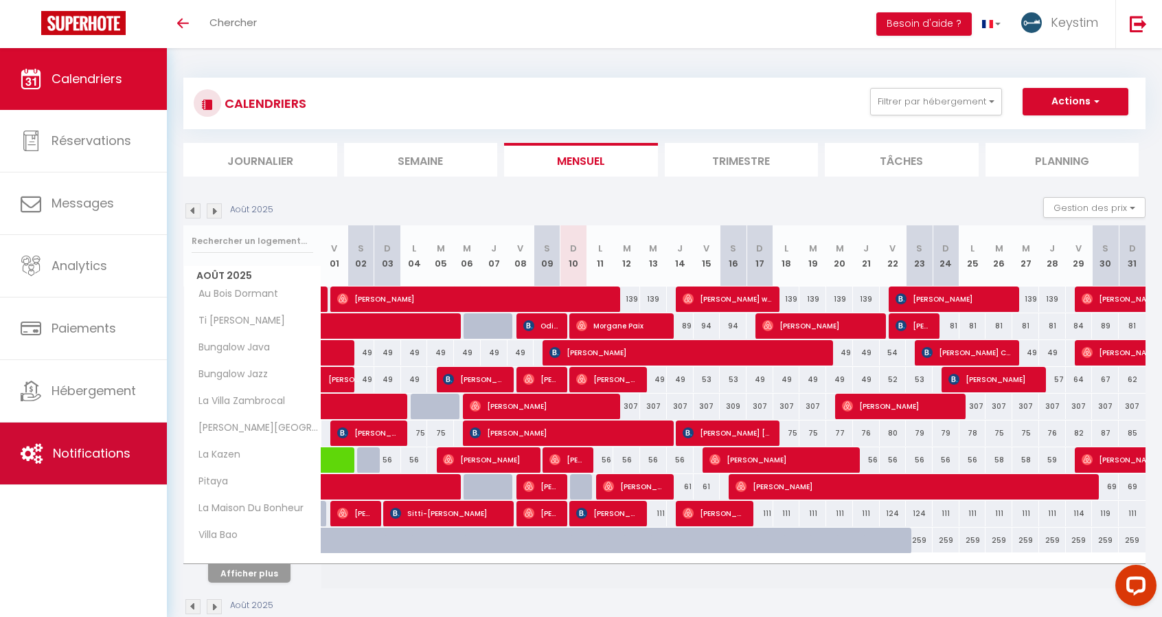
click at [85, 441] on link "Notifications" at bounding box center [83, 453] width 167 height 62
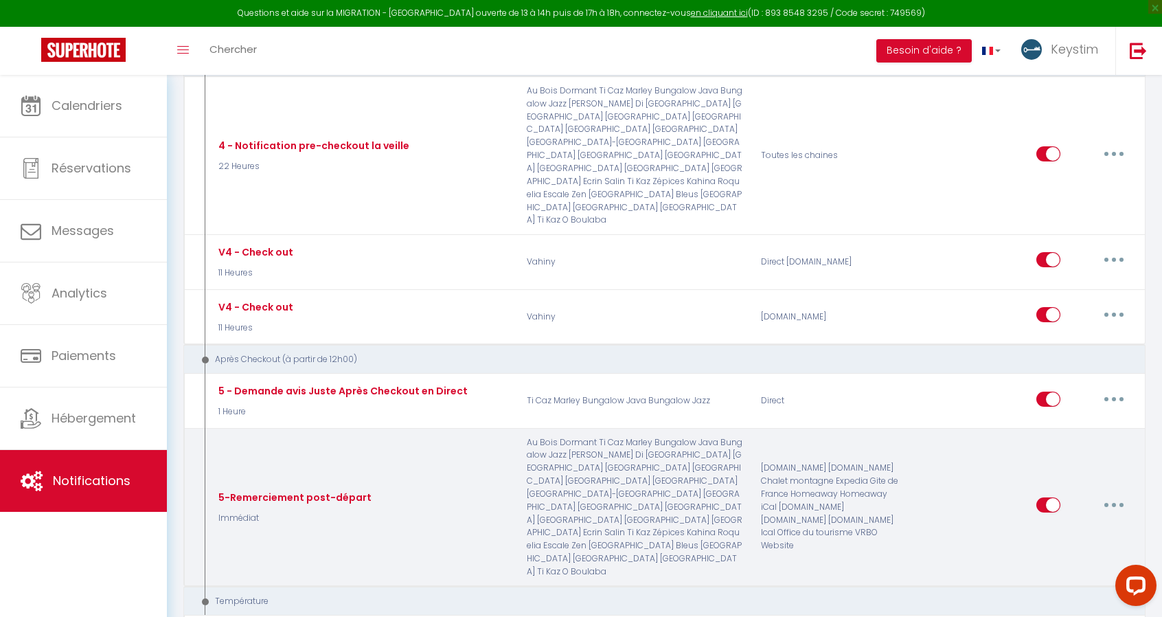
scroll to position [1413, 0]
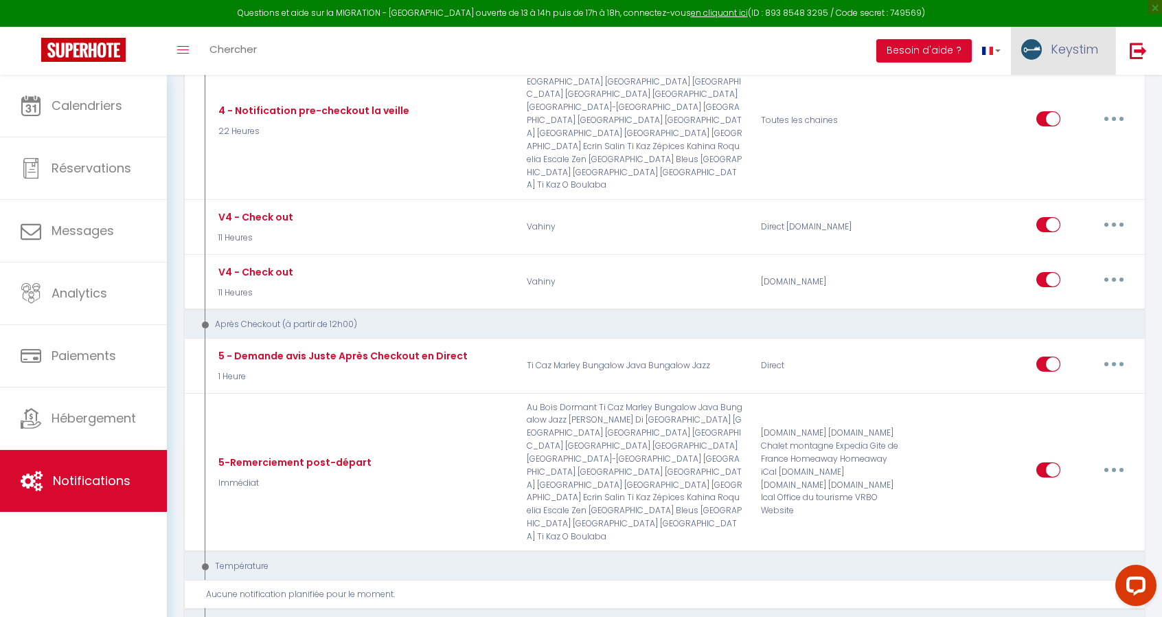
click at [1084, 58] on link "Keystim" at bounding box center [1063, 51] width 104 height 48
click at [1042, 101] on link "Paramètres" at bounding box center [1060, 95] width 102 height 23
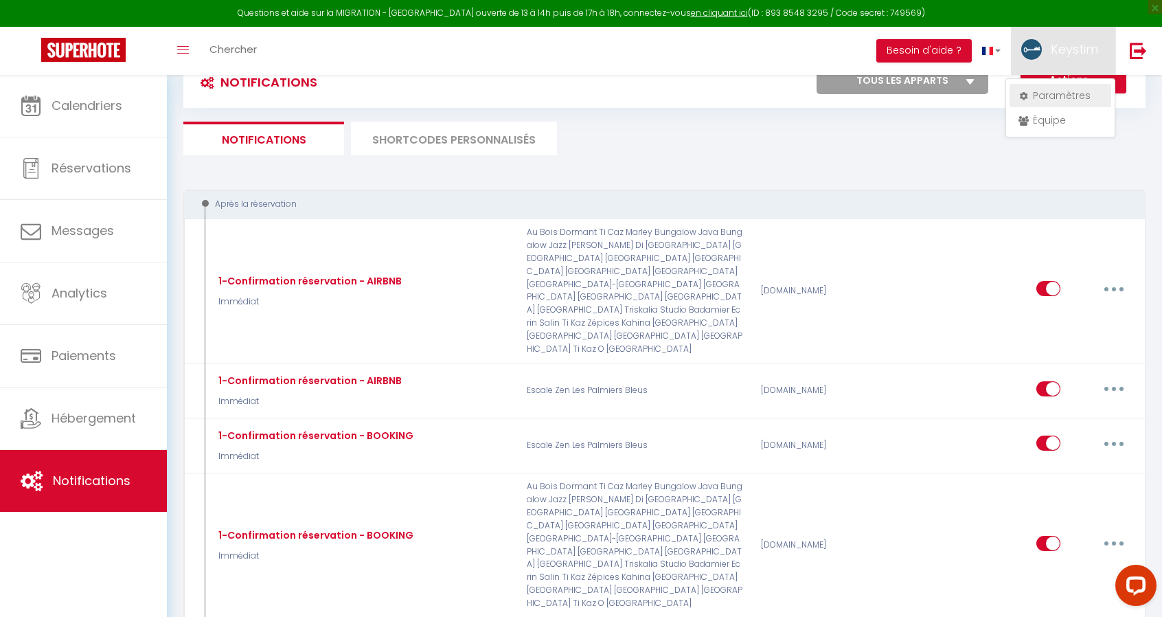
select select "fr"
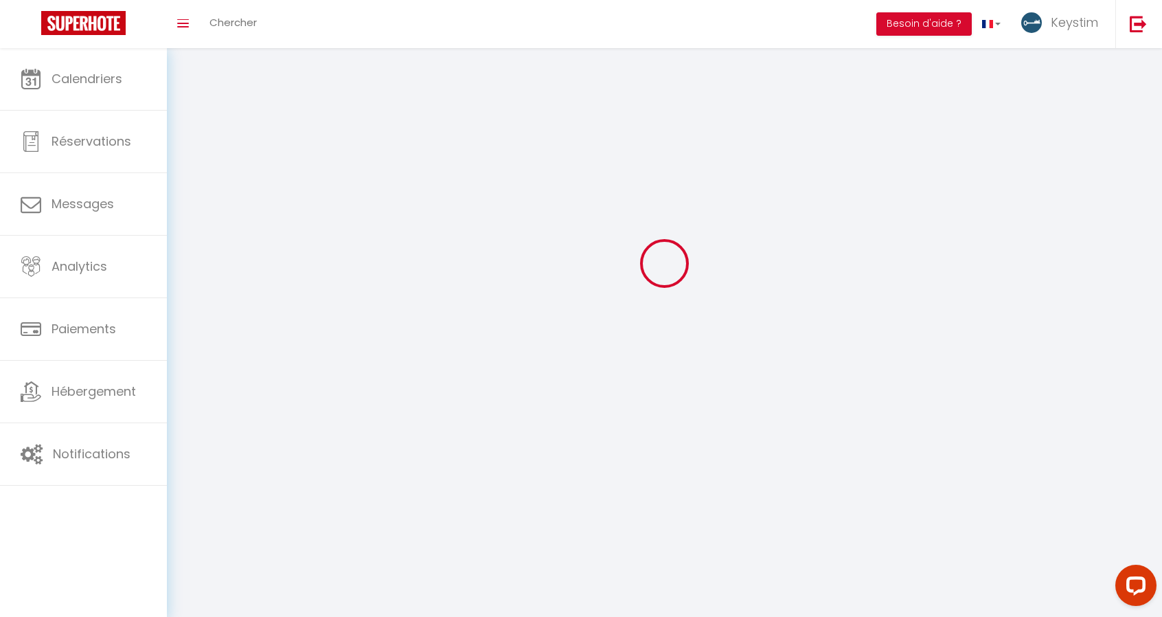
select select
type input "Keystim"
type input "Danve Mathieu"
type input "+262693658316"
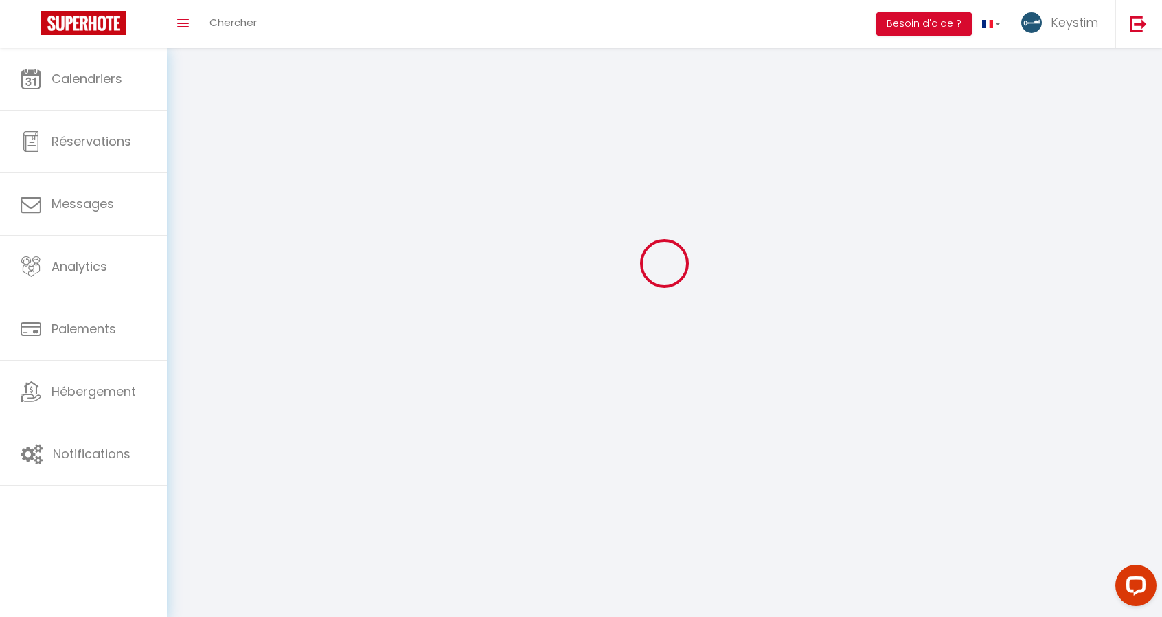
type input "69 b Rue Eugène Michel"
type input "97480"
type input "Saint-Joseph"
type input "CddamTvV8sDw7PIoThPH009X8"
type input "rmNeyOmtXQTjILB6LMWWPTtvU"
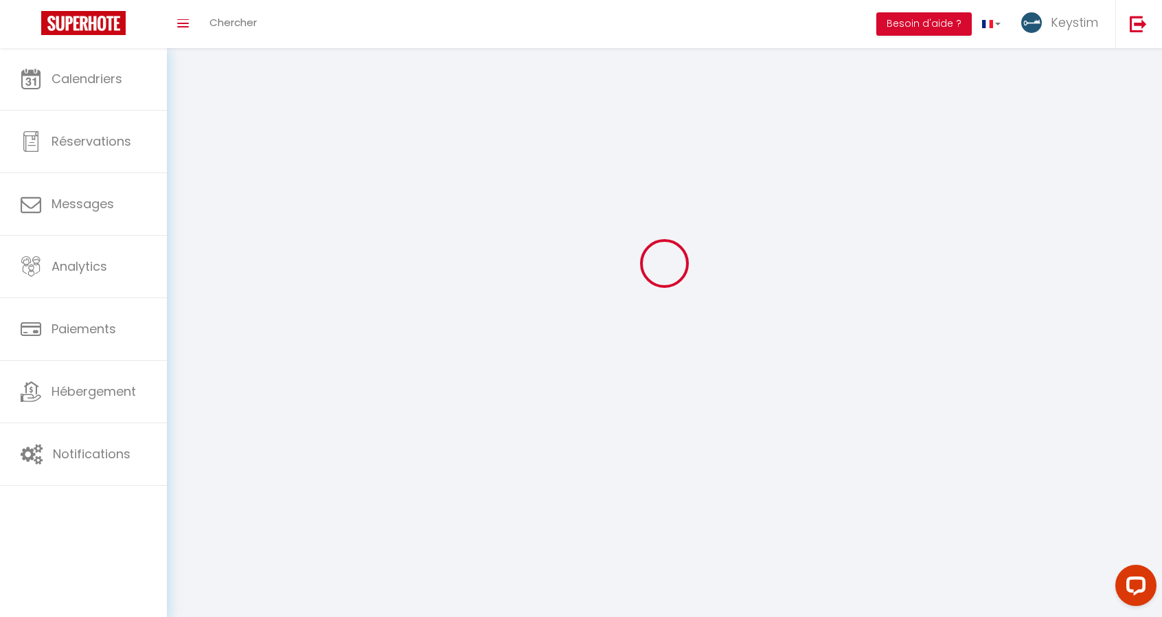
type input "https://app.superhote.com/#/get-available-rentals/rmNeyOmtXQTjILB6LMWWPTtvU"
select select "177"
select select "28"
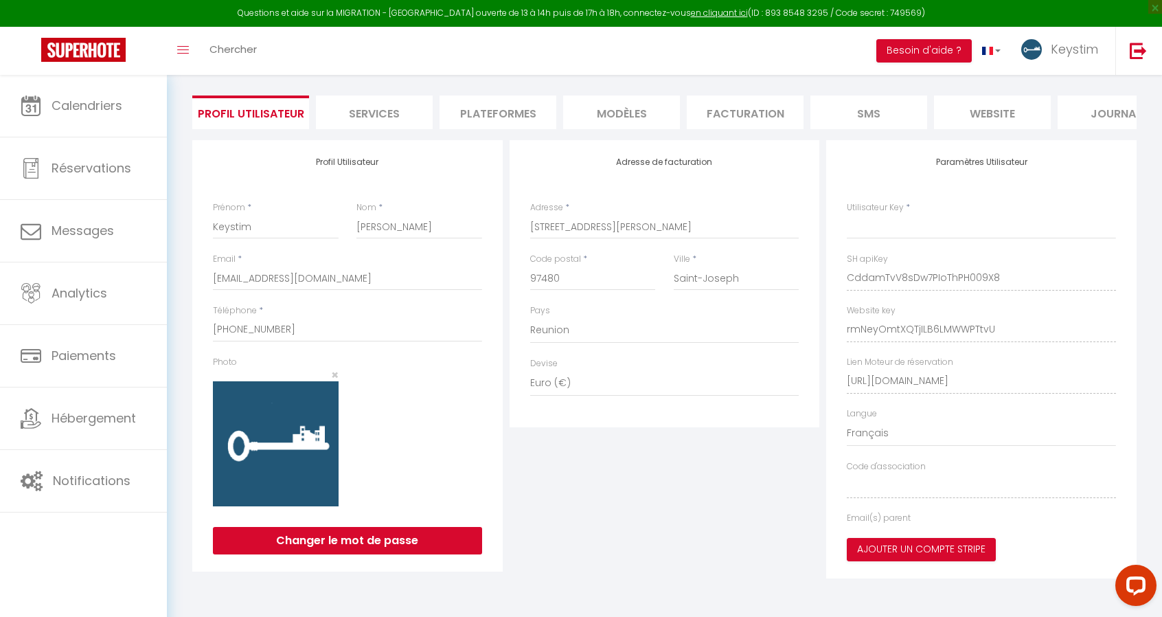
type input "CddamTvV8sDw7PIoThPH009X8"
type input "rmNeyOmtXQTjILB6LMWWPTtvU"
type input "https://app.superhote.com/#/get-available-rentals/rmNeyOmtXQTjILB6LMWWPTtvU"
select select "fr"
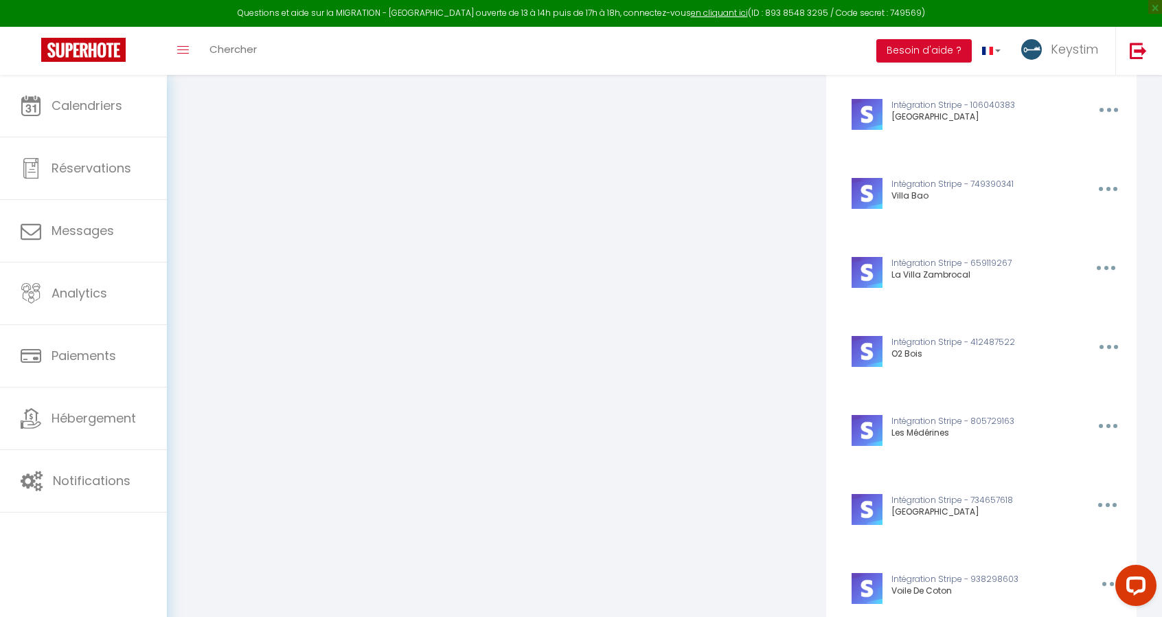
scroll to position [1117, 0]
click at [1060, 391] on button "Supprimer" at bounding box center [1074, 378] width 102 height 23
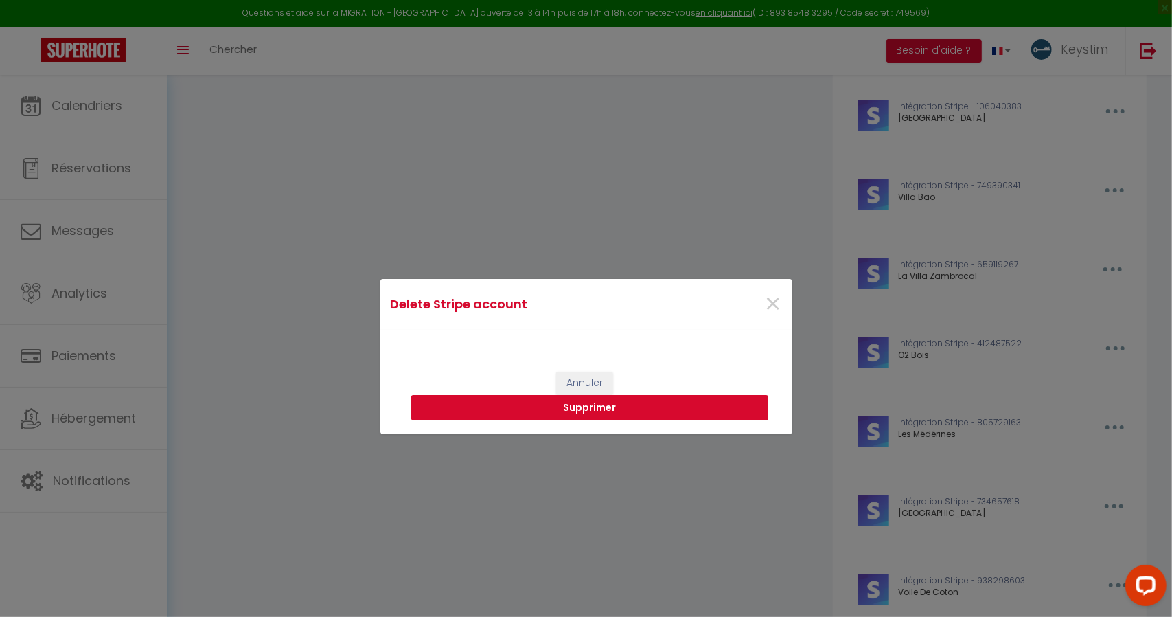
click at [586, 403] on button "Supprimer" at bounding box center [589, 408] width 357 height 26
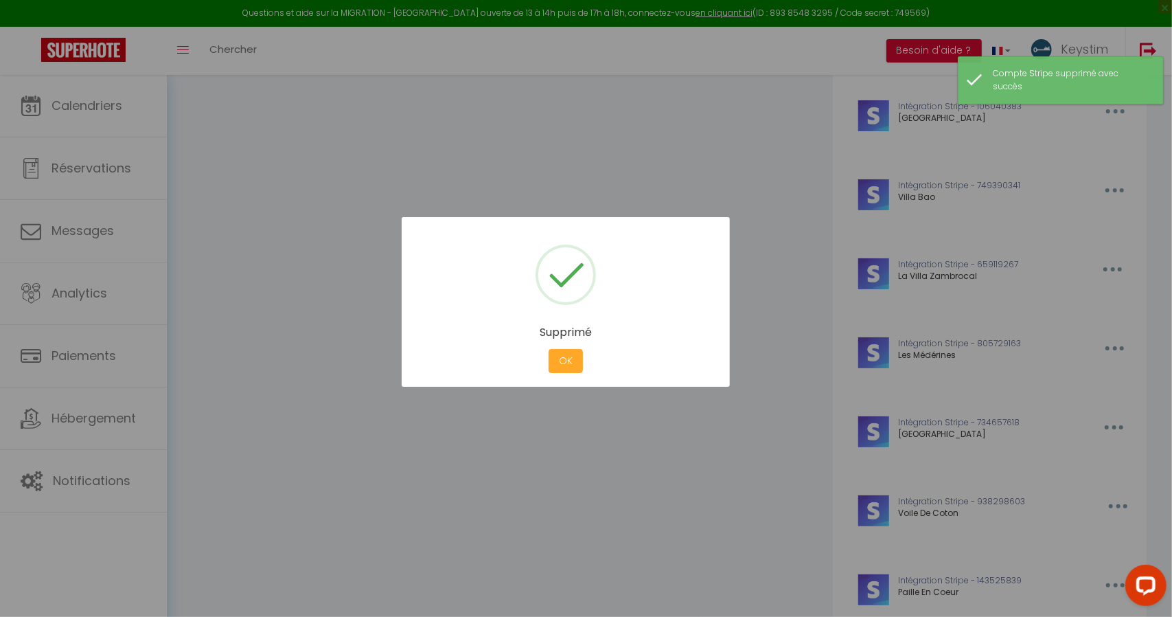
click at [567, 365] on button "OK" at bounding box center [566, 361] width 34 height 24
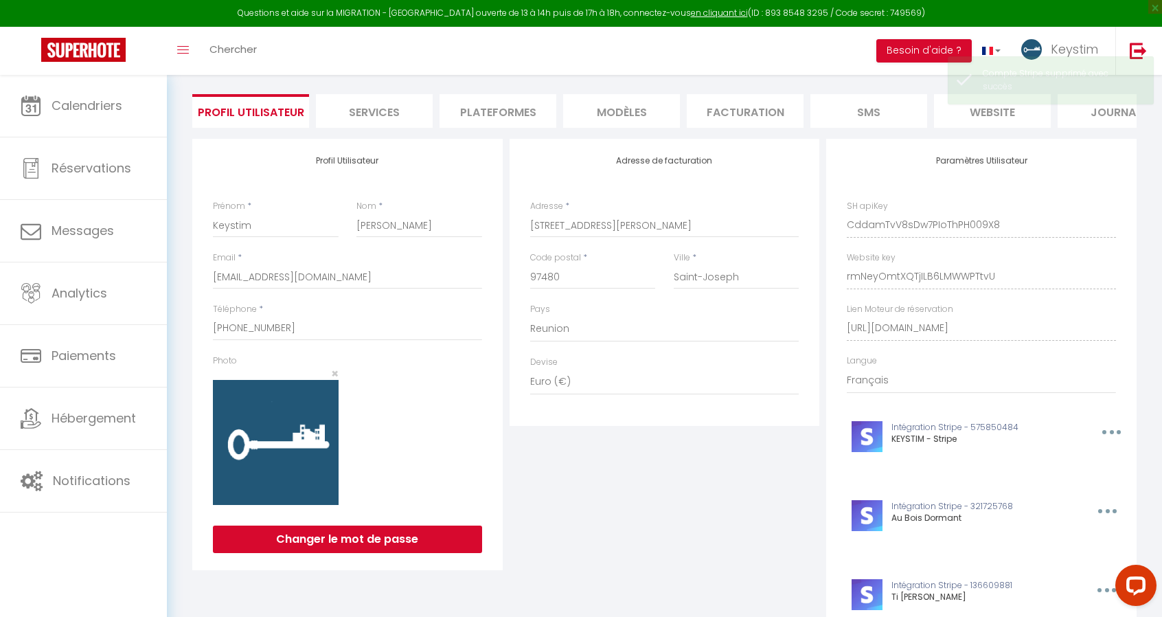
scroll to position [0, 0]
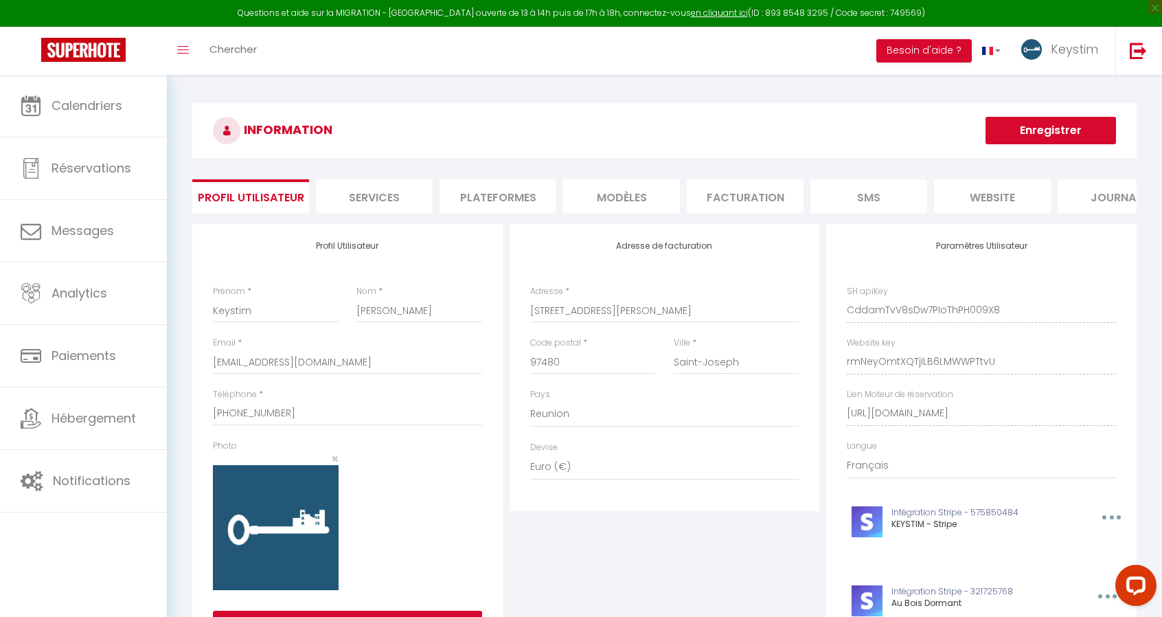
click at [385, 201] on li "Services" at bounding box center [374, 196] width 117 height 34
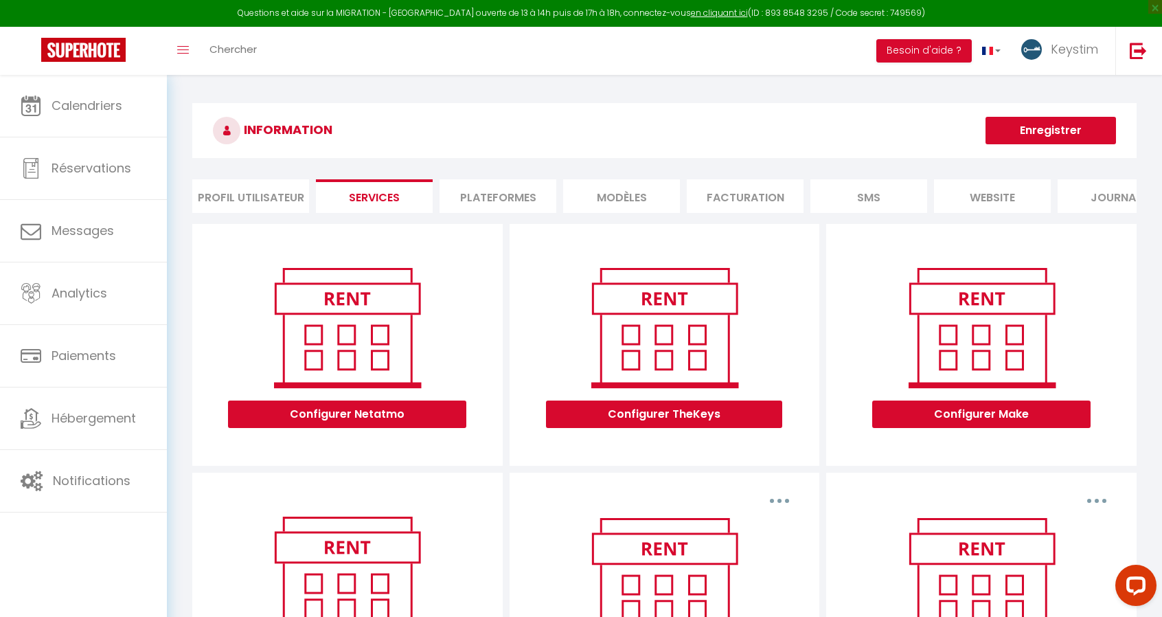
click at [996, 209] on li "website" at bounding box center [992, 196] width 117 height 34
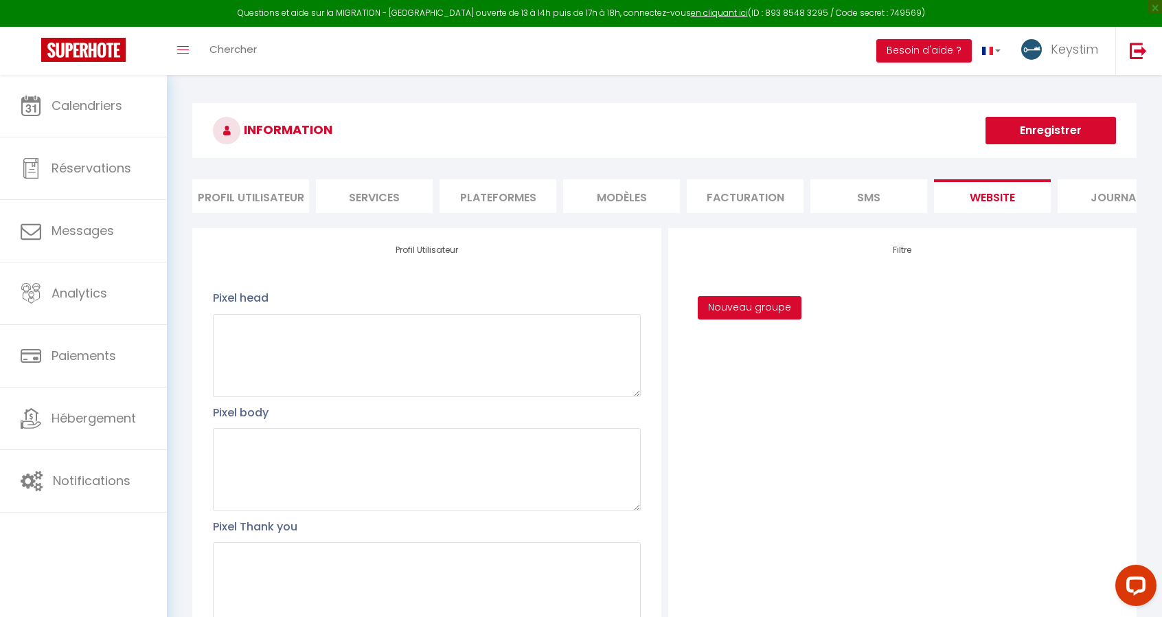
click at [774, 319] on button "Nouveau groupe" at bounding box center [750, 307] width 104 height 23
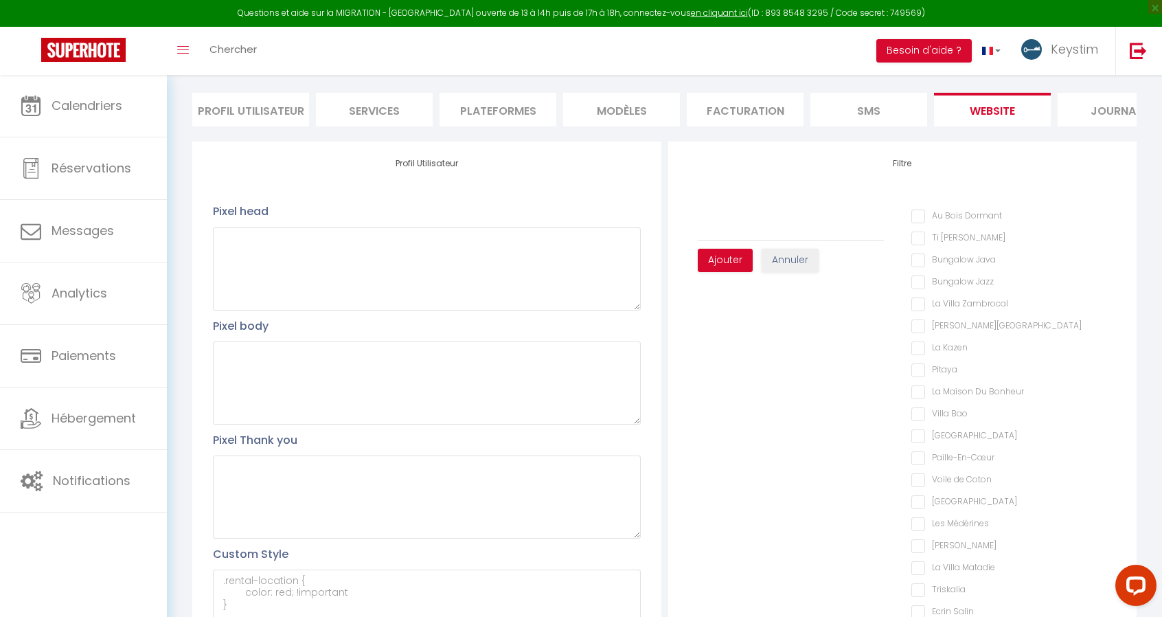
scroll to position [51, 0]
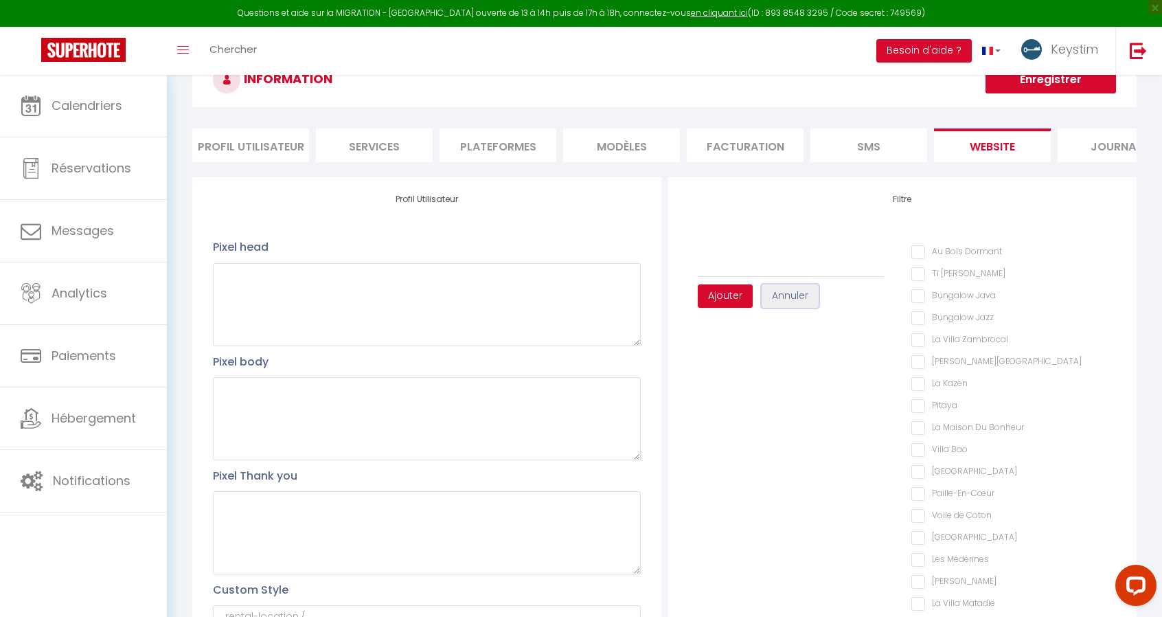
click at [782, 308] on button "Annuler" at bounding box center [790, 295] width 57 height 23
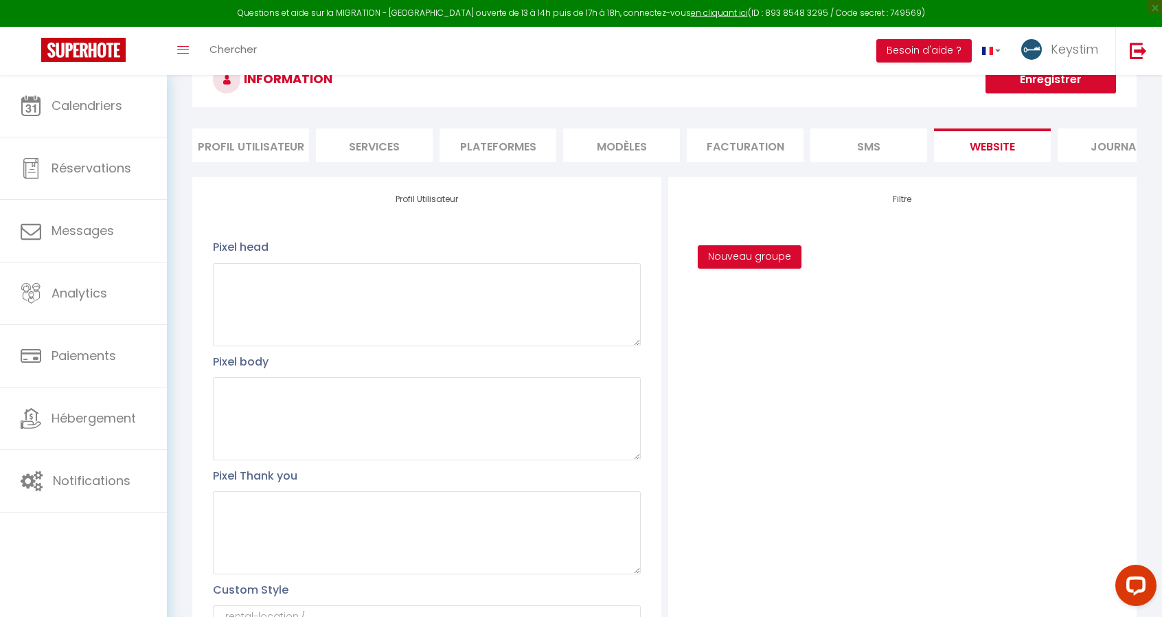
scroll to position [247, 0]
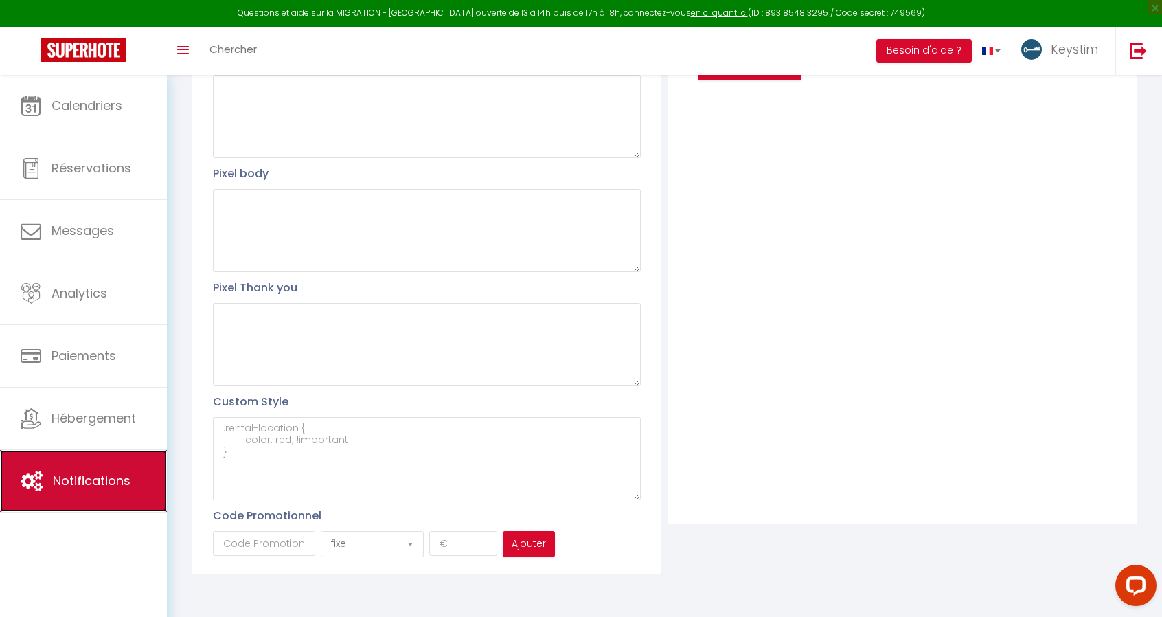
click at [128, 494] on link "Notifications" at bounding box center [83, 481] width 167 height 62
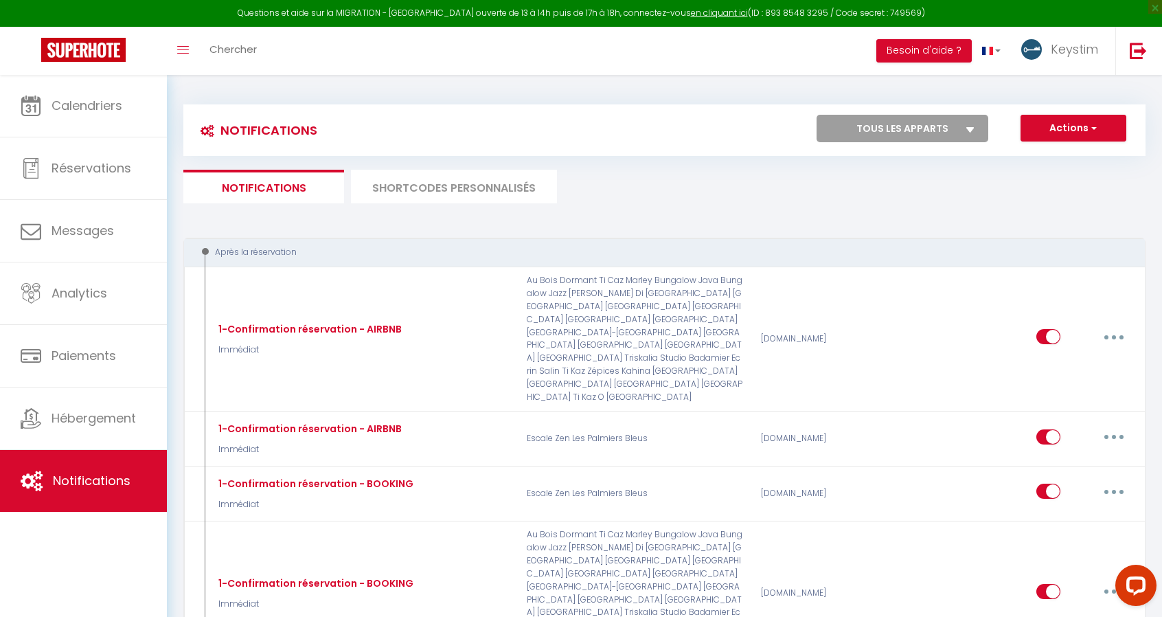
click at [500, 190] on li "SHORTCODES PERSONNALISÉS" at bounding box center [454, 187] width 206 height 34
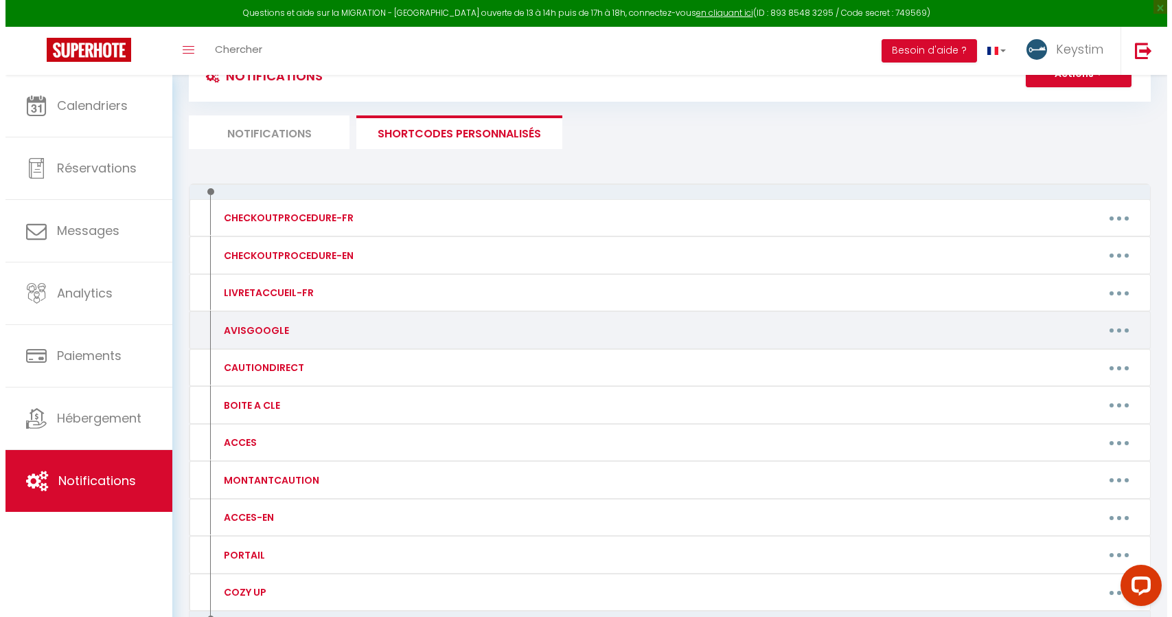
scroll to position [53, 0]
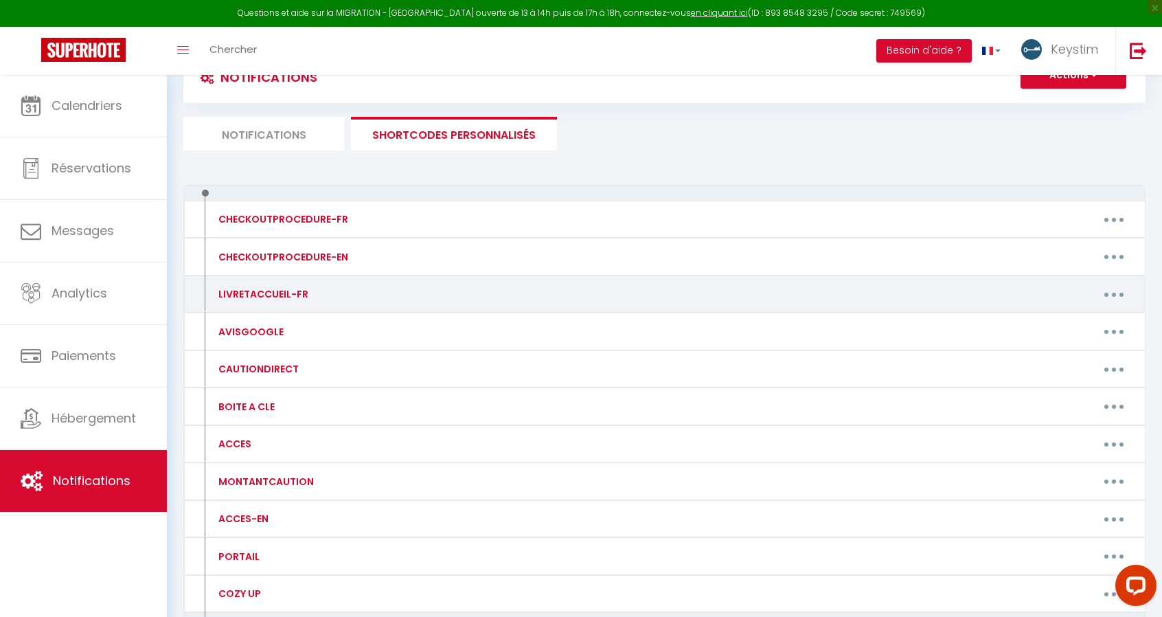
click at [1124, 293] on button "button" at bounding box center [1114, 294] width 38 height 22
click at [1075, 315] on link "Editer" at bounding box center [1078, 325] width 102 height 23
type input "LIVRETACCUEIL-FR"
type textarea "en cours de création"
type textarea "[URL][DOMAIN_NAME]"
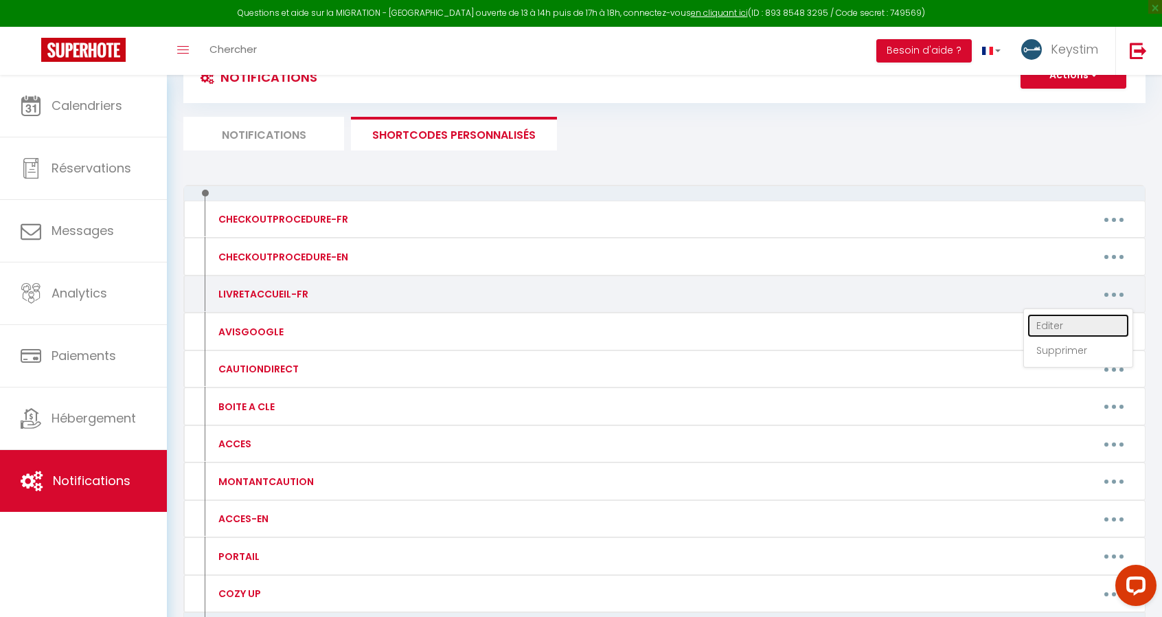
type textarea "https://my.styqr.fr/65d1d006d8eec"
type textarea "https://my.styqr.fr/656cddcea70b0"
type textarea "https://my.styqr.fr/667d255fc7fe7"
type textarea "https://my.styqr.fr/66164db7ea5a1"
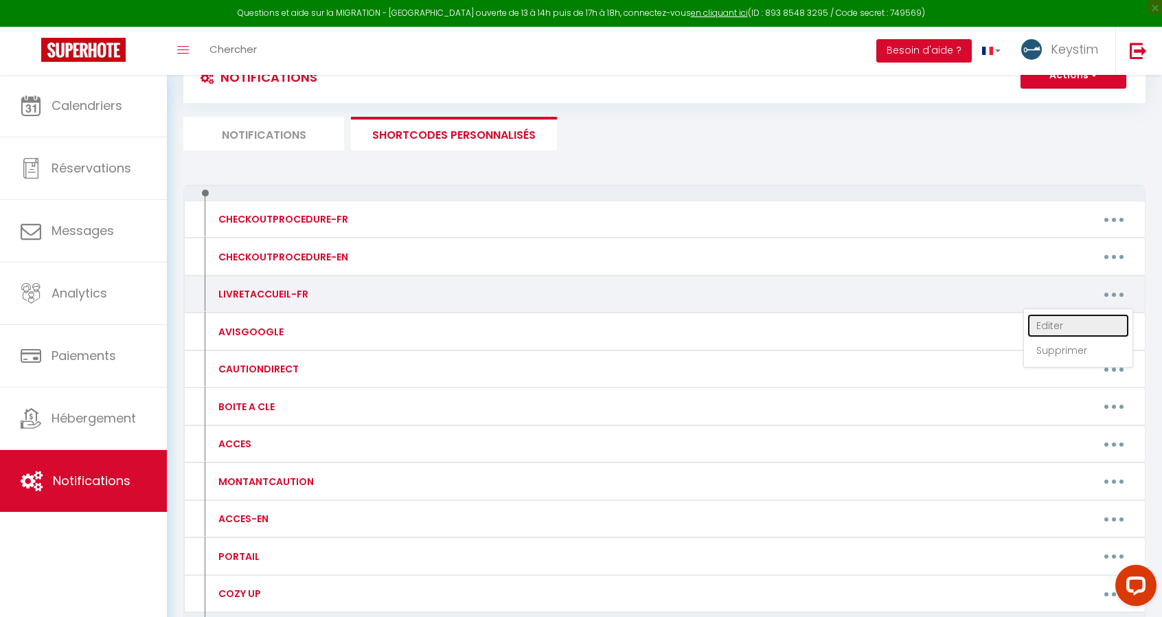
type textarea "https://my.styqr.fr/6606f991c79af"
type textarea "https://my.styqr.fr/6605a31942549"
type textarea "https://my.styqr.fr/65eb3b04982dc"
type textarea "https://my.styqr.fr/667d2569088c0"
type textarea "https://my.styqr.fr/667d256d49c33"
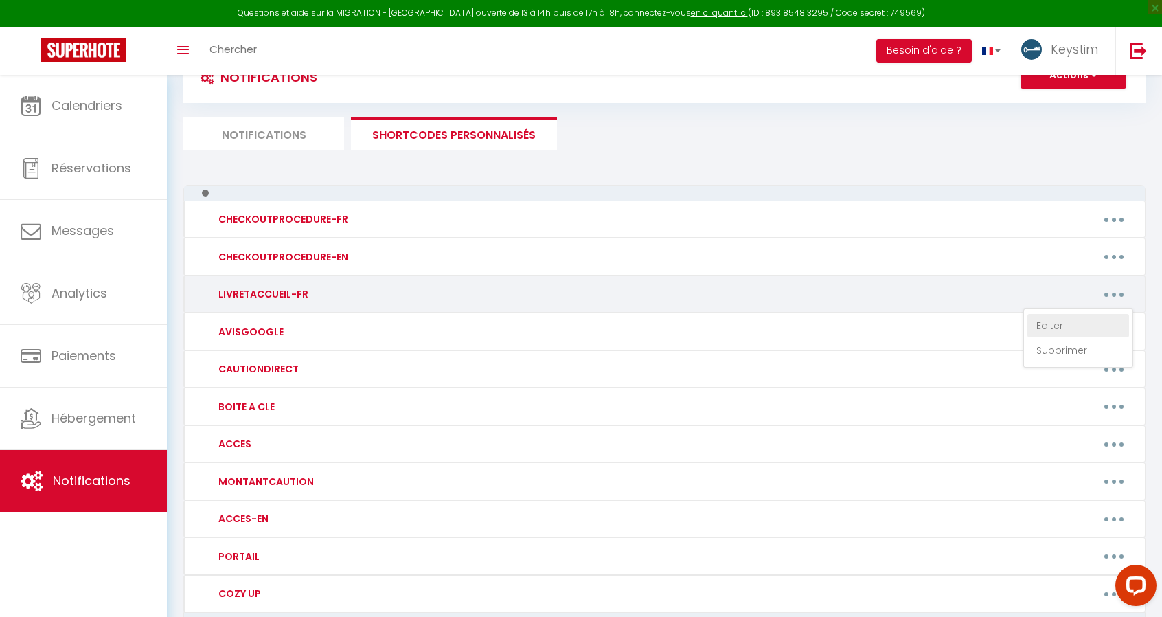
type textarea "https://my.styqr.fr/66feed7548dec"
type textarea "https://my.styqr.fr/66ef3f47ed72a"
type textarea "https://my.styqr.fr/66f5a6bbe84c2"
type textarea "https://my.styqr.fr/6701fdd5d0385"
type textarea "https://my.styqr.fr/676cf61d116a6"
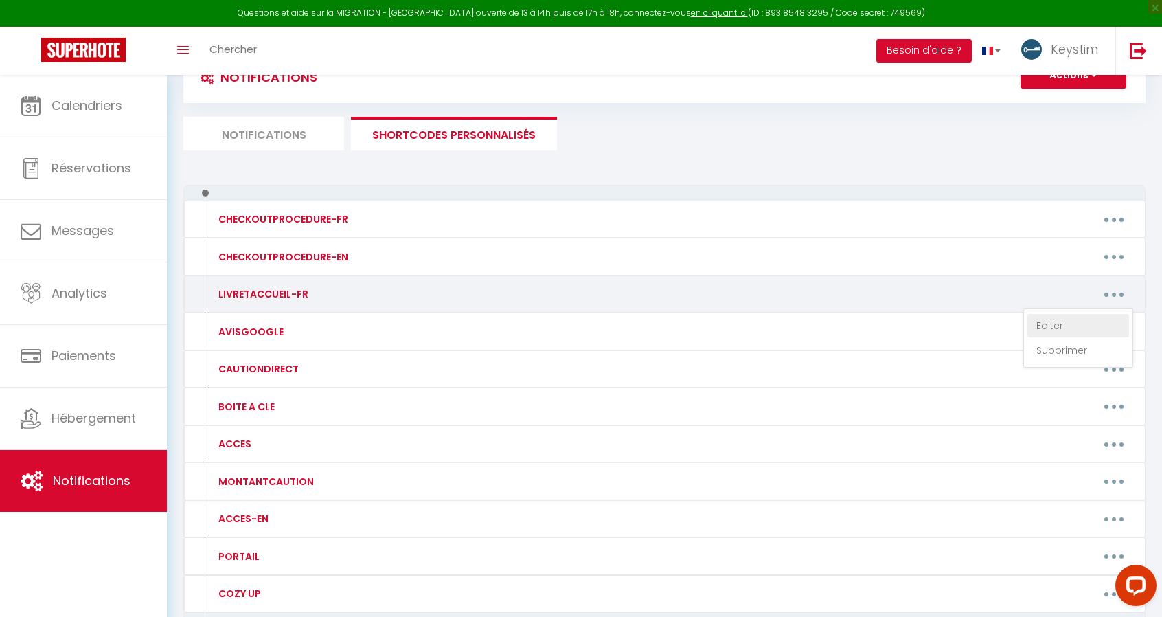
type textarea "https://my.styqr.fr/678509e6a3582"
type textarea "https://my.styqr.fr/67a3661aae294"
type textarea "https://my.styqr.fr/67ab9e51b3cd9"
type textarea "https://my.styqr.fr/67aee64d5ef6f"
type textarea "https://my.styqr.fr/61f296c2-e880-4239-894c-284fb3a43316"
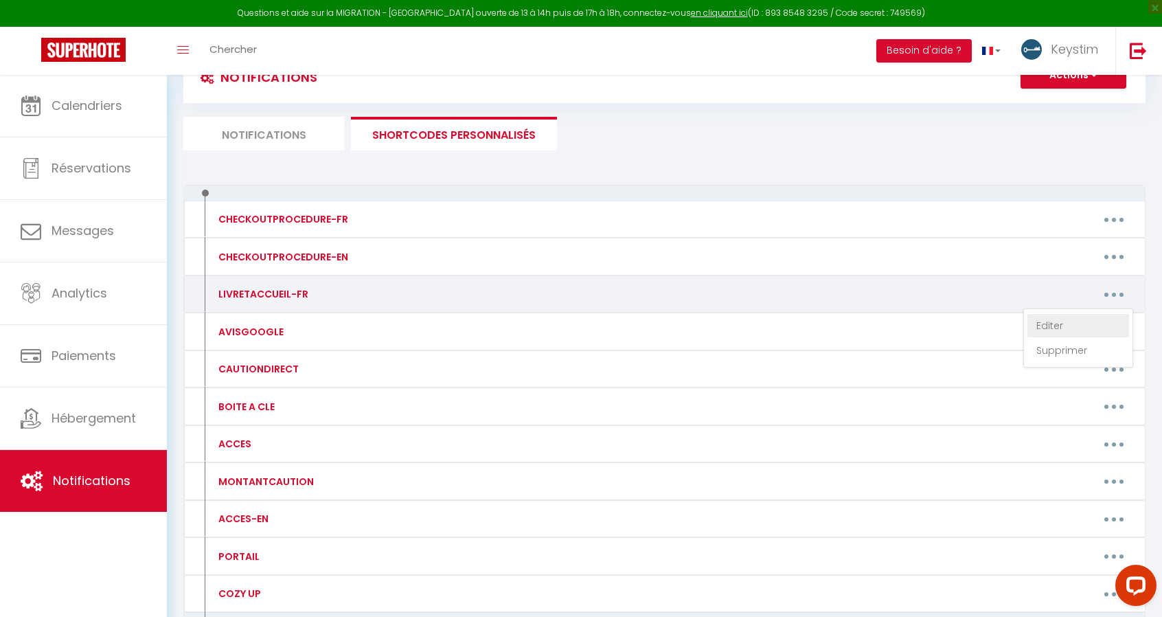
type textarea "https://my.styqr.fr/4b73c425-7753-495f-b6ae-054be01a21bb"
type textarea "https://my.styqr.fr/6840111281278"
type textarea "https://my.styqr.fr/68629306ef40f"
type textarea "https://my.styqr.fr/6865d677a4589"
type textarea "https://my.styqr.fr/687390996f899"
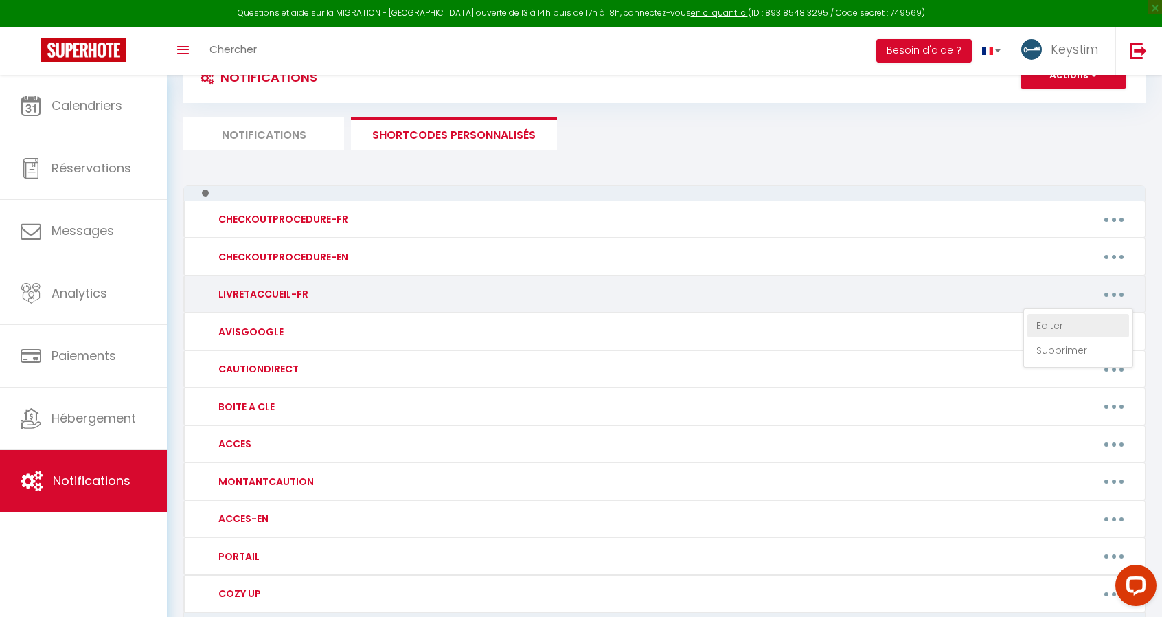
type textarea "https://my.styqr.fr/683ed46c43bf1"
type textarea "https://my.styqr.fr/68626a2799851"
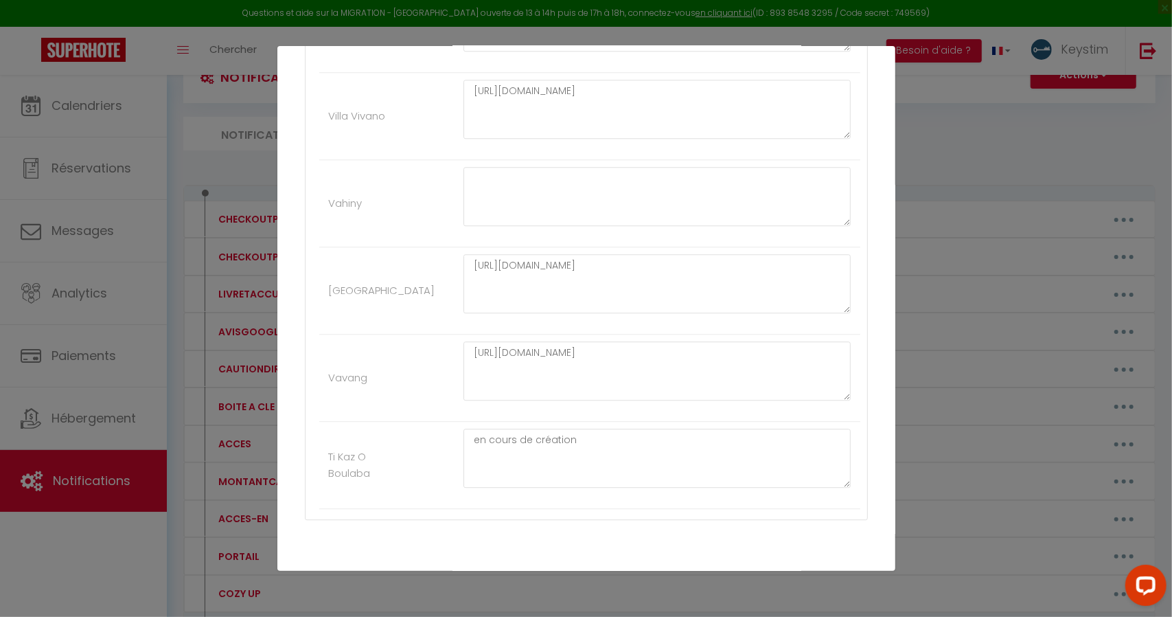
scroll to position [2509, 0]
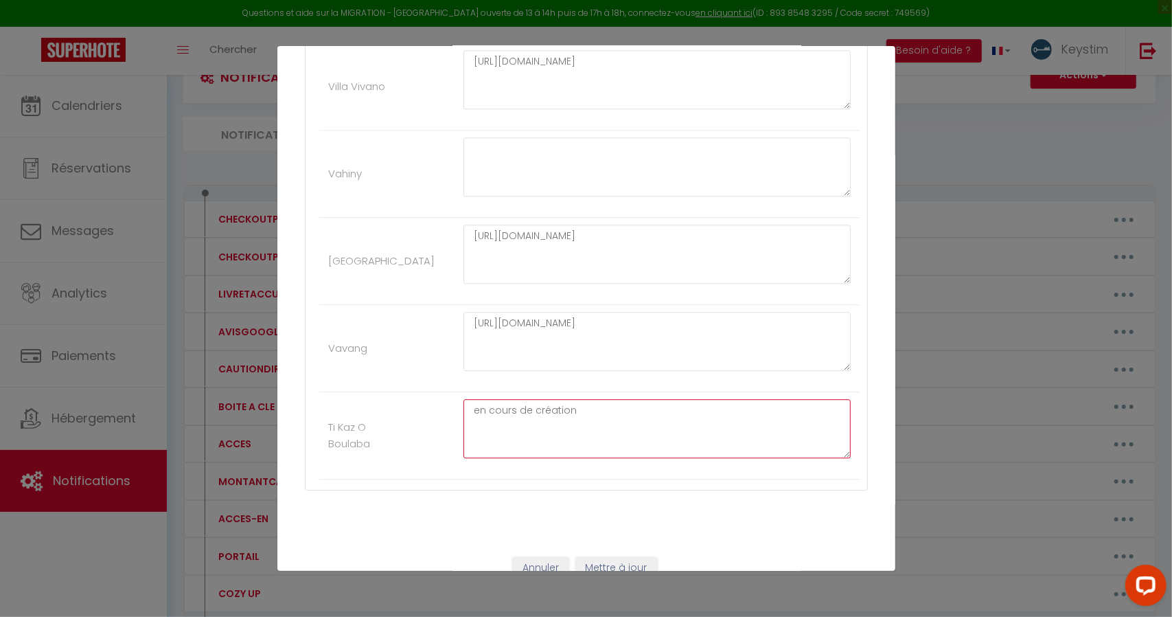
drag, startPoint x: 646, startPoint y: 406, endPoint x: 353, endPoint y: 410, distance: 292.6
click at [353, 410] on li "Ti Kaz O Boulaba en cours de création" at bounding box center [589, 435] width 541 height 87
paste textarea "https://my.styqr.fr/688c775bc3456"
type textarea "https://my.styqr.fr/688c775bc3456"
click at [599, 556] on button "Mettre à jour" at bounding box center [616, 567] width 82 height 23
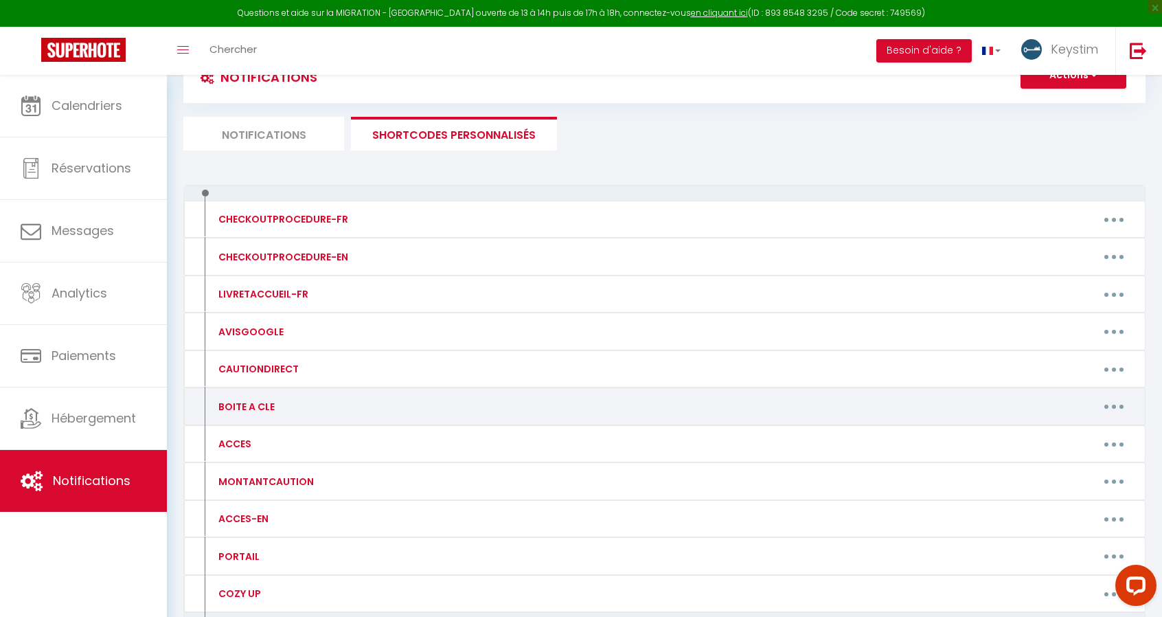
click at [1108, 407] on button "button" at bounding box center [1114, 407] width 38 height 22
click at [1070, 429] on link "Editer" at bounding box center [1078, 437] width 102 height 23
type input "BOITE A CLE"
type textarea "BOITE A CLE"
type textarea "1806"
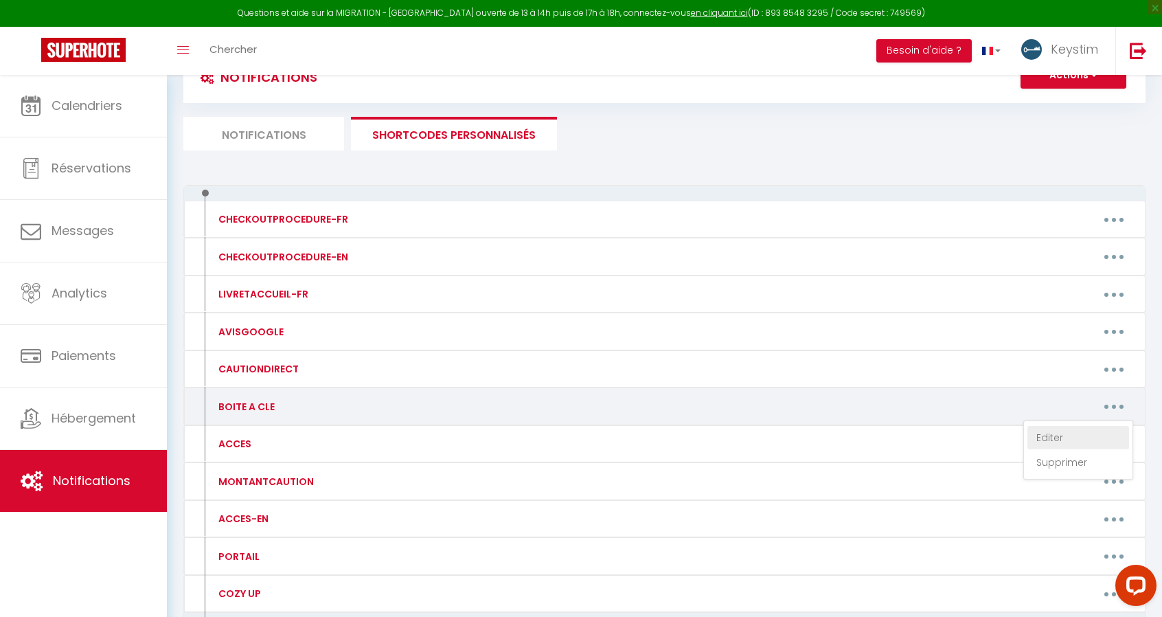
type textarea "2206"
type textarea "1403"
type textarea "1806"
type textarea "1403"
type textarea "2706"
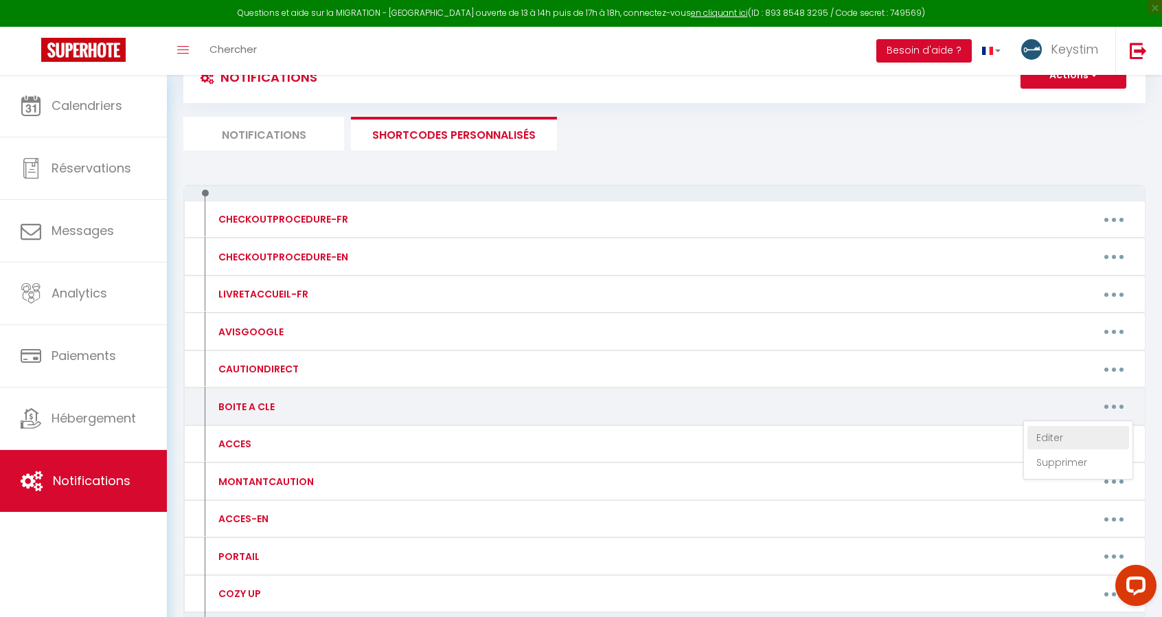
type textarea "2706"
type textarea "1403"
type textarea "2706"
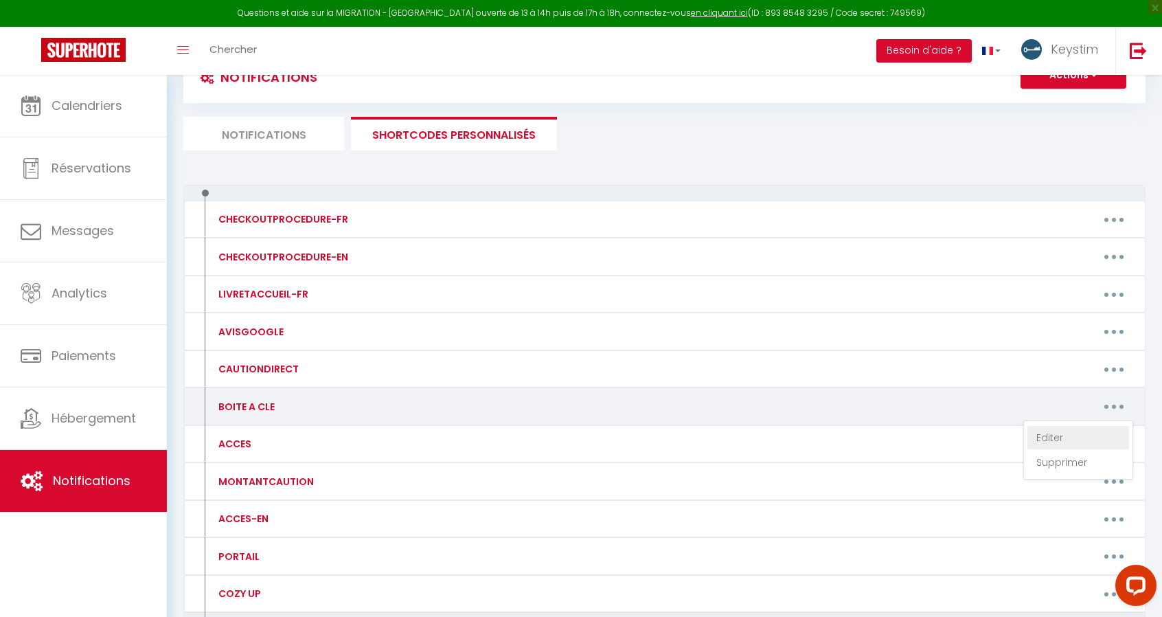
type textarea "2206"
type textarea "1403"
type textarea "[RENTALDOOR:CODE]"
type textarea "1403"
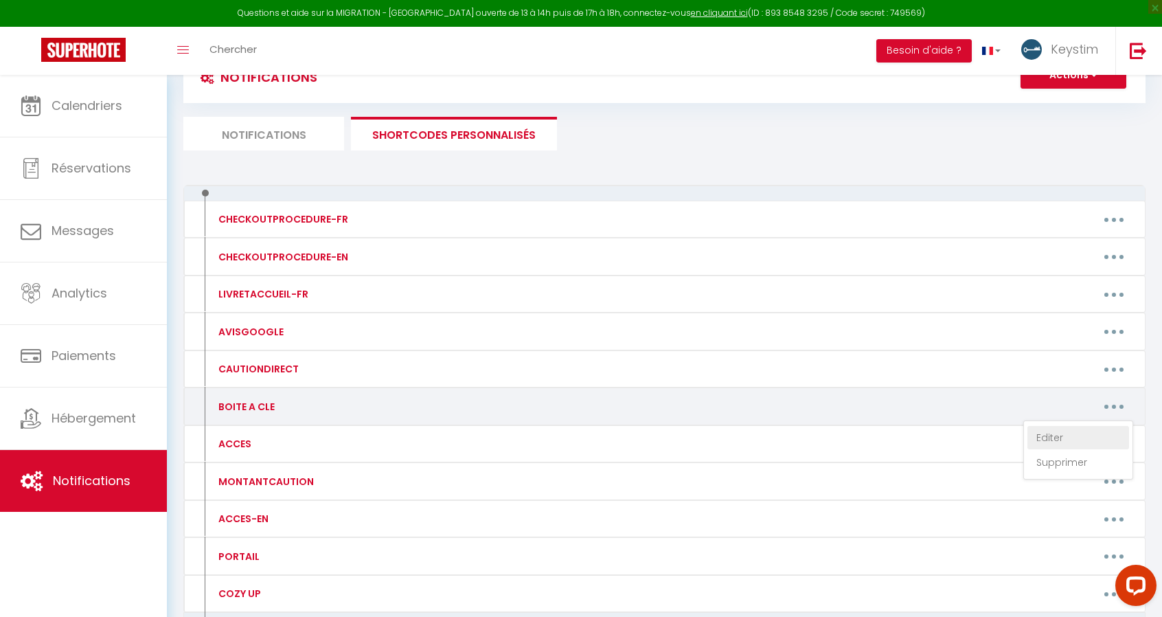
type textarea "1403"
type textarea "[RENTALDOOR:CODE]"
type textarea "2206"
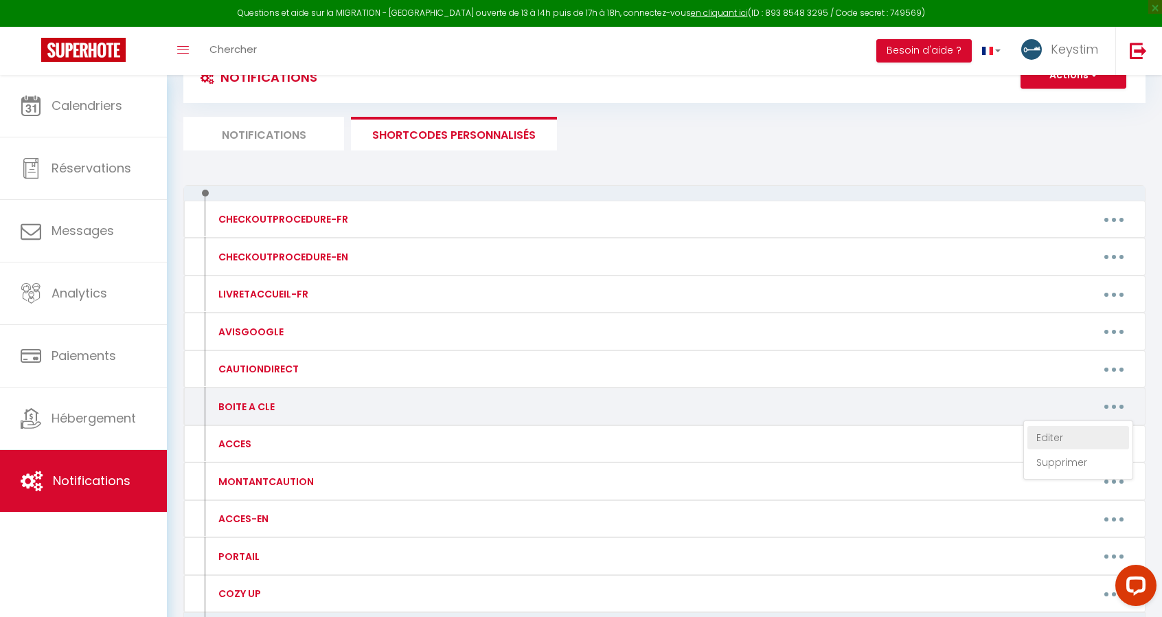
type textarea "[RENTALDOOR:CODE]"
type textarea "2608"
type textarea "0106"
type textarea "1403"
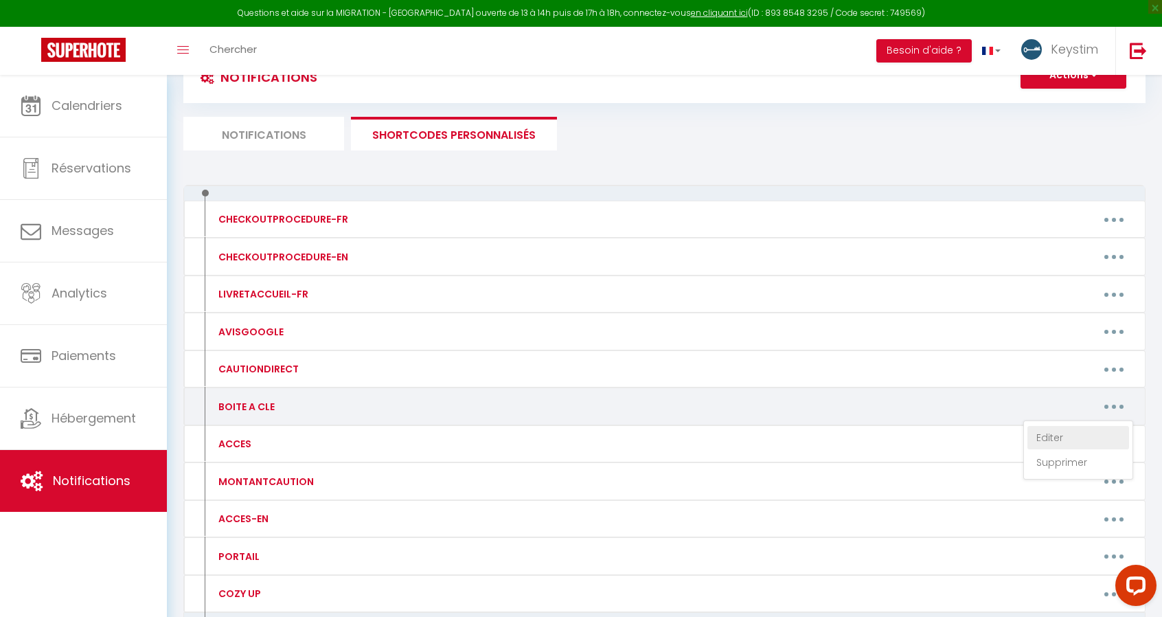
type textarea "[RENTALDOOR:CODE]"
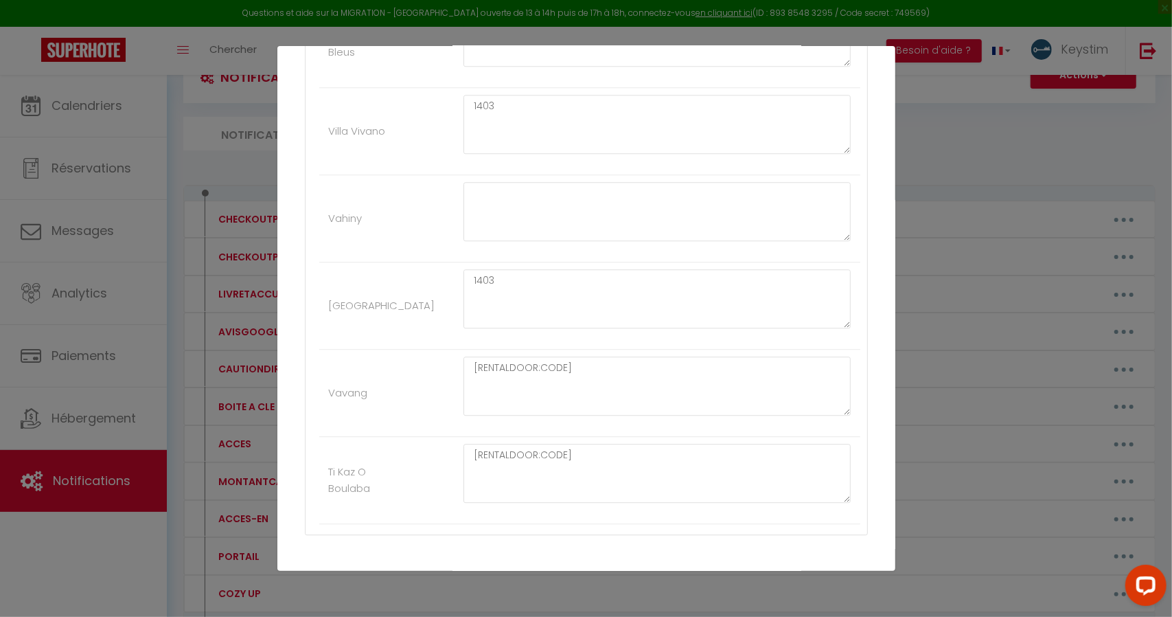
scroll to position [2448, 0]
click at [1053, 492] on div "Mettre à jour le code court personnalisé × Nom * BOITE A CLE Contenu * BOITE A …" at bounding box center [586, 308] width 1172 height 617
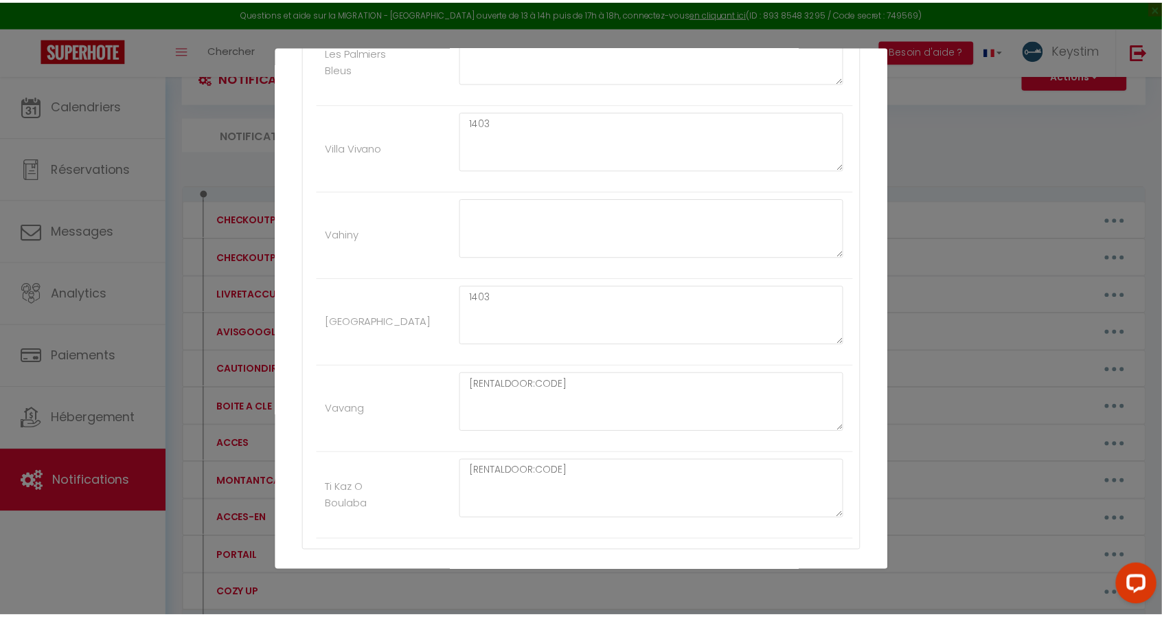
scroll to position [2509, 0]
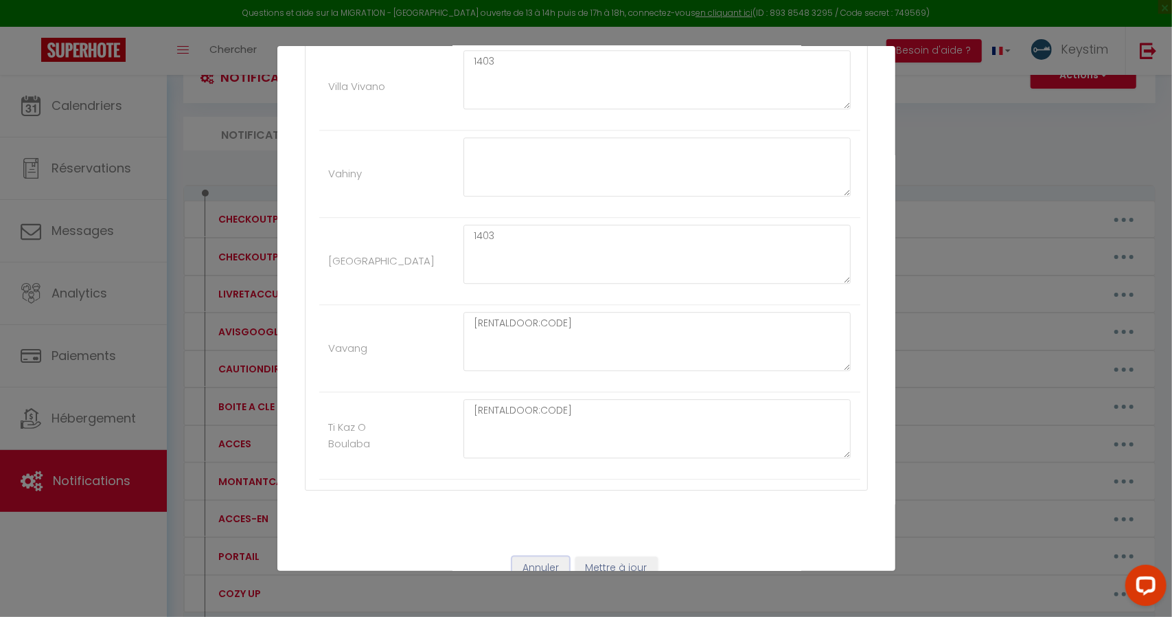
click at [527, 556] on button "Annuler" at bounding box center [540, 567] width 57 height 23
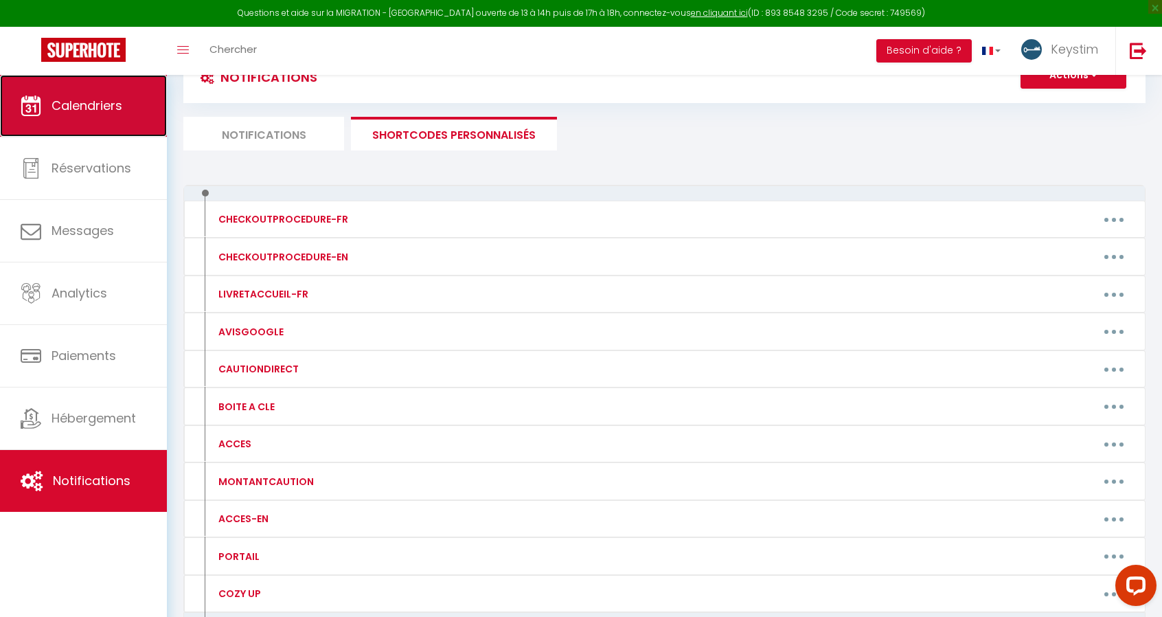
click at [84, 111] on span "Calendriers" at bounding box center [87, 105] width 71 height 17
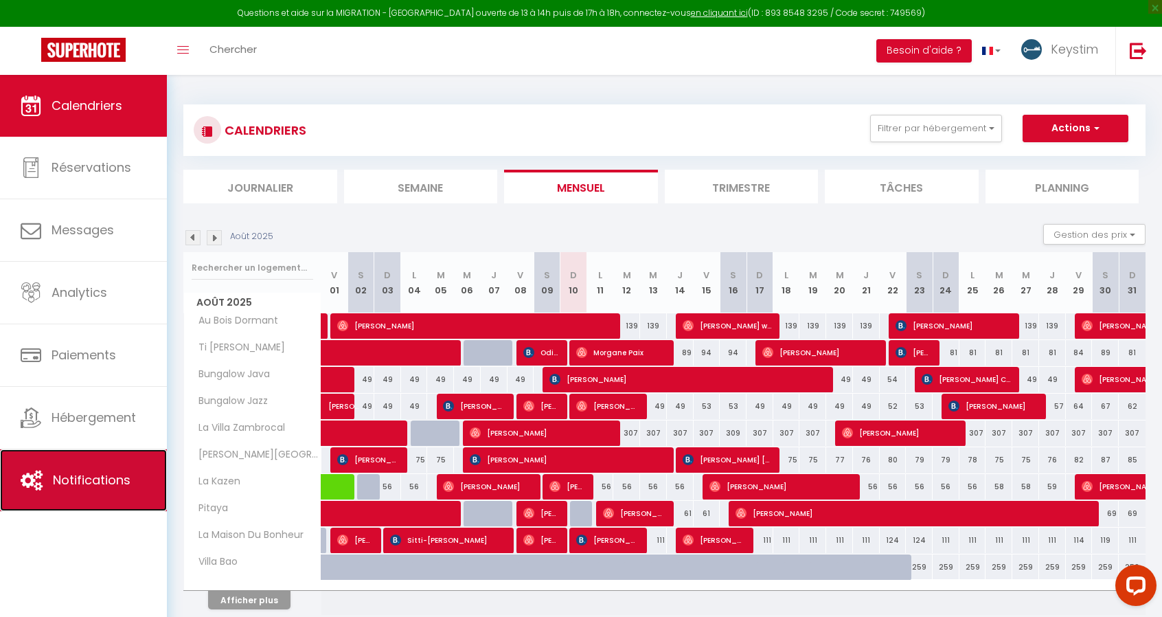
click at [104, 481] on span "Notifications" at bounding box center [92, 479] width 78 height 17
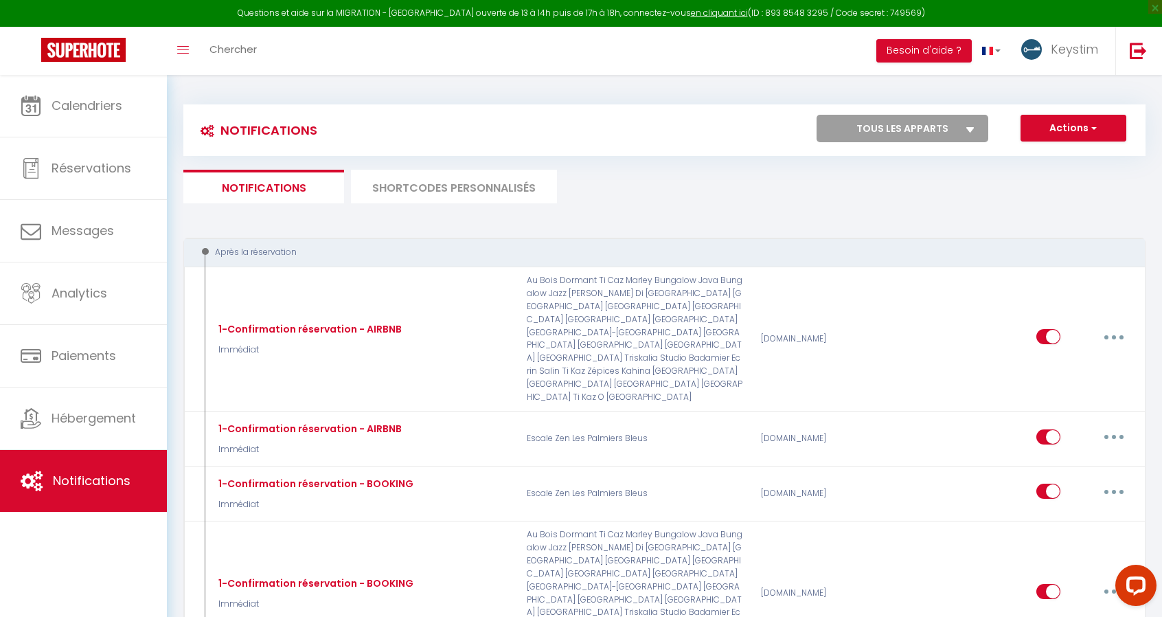
click at [485, 189] on li "SHORTCODES PERSONNALISÉS" at bounding box center [454, 187] width 206 height 34
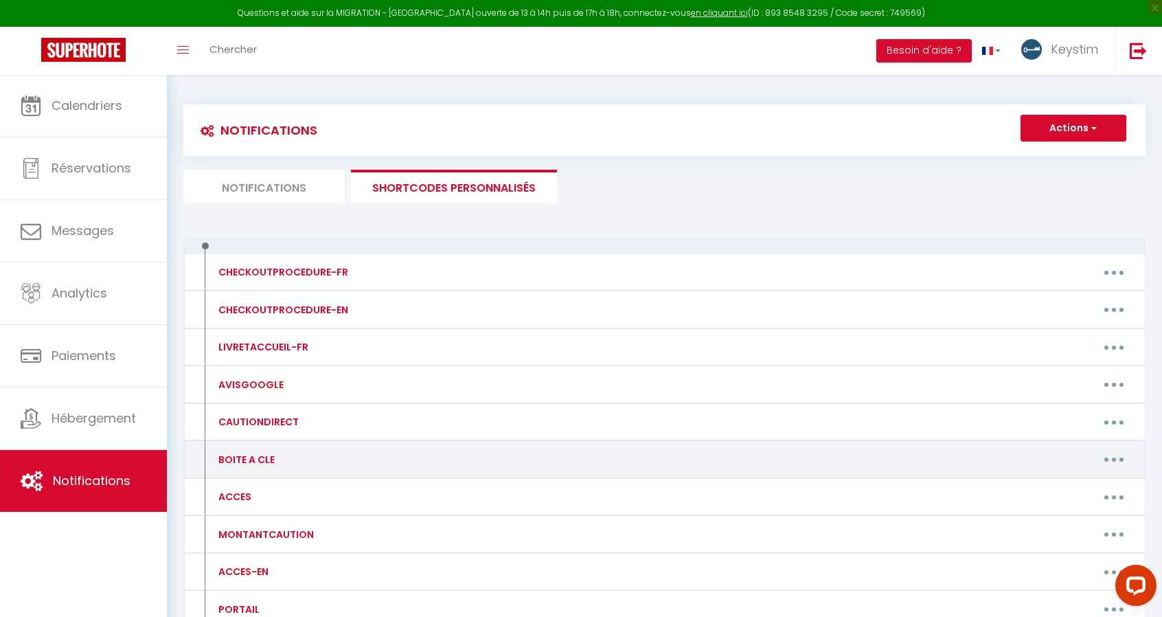
click at [1113, 462] on button "button" at bounding box center [1114, 459] width 38 height 22
click at [1060, 497] on link "Editer" at bounding box center [1078, 490] width 102 height 23
type input "BOITE A CLE"
type textarea "BOITE A CLE"
type textarea "1806"
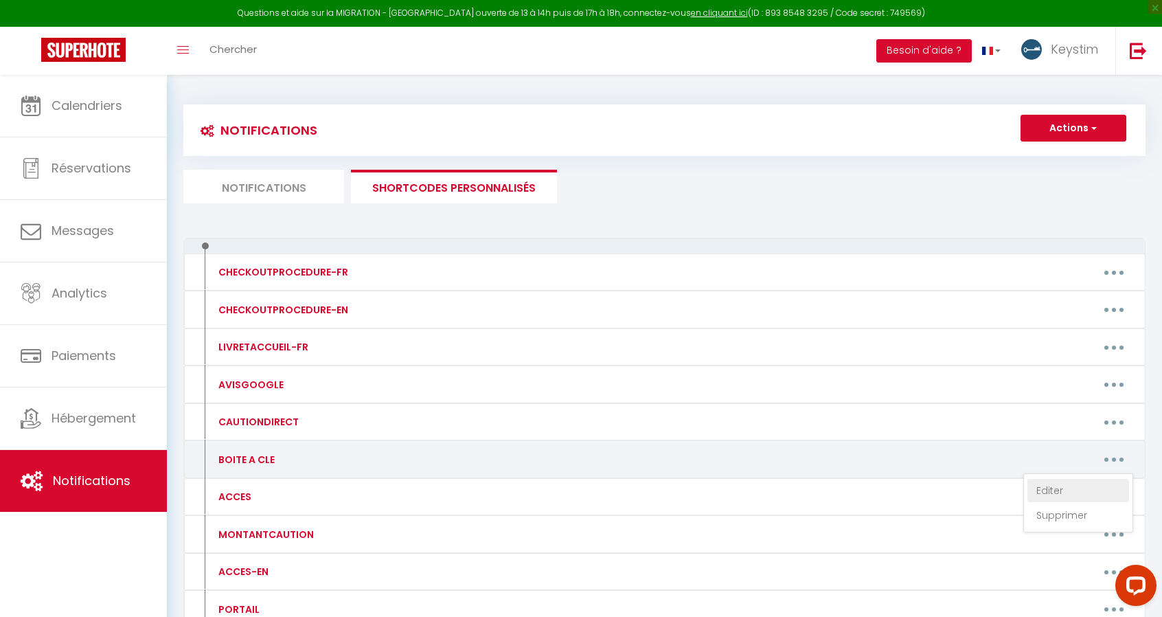
type textarea "2206"
type textarea "1403"
type textarea "1806"
type textarea "1403"
type textarea "2706"
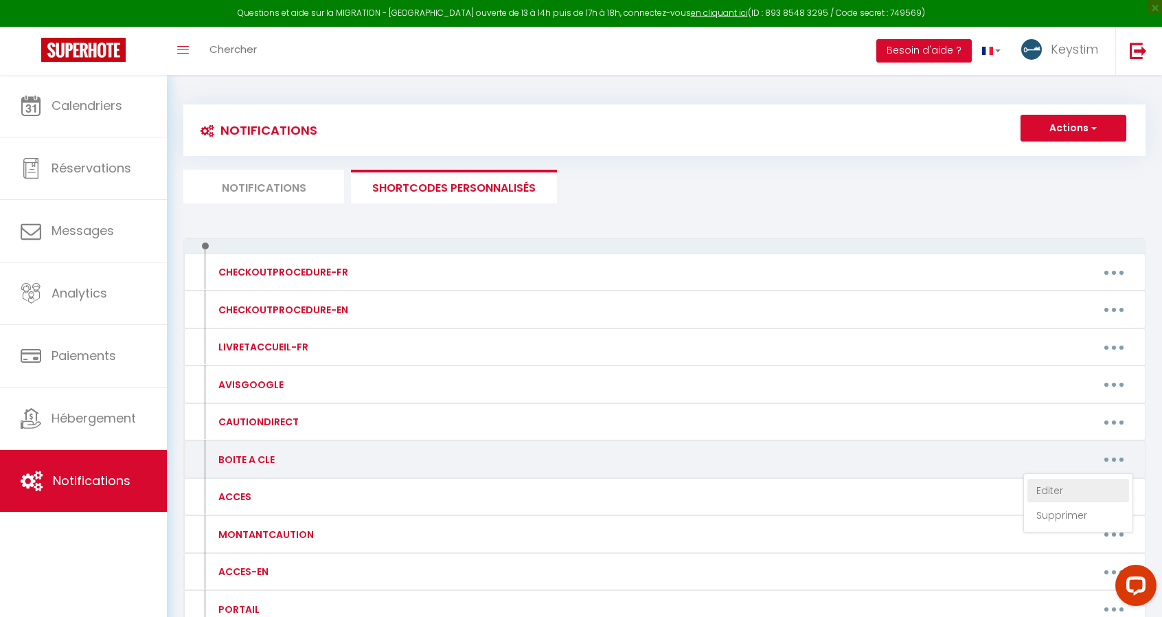
type textarea "2706"
type textarea "1403"
type textarea "2706"
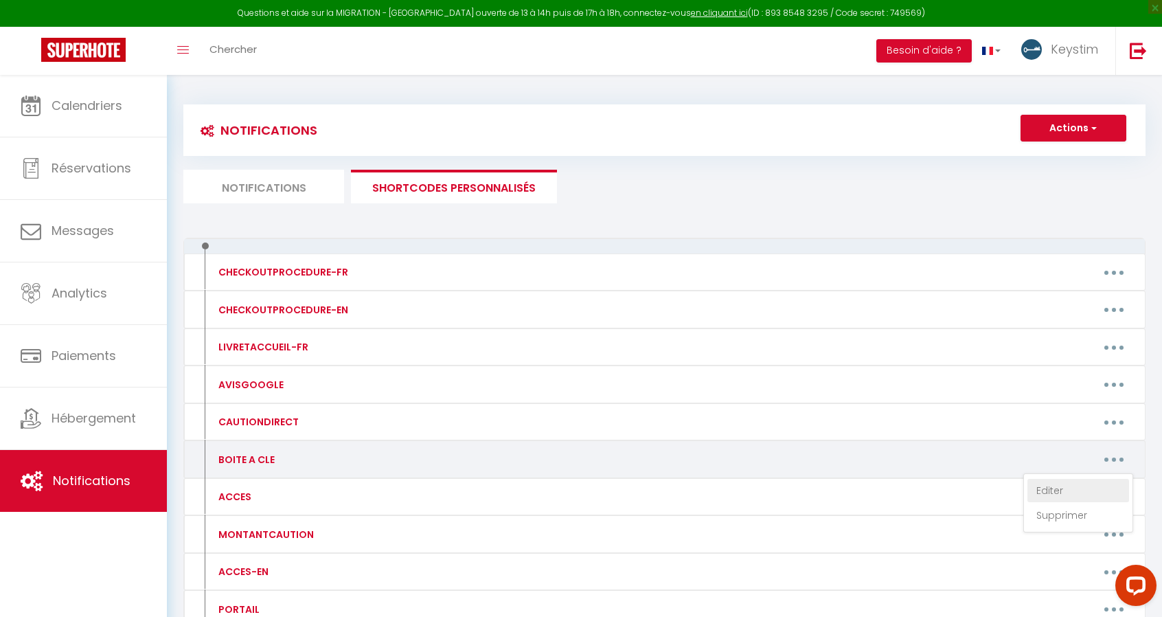
type textarea "2206"
type textarea "1403"
type textarea "[RENTALDOOR:CODE]"
type textarea "1403"
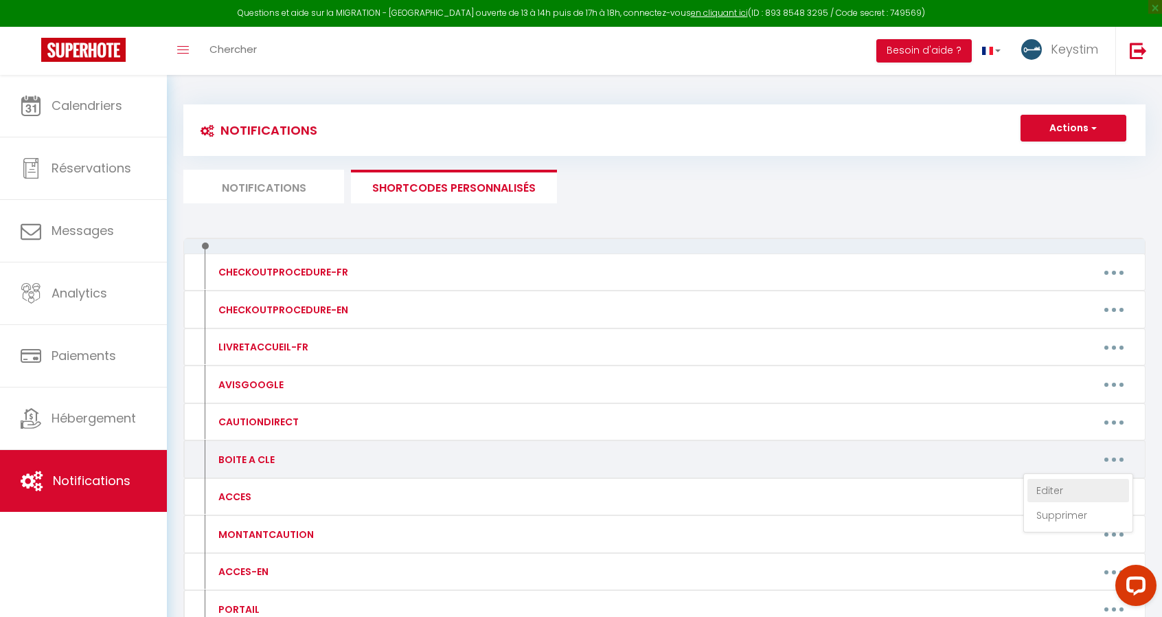
type textarea "1403"
type textarea "[RENTALDOOR:CODE]"
type textarea "2206"
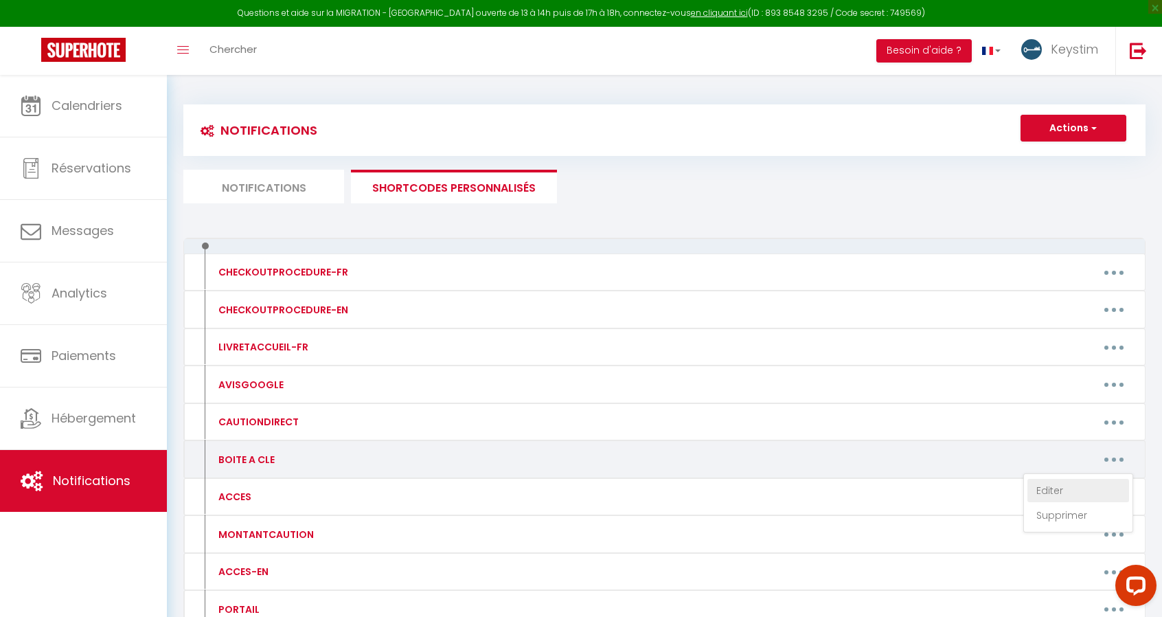
type textarea "[RENTALDOOR:CODE]"
type textarea "2608"
type textarea "0106"
type textarea "1403"
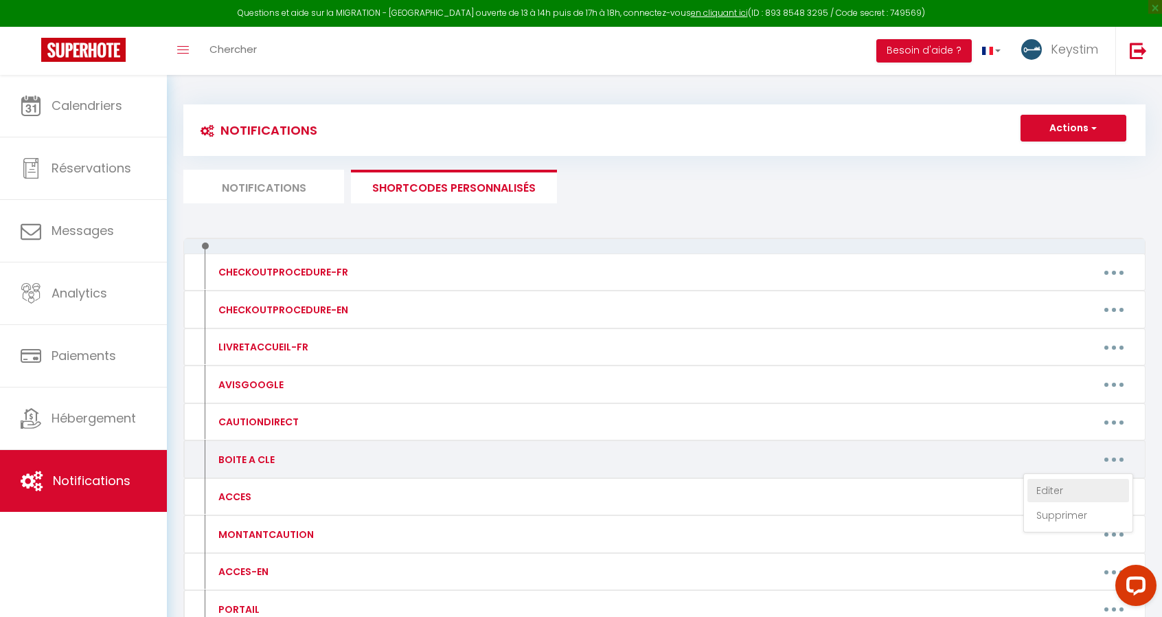
type textarea "[RENTALDOOR:CODE]"
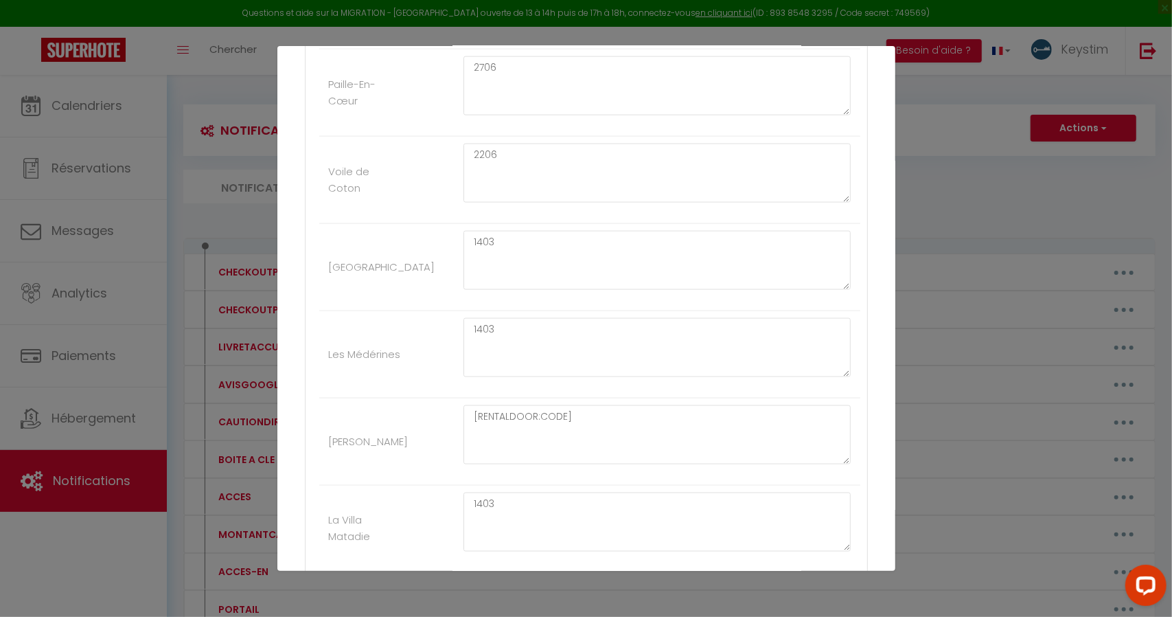
scroll to position [1367, 0]
click at [605, 320] on textarea "[RENTALDOOR:CODE]" at bounding box center [658, 349] width 388 height 59
drag, startPoint x: 621, startPoint y: 321, endPoint x: 571, endPoint y: 323, distance: 50.2
click at [571, 323] on textarea "[RENTALDOOR:CODE] + Cadenas" at bounding box center [658, 349] width 388 height 59
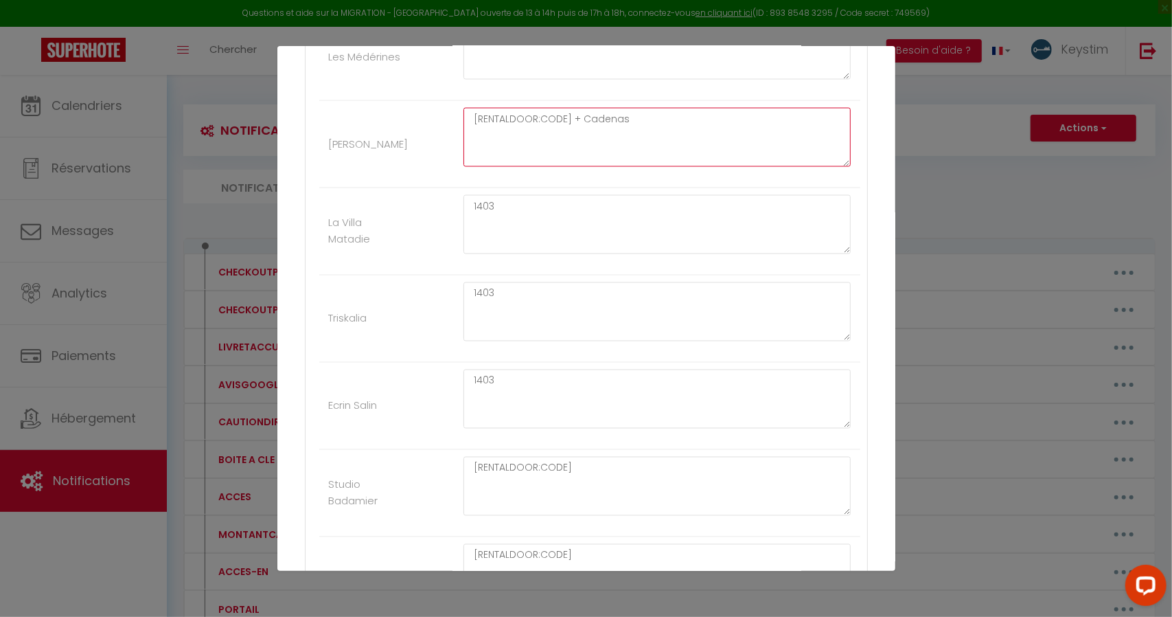
scroll to position [1744, 0]
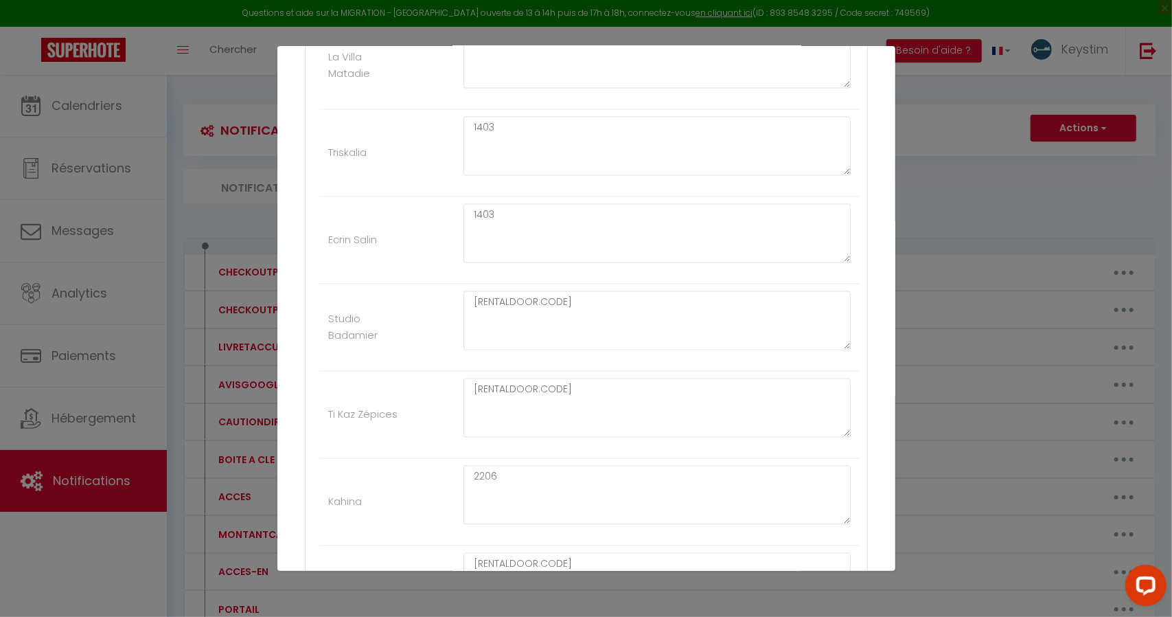
type textarea "[RENTALDOOR:CODE] + Cadenas"
click at [584, 372] on li "Ti Kaz Zépices [RENTALDOOR:CODE]" at bounding box center [589, 415] width 541 height 87
click at [589, 378] on textarea "[RENTALDOOR:CODE]" at bounding box center [658, 407] width 388 height 59
click at [619, 306] on textarea "[RENTALDOOR:CODE]" at bounding box center [658, 320] width 388 height 59
paste textarea "+ Cadenas"
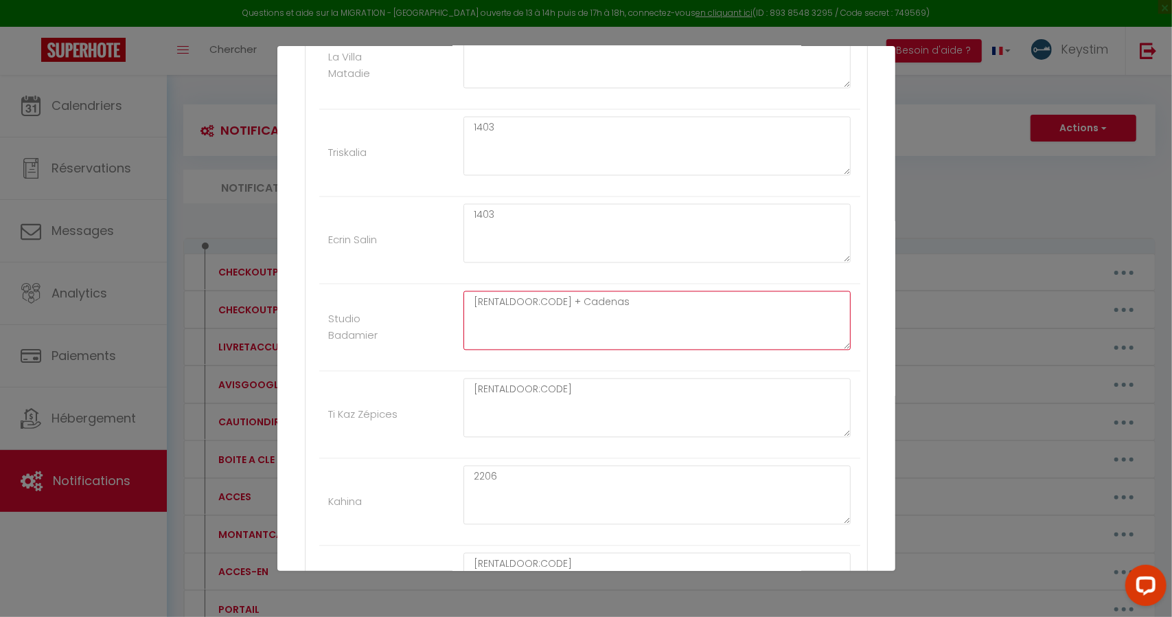
type textarea "[RENTALDOOR:CODE] + Cadenas"
click at [606, 383] on textarea "[RENTALDOOR:CODE]" at bounding box center [658, 407] width 388 height 59
paste textarea "+ Cadenas"
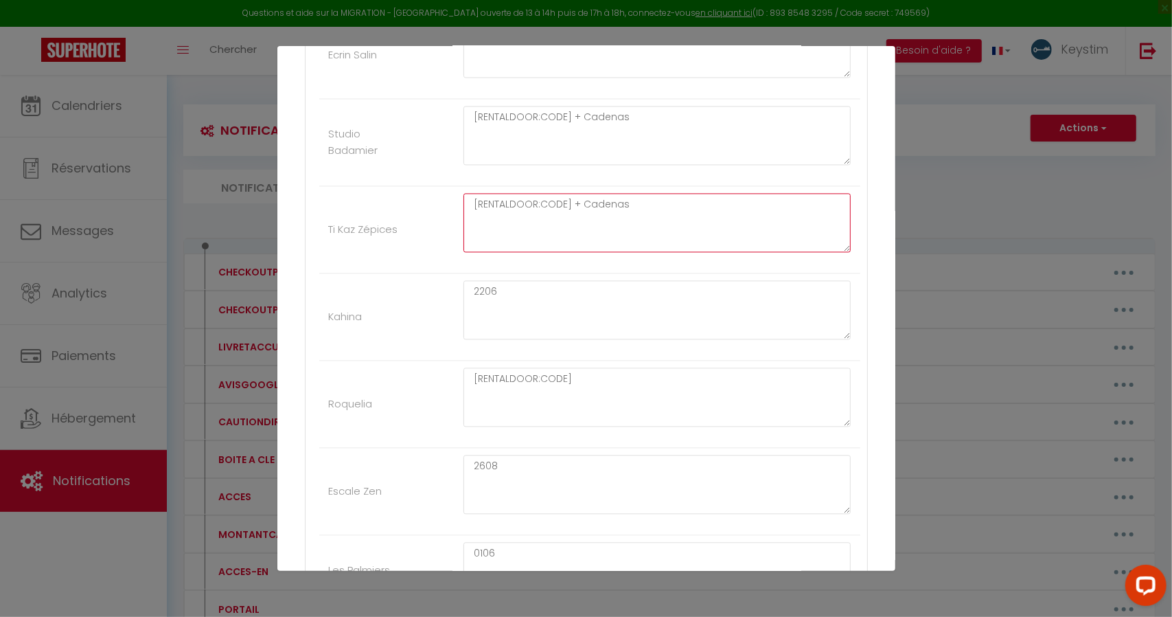
type textarea "[RENTALDOOR:CODE] + Cadenas"
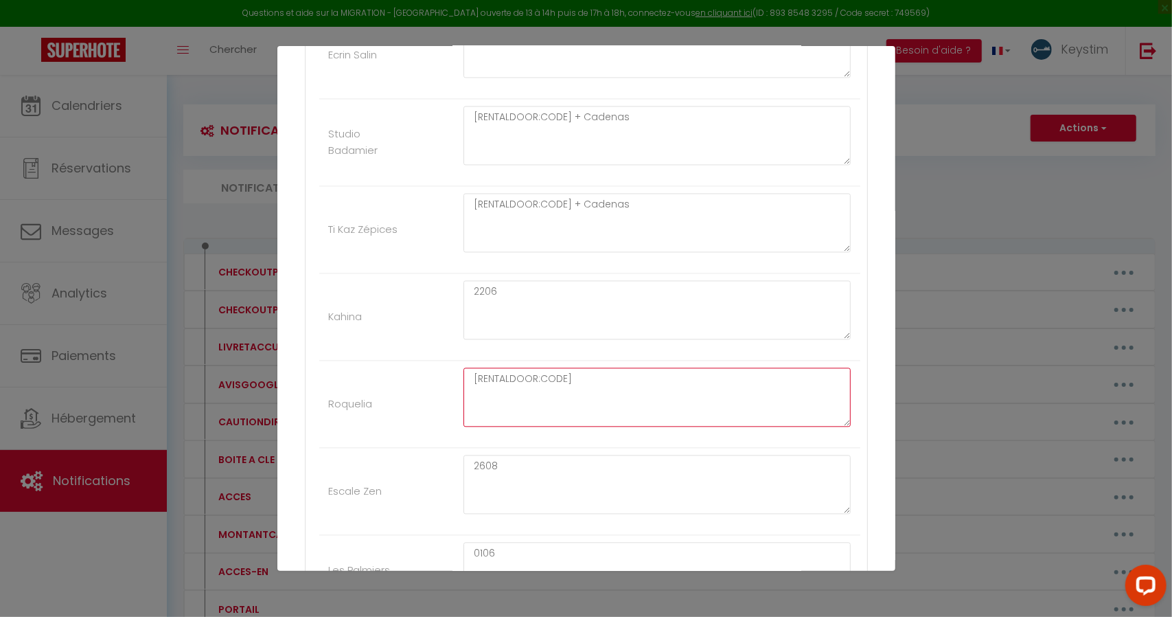
click at [606, 383] on textarea "[RENTALDOOR:CODE]" at bounding box center [658, 396] width 388 height 59
paste textarea "+ Cadenas"
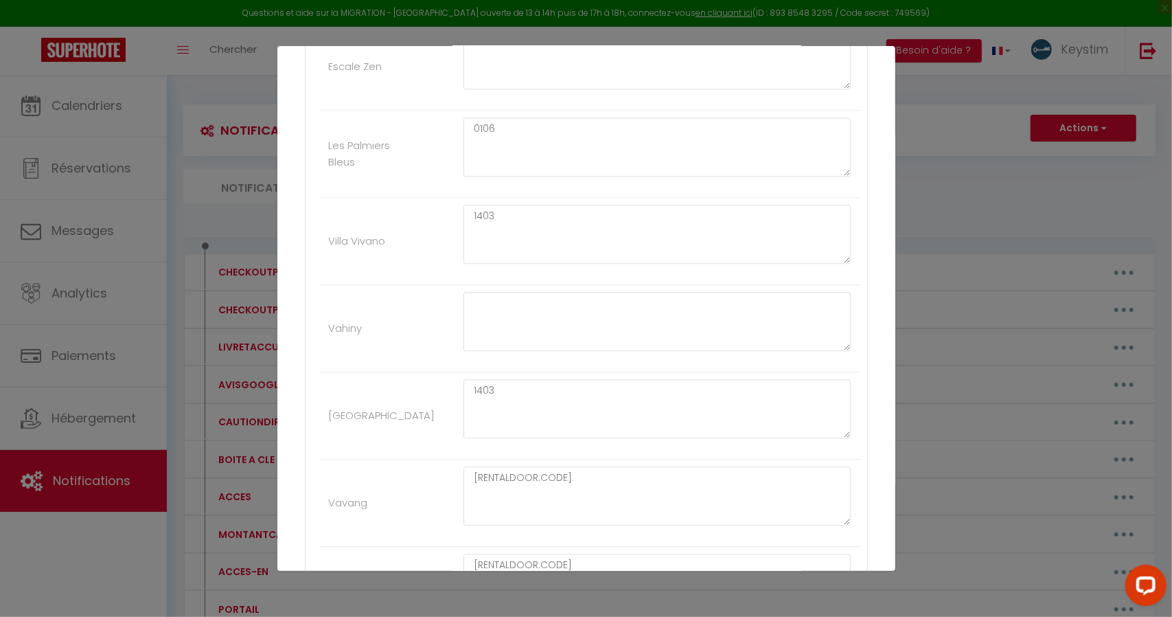
scroll to position [2373, 0]
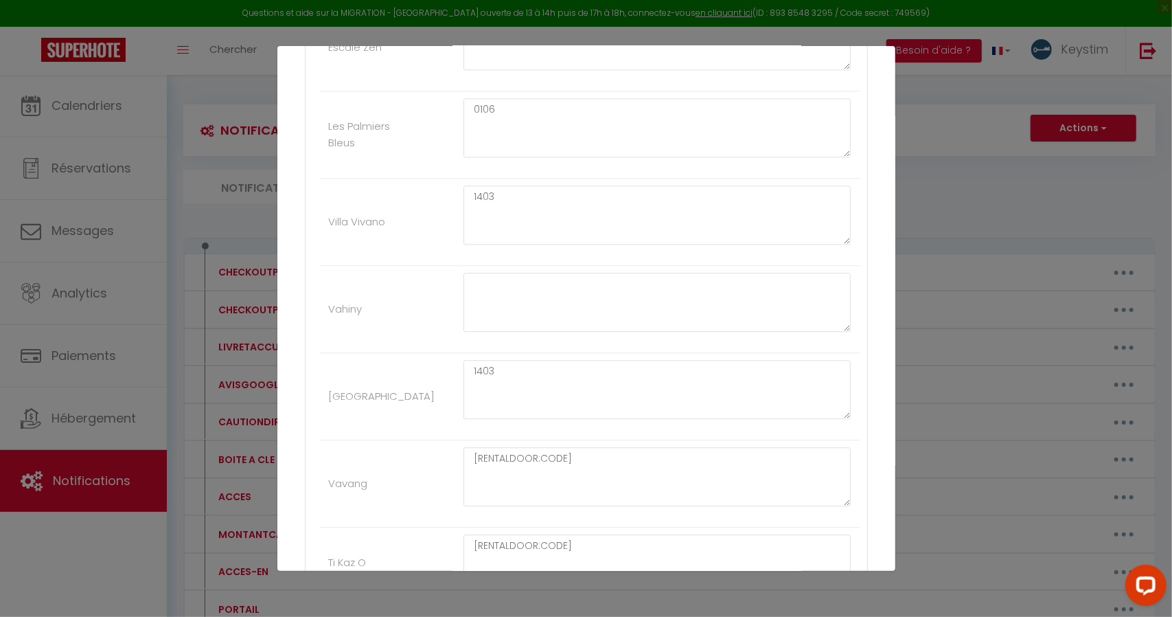
type textarea "[RENTALDOOR:CODE] + Cadenas"
click at [581, 447] on textarea "[RENTALDOOR:CODE]" at bounding box center [658, 476] width 388 height 59
paste textarea "+ Cadenas"
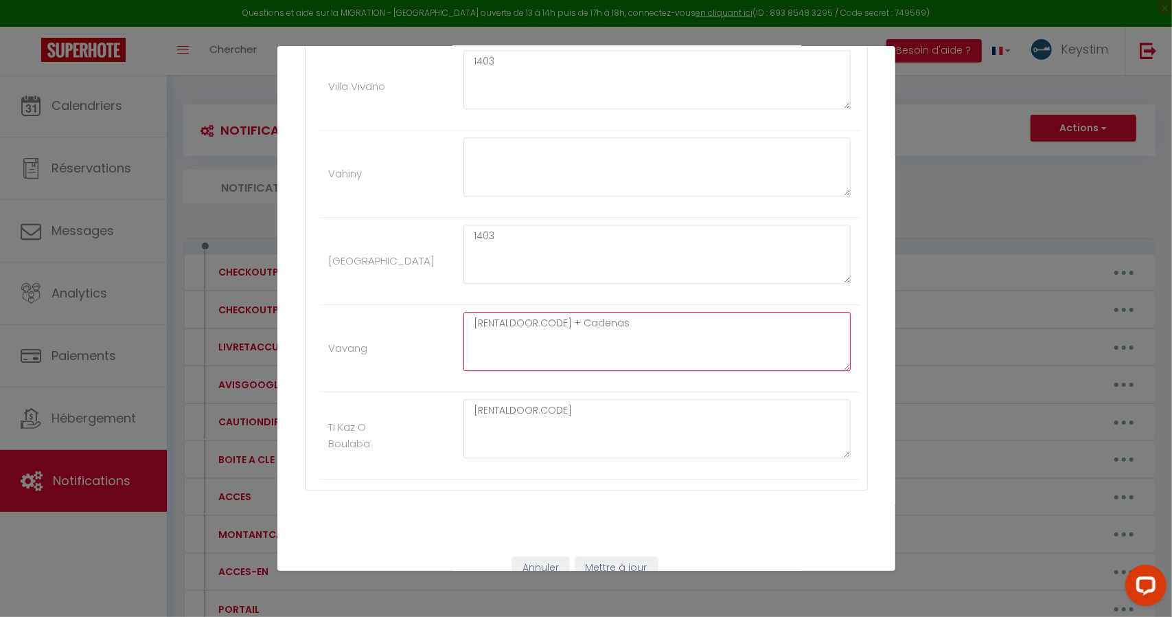
type textarea "[RENTALDOOR:CODE] + Cadenas"
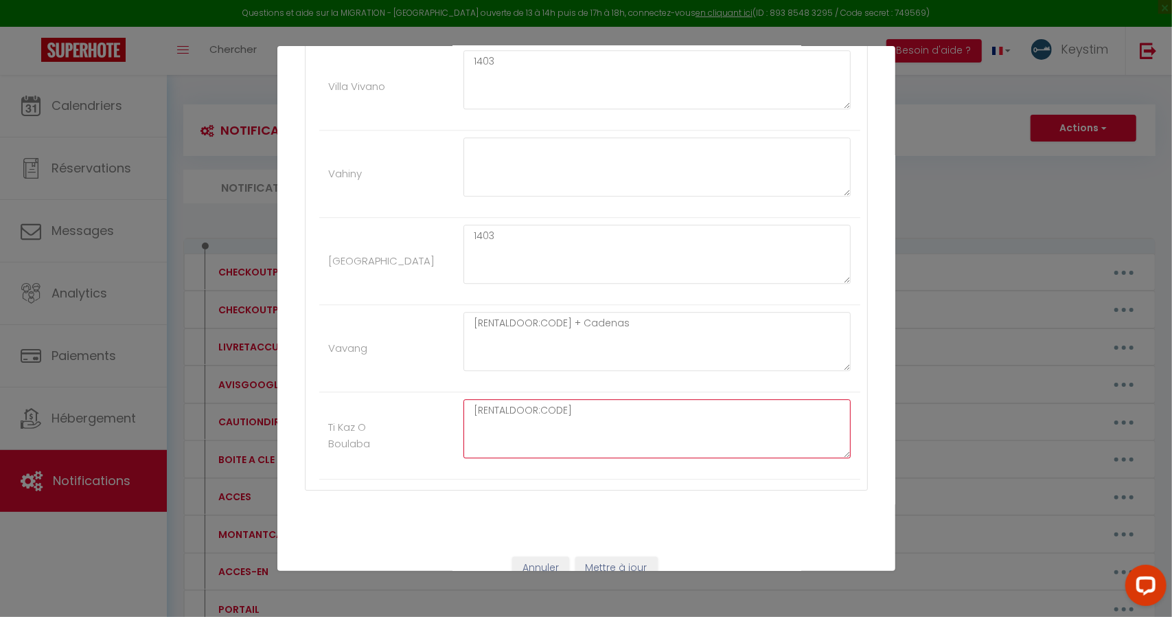
click at [614, 399] on textarea "[RENTALDOOR:CODE]" at bounding box center [658, 428] width 388 height 59
paste textarea "+ Cadenas"
type textarea "[RENTALDOOR:CODE] + Cadenas"
click at [630, 556] on button "Mettre à jour" at bounding box center [616, 567] width 82 height 23
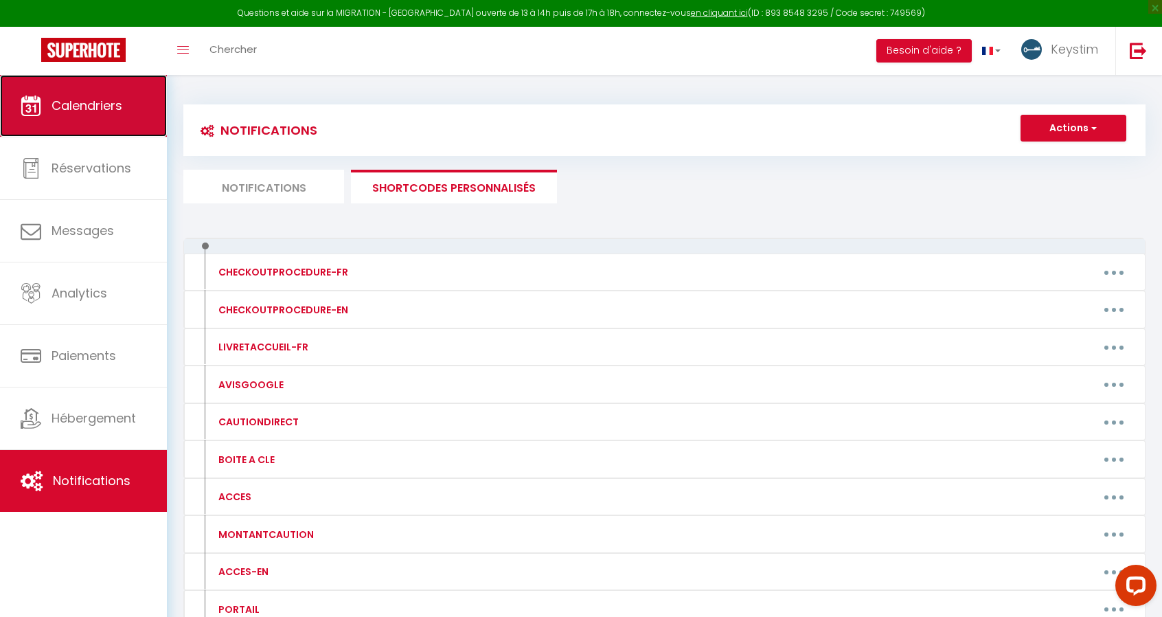
click at [128, 85] on link "Calendriers" at bounding box center [83, 106] width 167 height 62
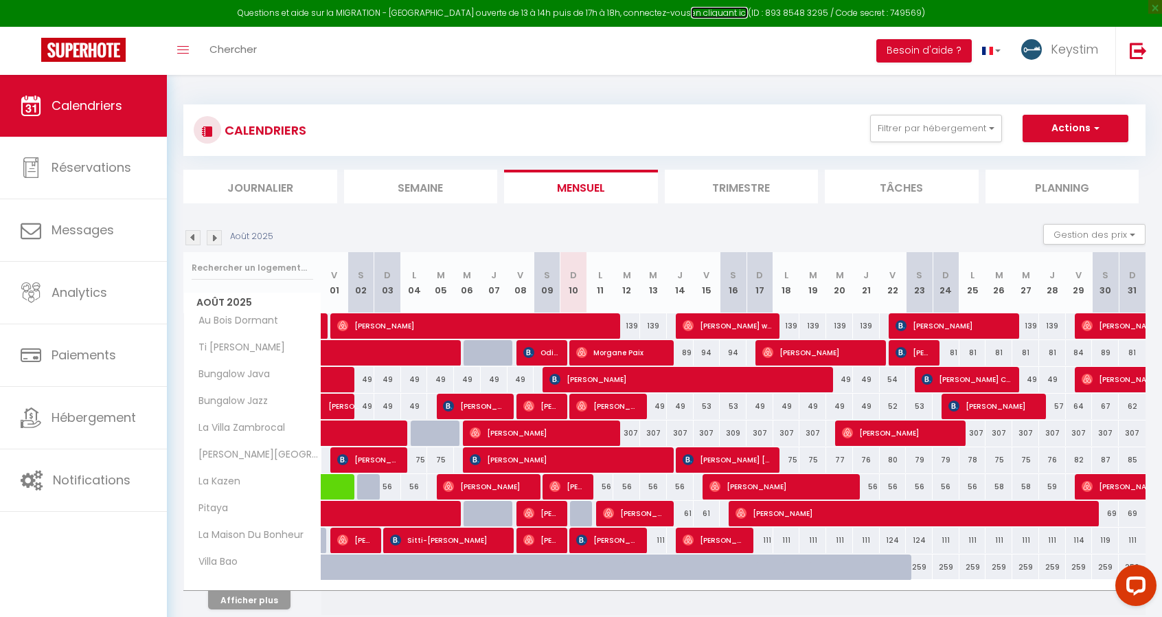
click at [691, 11] on link "en cliquant ici" at bounding box center [719, 13] width 57 height 12
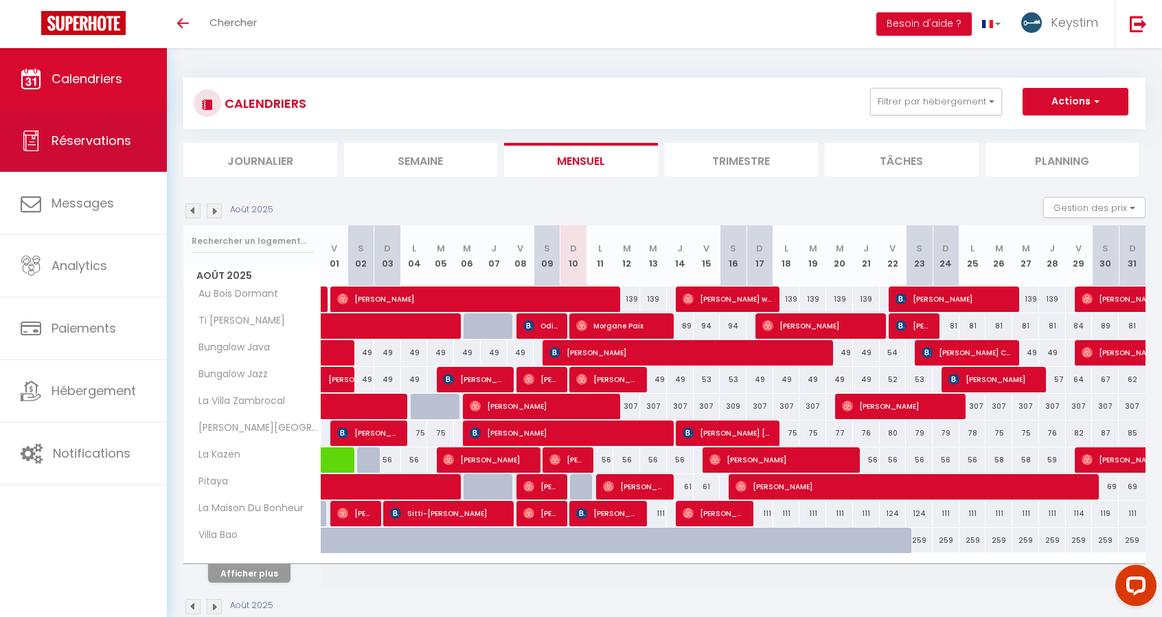
click at [135, 140] on link "Réservations" at bounding box center [83, 141] width 167 height 62
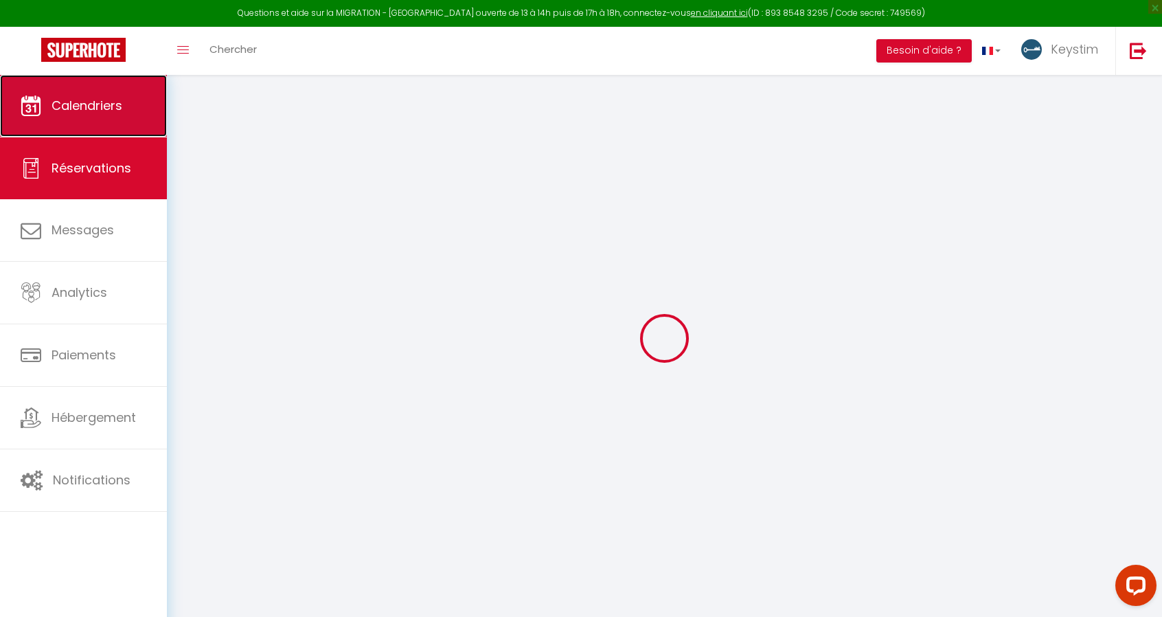
click at [117, 80] on link "Calendriers" at bounding box center [83, 106] width 167 height 62
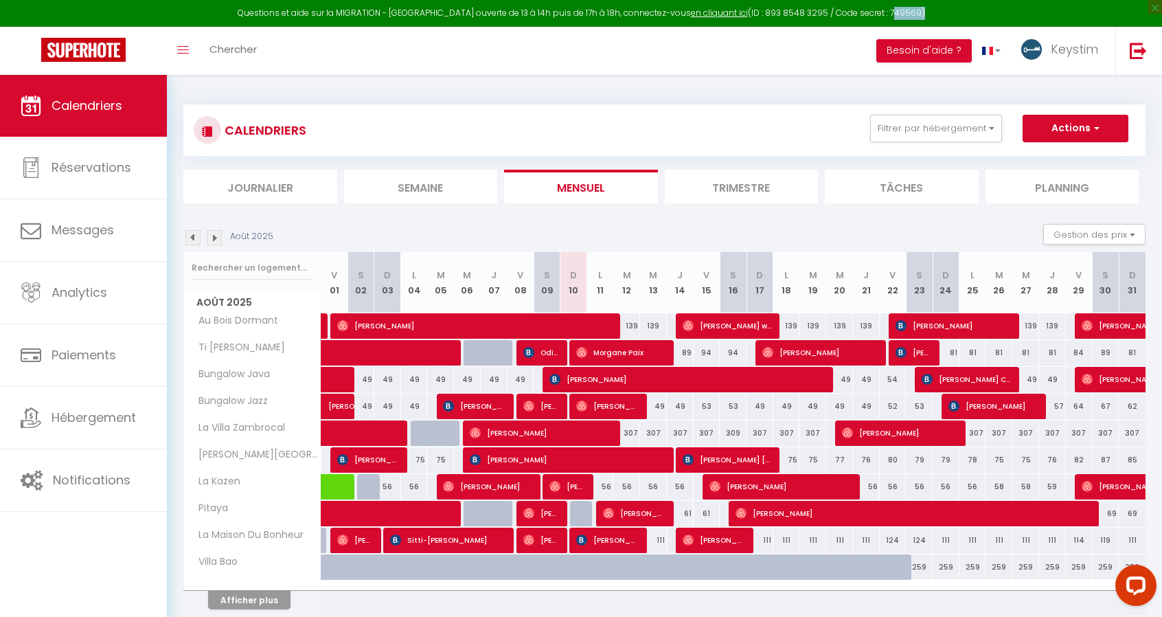
drag, startPoint x: 900, startPoint y: 10, endPoint x: 872, endPoint y: 16, distance: 28.8
click at [872, 16] on div "Questions et aide sur la MIGRATION - [GEOGRAPHIC_DATA] ouverte de 13 à 14h puis…" at bounding box center [581, 13] width 1162 height 27
copy div "749569"
click at [698, 12] on link "en cliquant ici" at bounding box center [719, 13] width 57 height 12
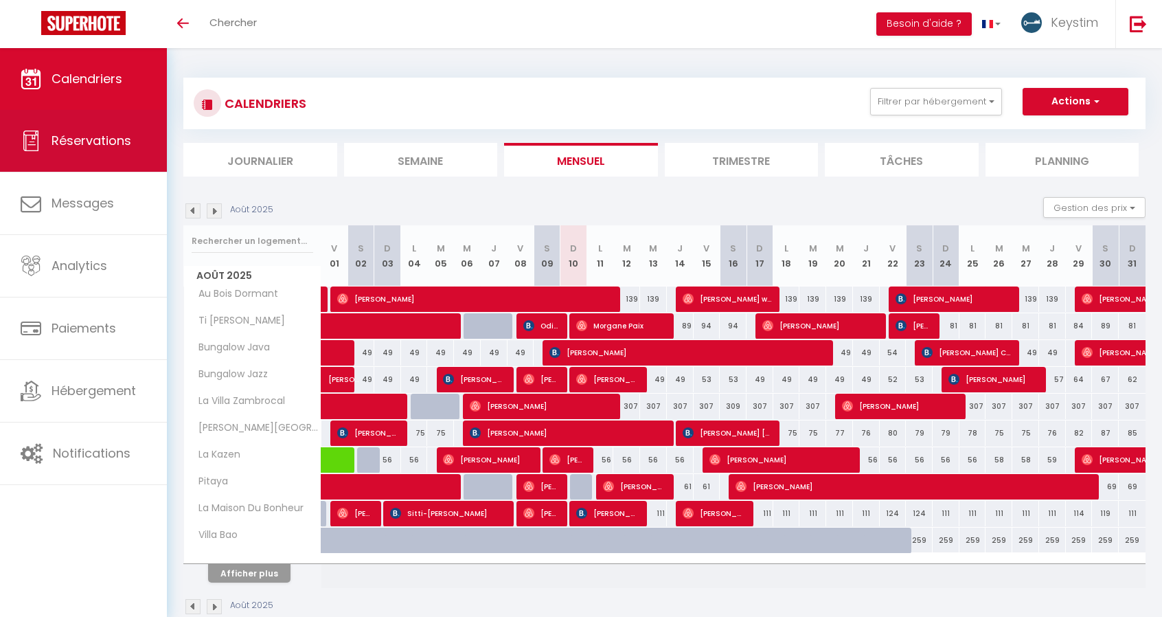
click at [91, 166] on link "Réservations" at bounding box center [83, 141] width 167 height 62
select select "not_cancelled"
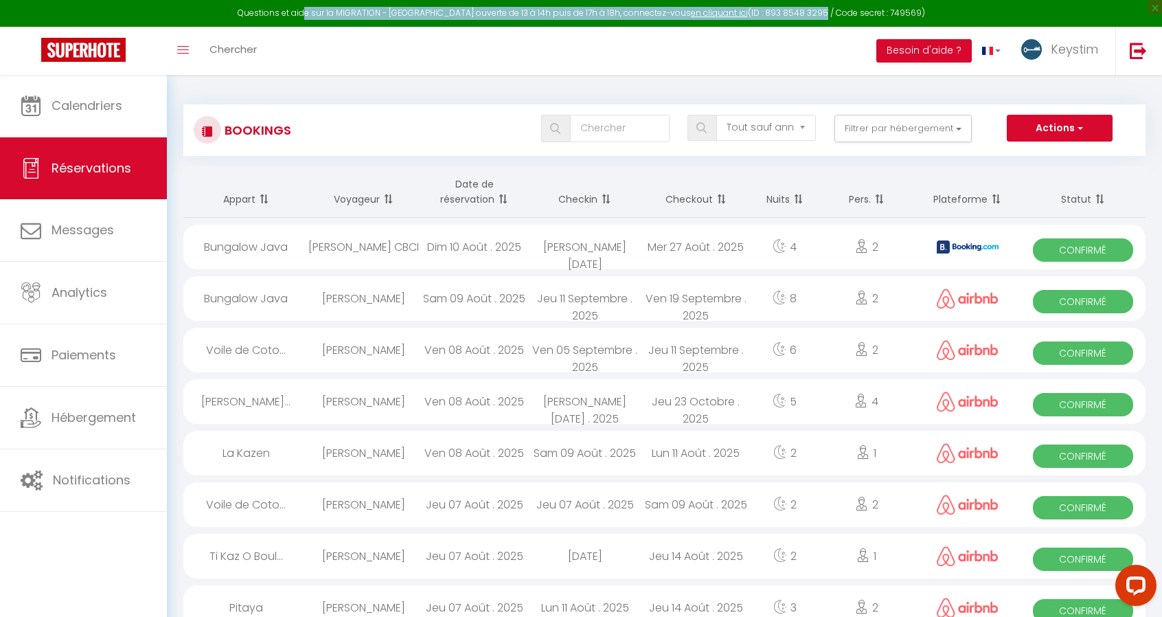
drag, startPoint x: 324, startPoint y: 16, endPoint x: 803, endPoint y: 15, distance: 479.3
click at [803, 15] on div "Questions et aide sur la MIGRATION - [GEOGRAPHIC_DATA] ouverte de 13 à 14h puis…" at bounding box center [581, 13] width 1162 height 27
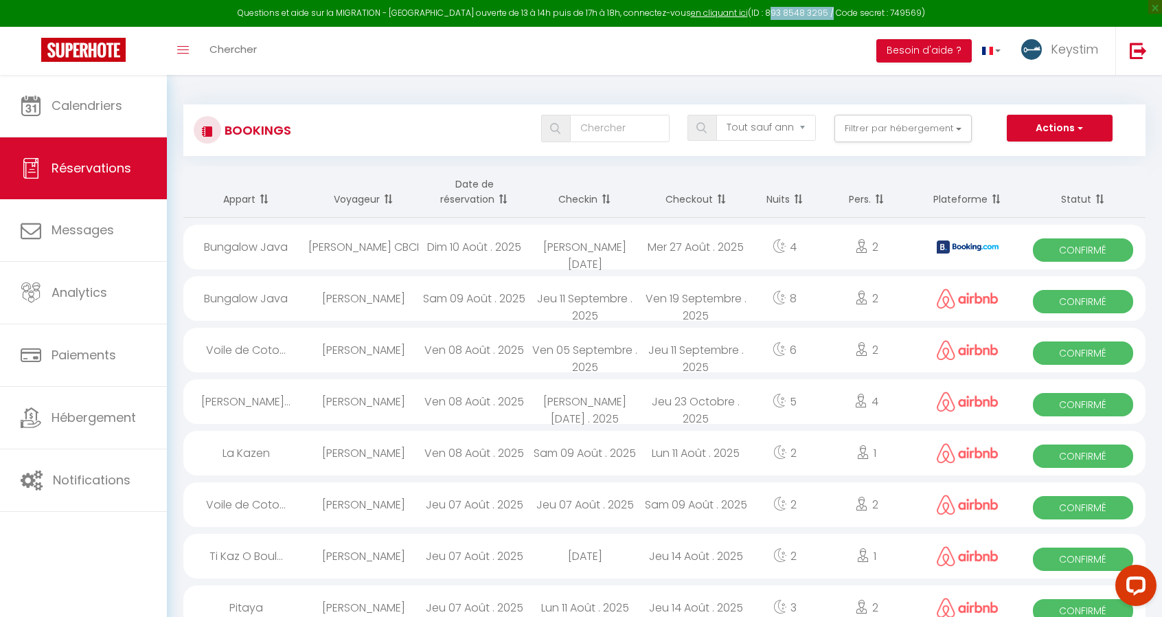
drag, startPoint x: 810, startPoint y: 15, endPoint x: 749, endPoint y: 19, distance: 60.6
click at [749, 19] on div "Questions et aide sur la MIGRATION - [GEOGRAPHIC_DATA] ouverte de 13 à 14h puis…" at bounding box center [581, 13] width 1162 height 27
copy div "893 8548 3295"
click at [694, 16] on link "en cliquant ici" at bounding box center [719, 13] width 57 height 12
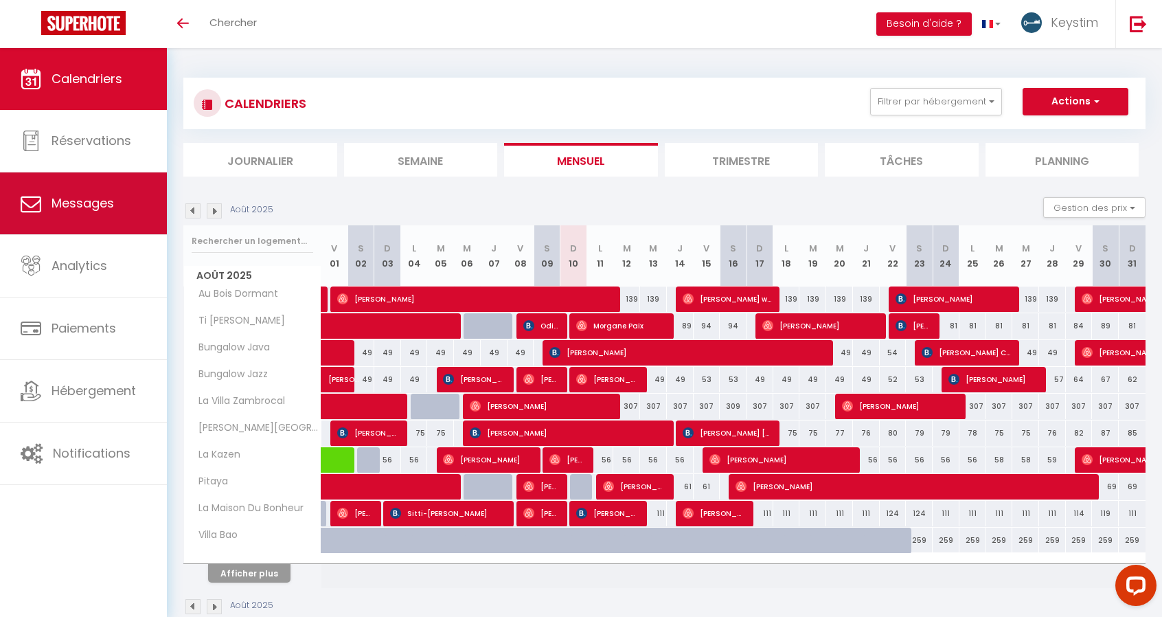
click at [57, 214] on link "Messages" at bounding box center [83, 203] width 167 height 62
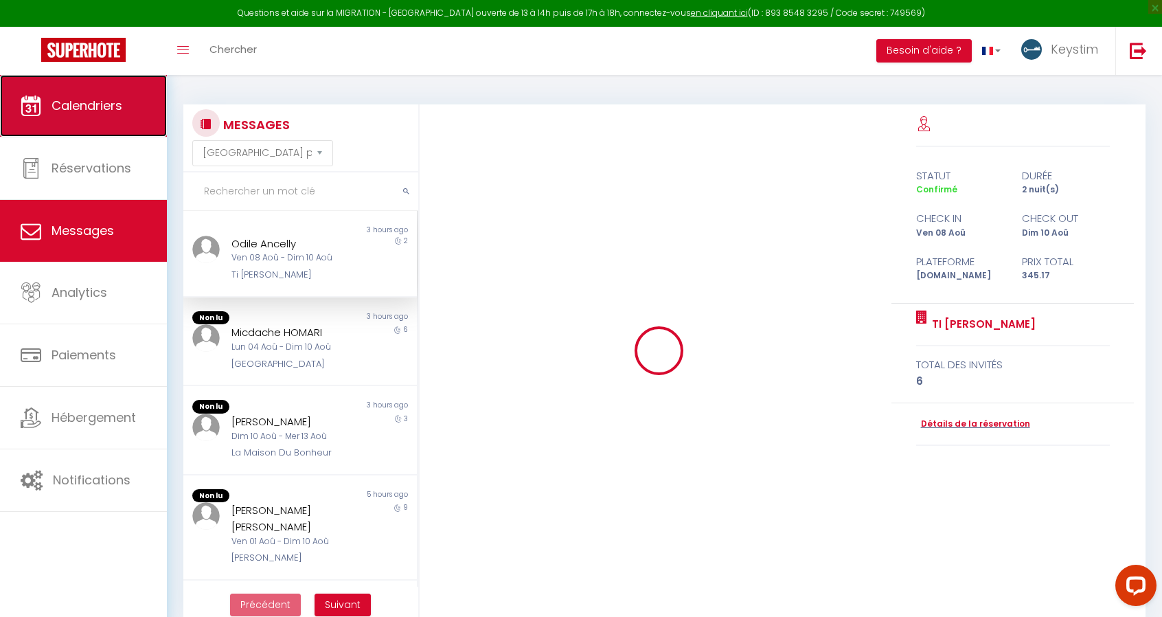
click at [87, 111] on span "Calendriers" at bounding box center [87, 105] width 71 height 17
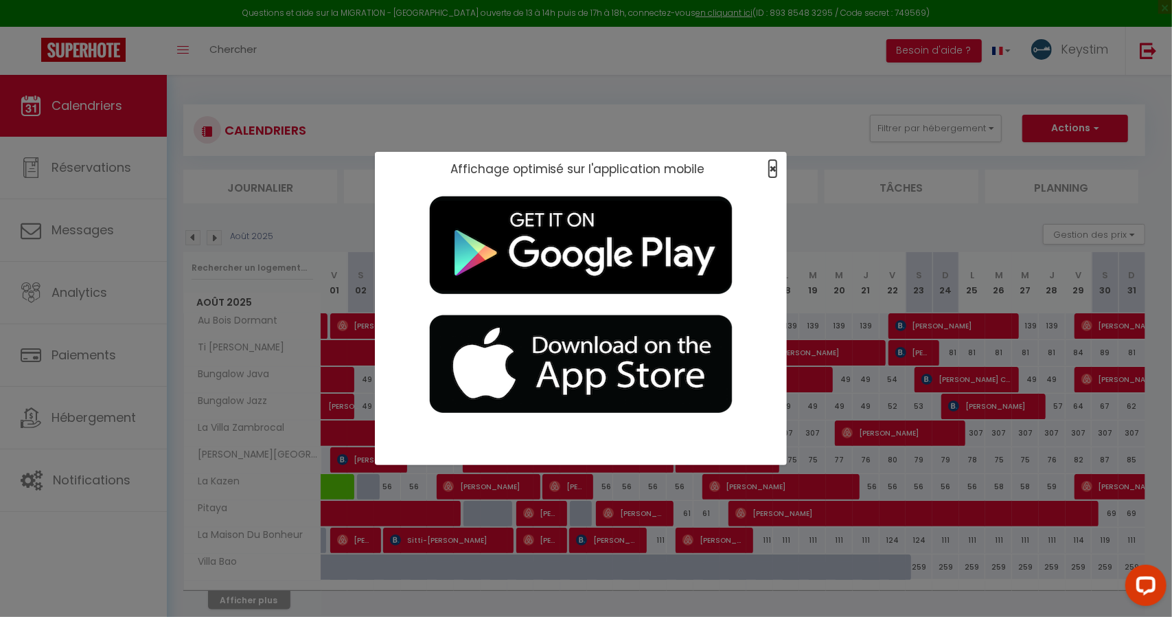
click at [776, 174] on span "×" at bounding box center [773, 168] width 8 height 17
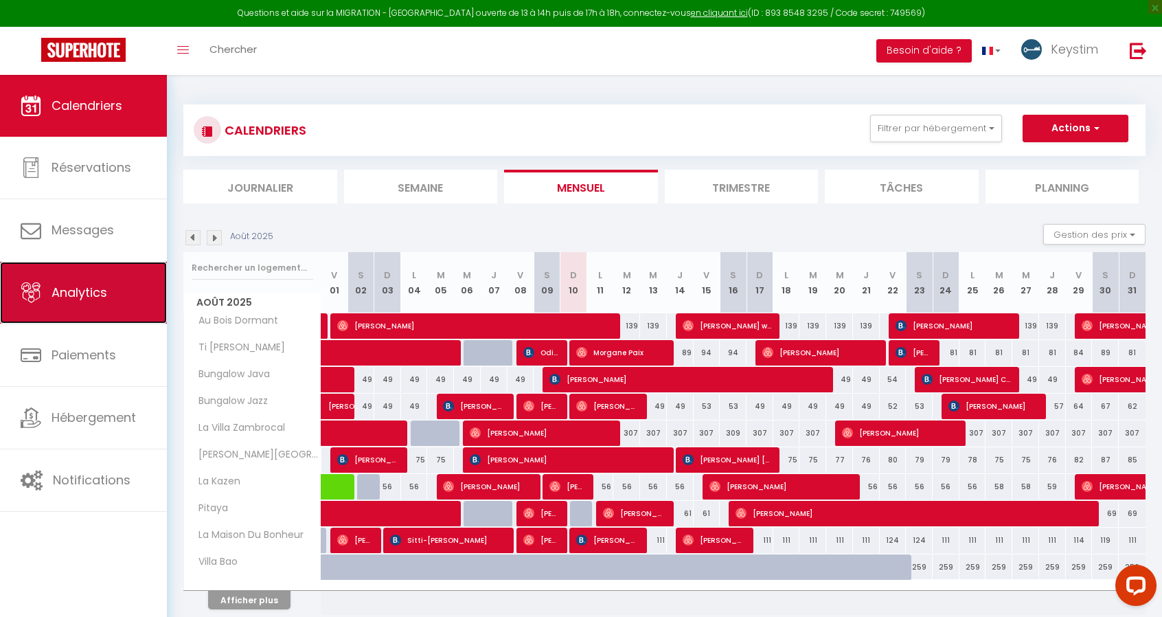
click at [96, 300] on span "Analytics" at bounding box center [80, 292] width 56 height 17
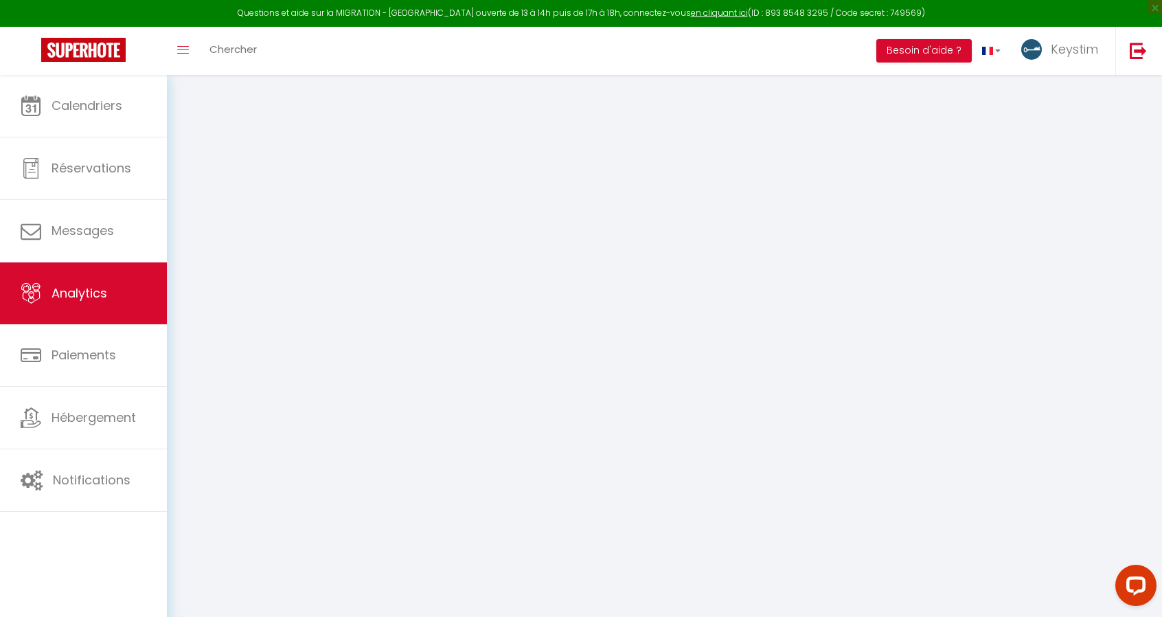
select select "2025"
select select "8"
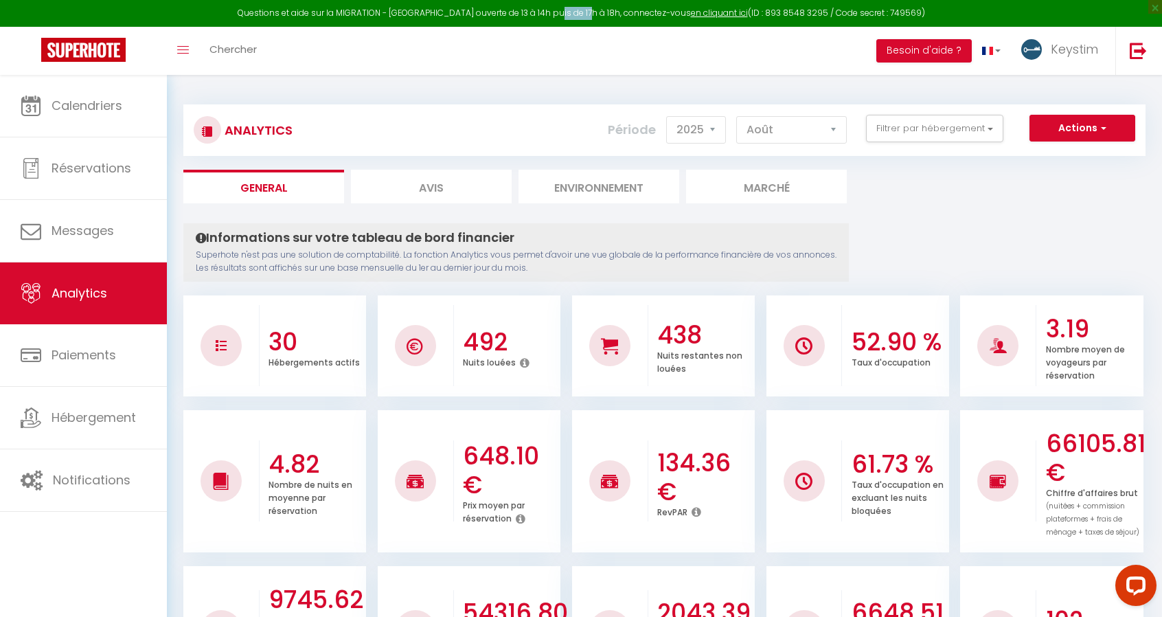
drag, startPoint x: 566, startPoint y: 10, endPoint x: 597, endPoint y: 16, distance: 32.1
click at [597, 16] on div "Questions et aide sur la MIGRATION - [GEOGRAPHIC_DATA] ouverte de 13 à 14h puis…" at bounding box center [581, 13] width 1162 height 27
click at [1063, 144] on div "Actions Génération SuperConciergerie Génération SuperAnalyzer Génération SuperE…" at bounding box center [744, 130] width 799 height 31
click at [1088, 133] on button "Actions" at bounding box center [1082, 128] width 106 height 27
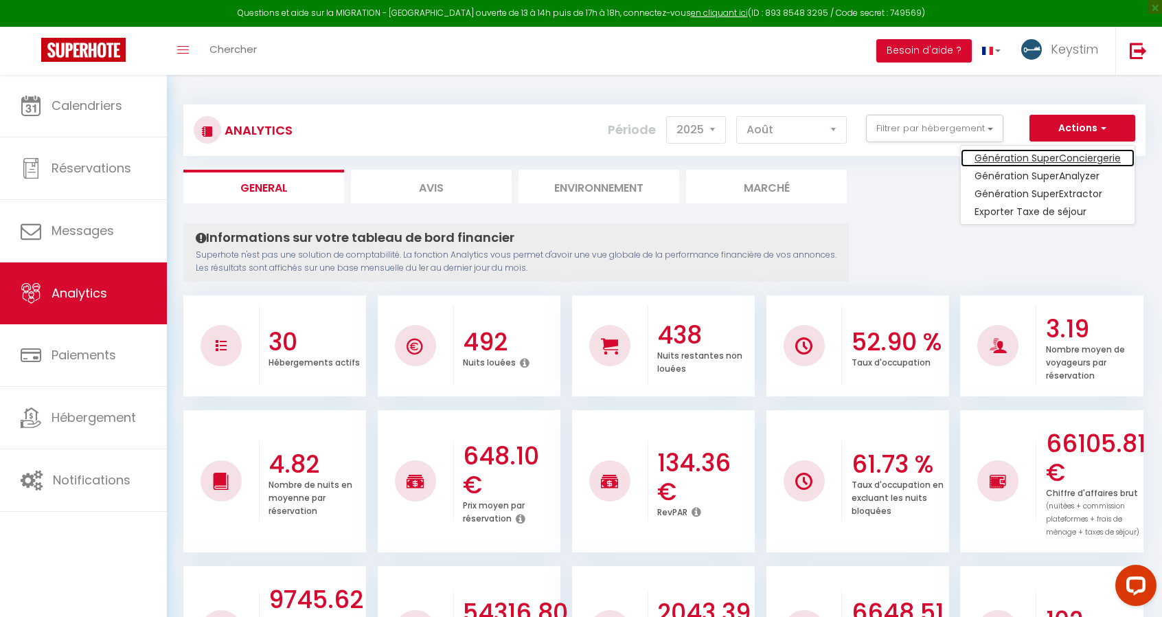
click at [1053, 161] on link "Génération SuperConciergerie" at bounding box center [1048, 158] width 174 height 18
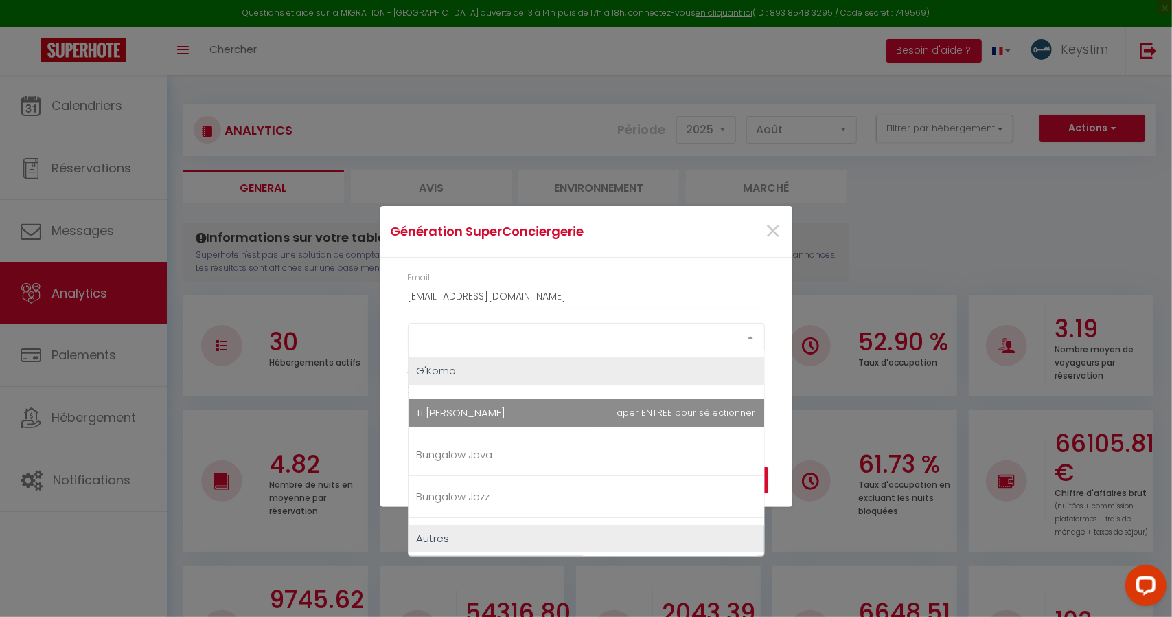
click at [521, 343] on div "Select option" at bounding box center [586, 336] width 357 height 27
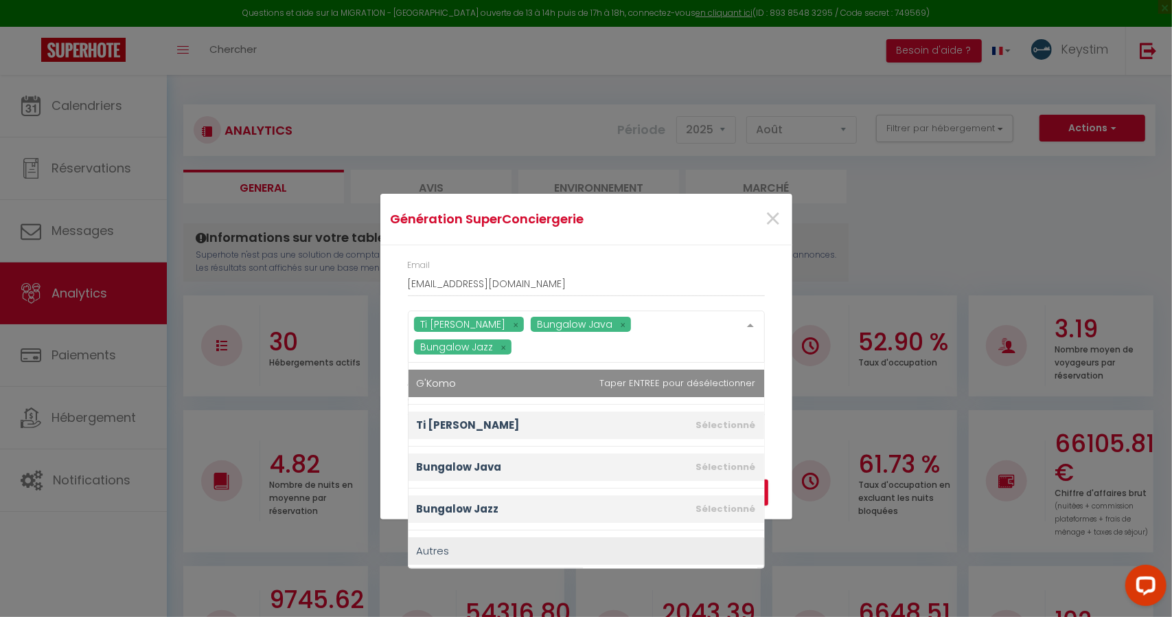
click at [497, 369] on span "G'Komo" at bounding box center [587, 382] width 356 height 27
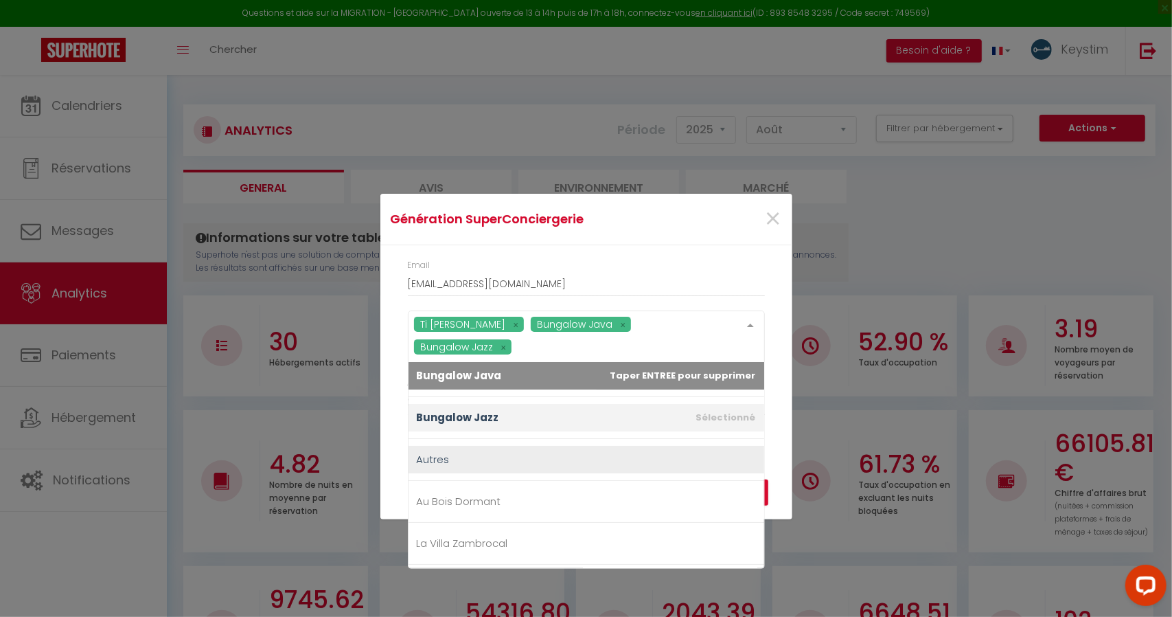
scroll to position [104, 0]
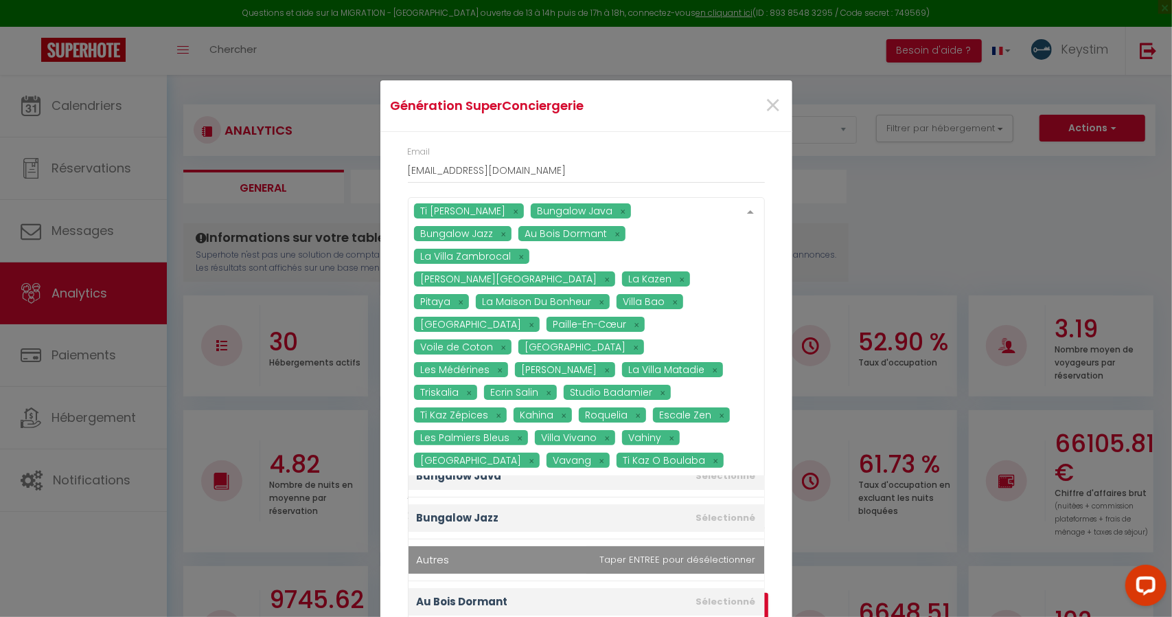
click at [482, 444] on div "Ti Caz Marley Bungalow Java Bungalow Jazz Au [GEOGRAPHIC_DATA] [GEOGRAPHIC_DATA…" at bounding box center [586, 336] width 357 height 279
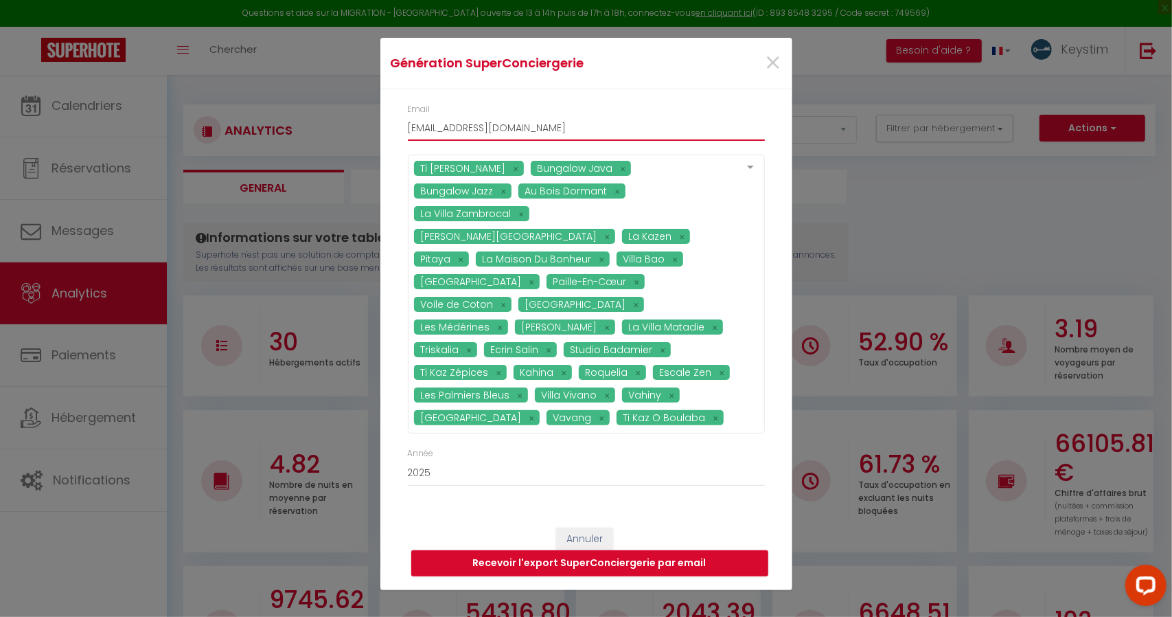
click at [685, 150] on form "Génération SuperConciergerie × Email [EMAIL_ADDRESS][DOMAIN_NAME] Ti Caz Marley…" at bounding box center [586, 314] width 412 height 552
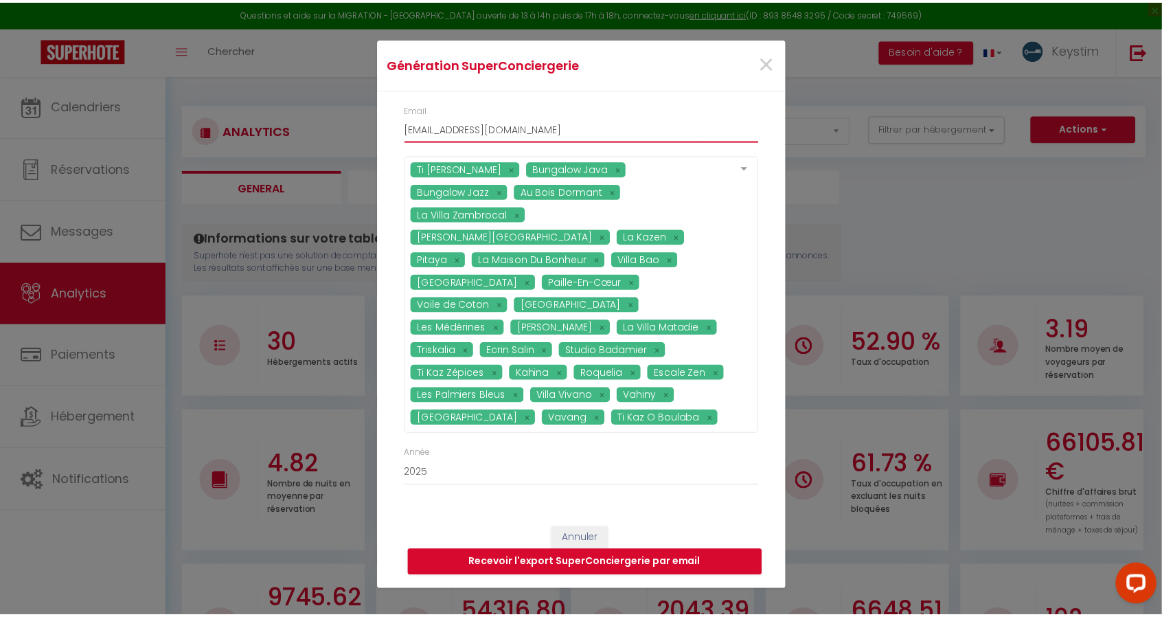
scroll to position [0, 0]
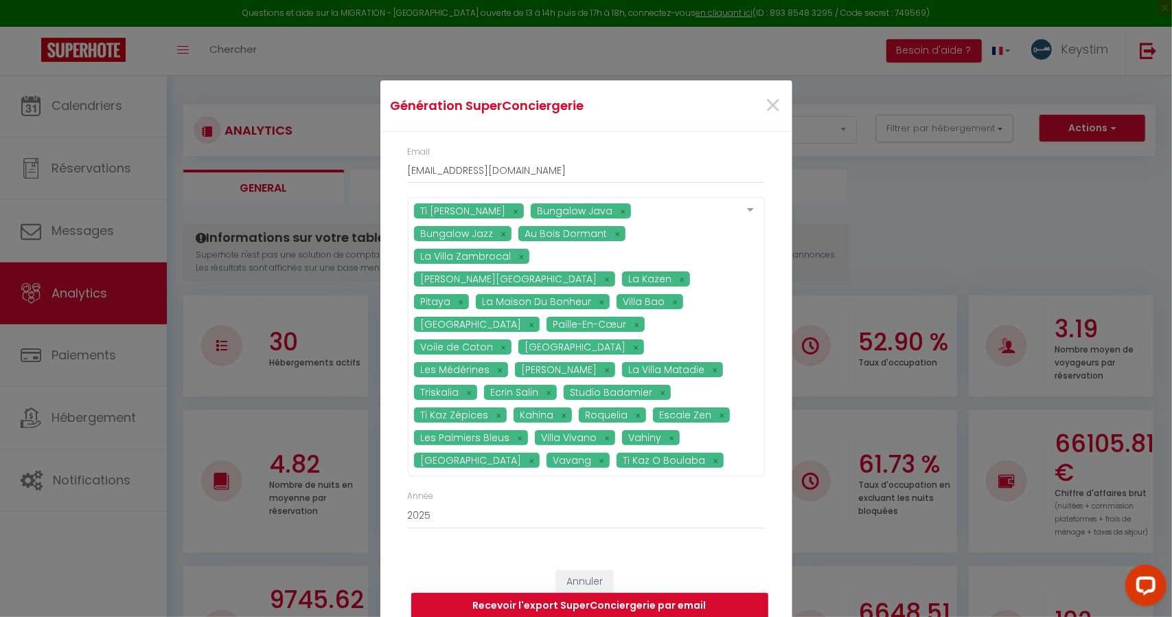
click at [633, 593] on button "Recevoir l'export SuperConciergerie par email" at bounding box center [589, 606] width 357 height 26
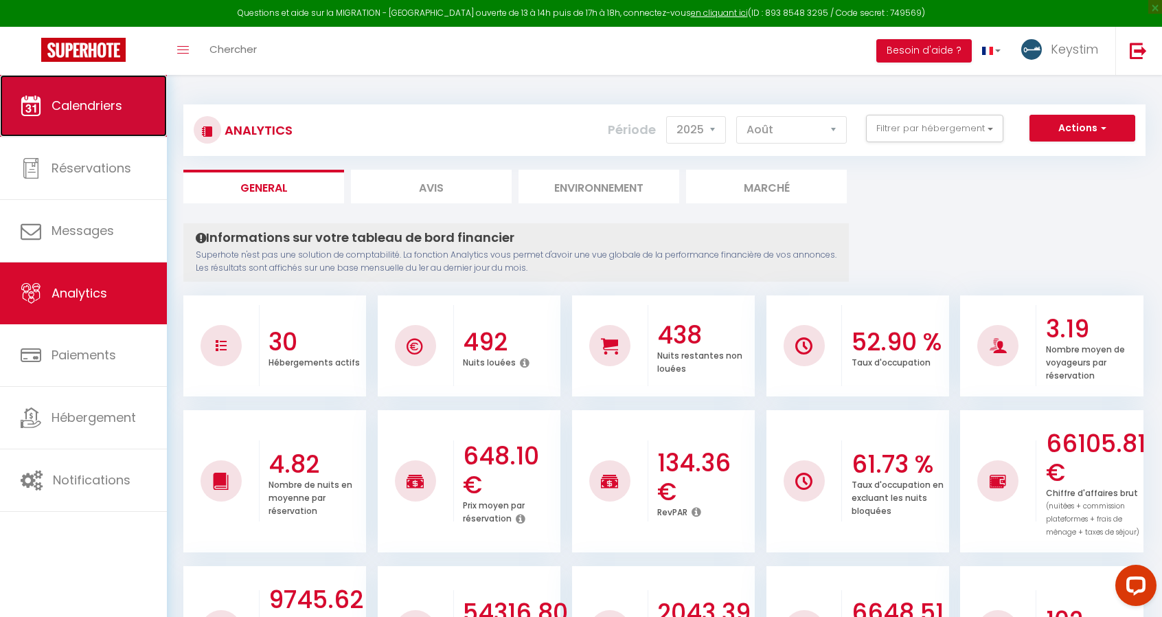
click at [107, 133] on link "Calendriers" at bounding box center [83, 106] width 167 height 62
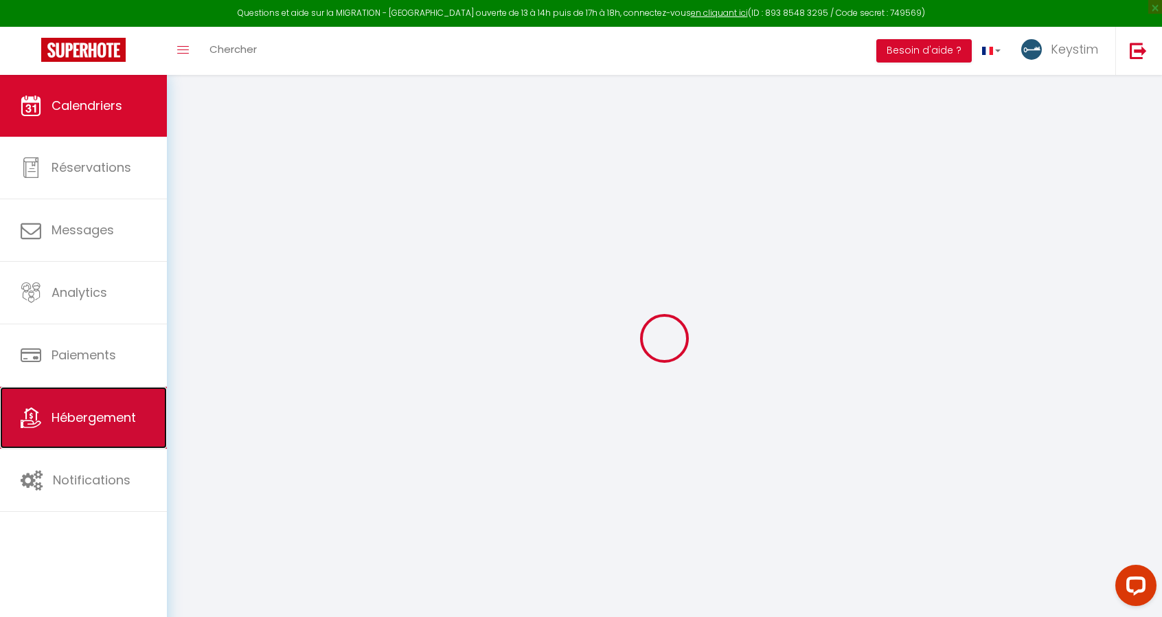
click at [113, 402] on link "Hébergement" at bounding box center [83, 418] width 167 height 62
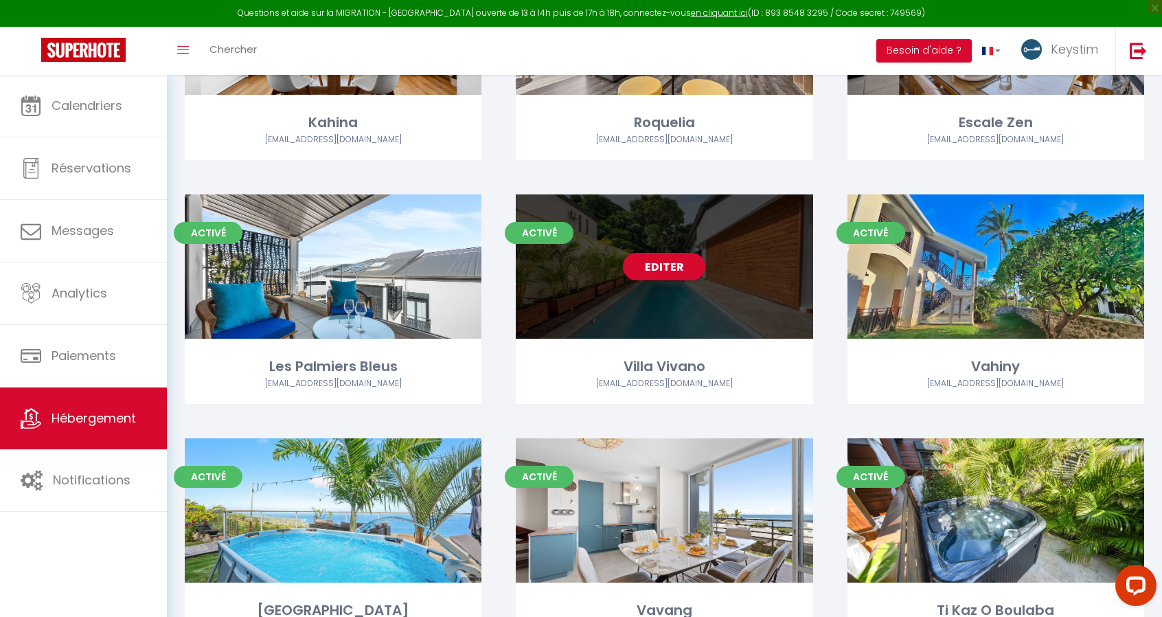
scroll to position [2016, 0]
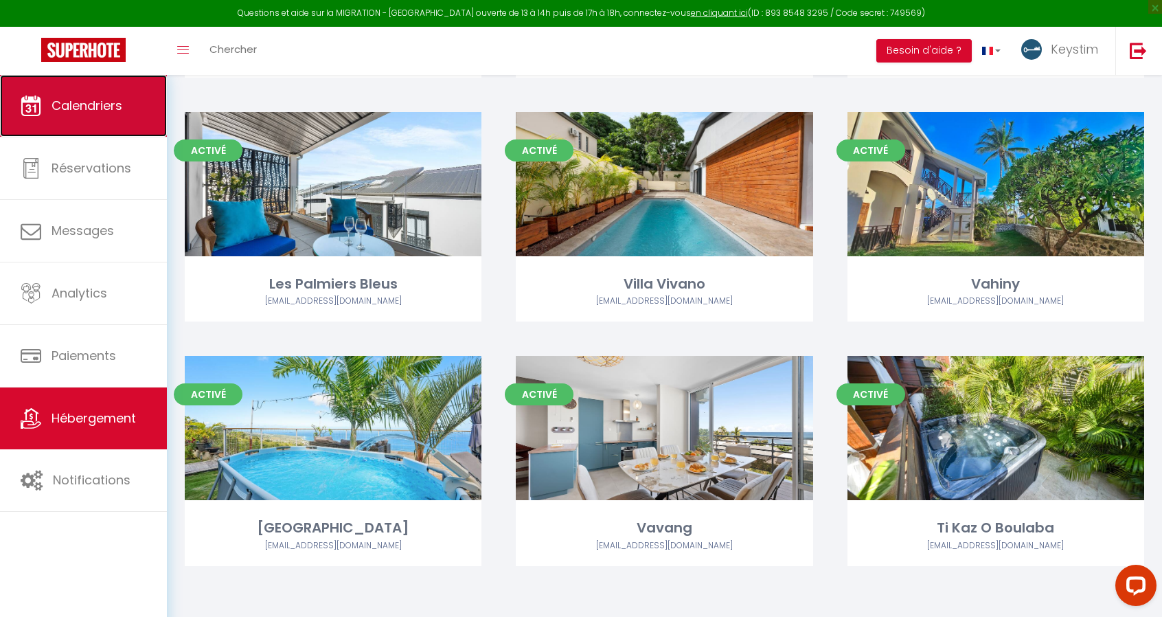
click at [91, 119] on link "Calendriers" at bounding box center [83, 106] width 167 height 62
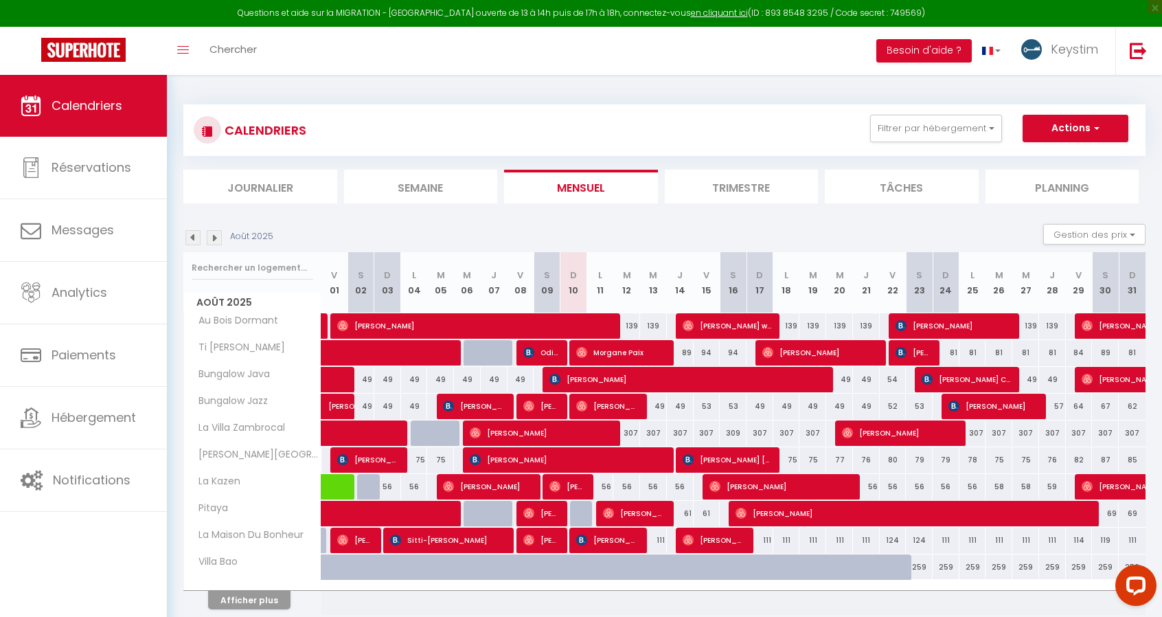
click at [186, 238] on img at bounding box center [192, 237] width 15 height 15
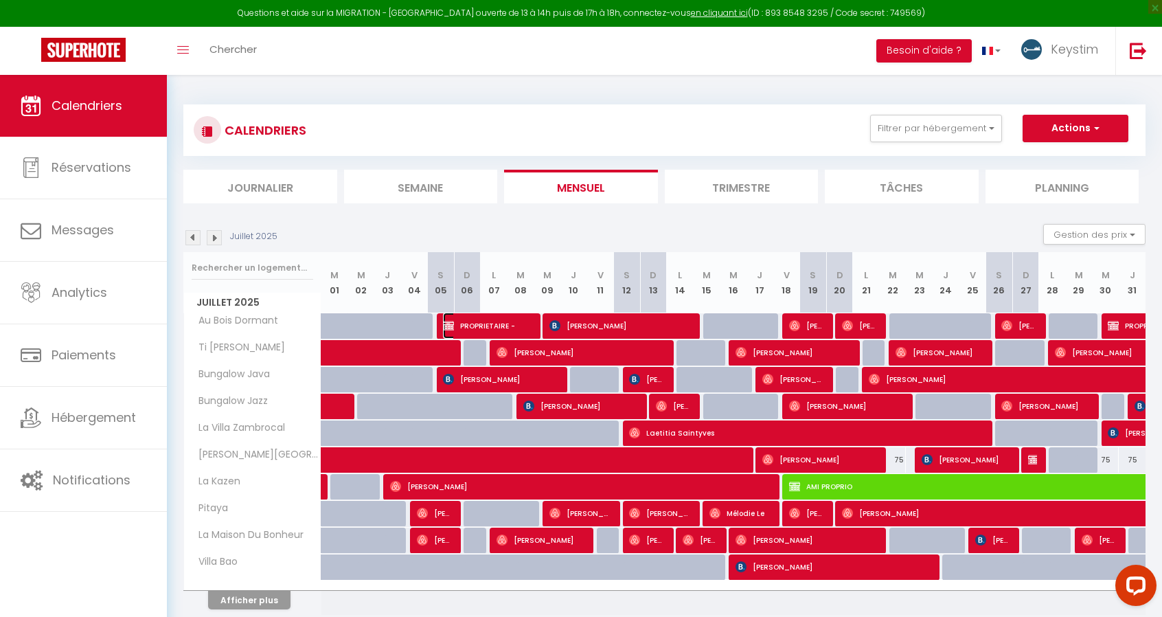
click at [477, 327] on span "PROPRIETAIRE -" at bounding box center [487, 325] width 89 height 26
select select "OK"
select select "0"
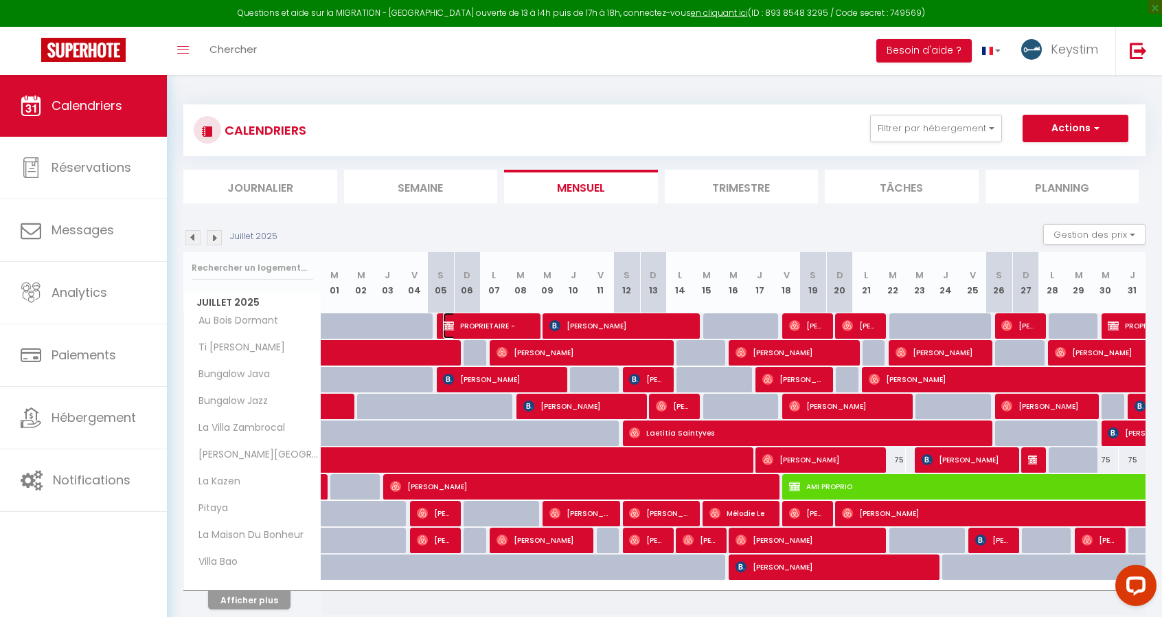
select select "1"
select select
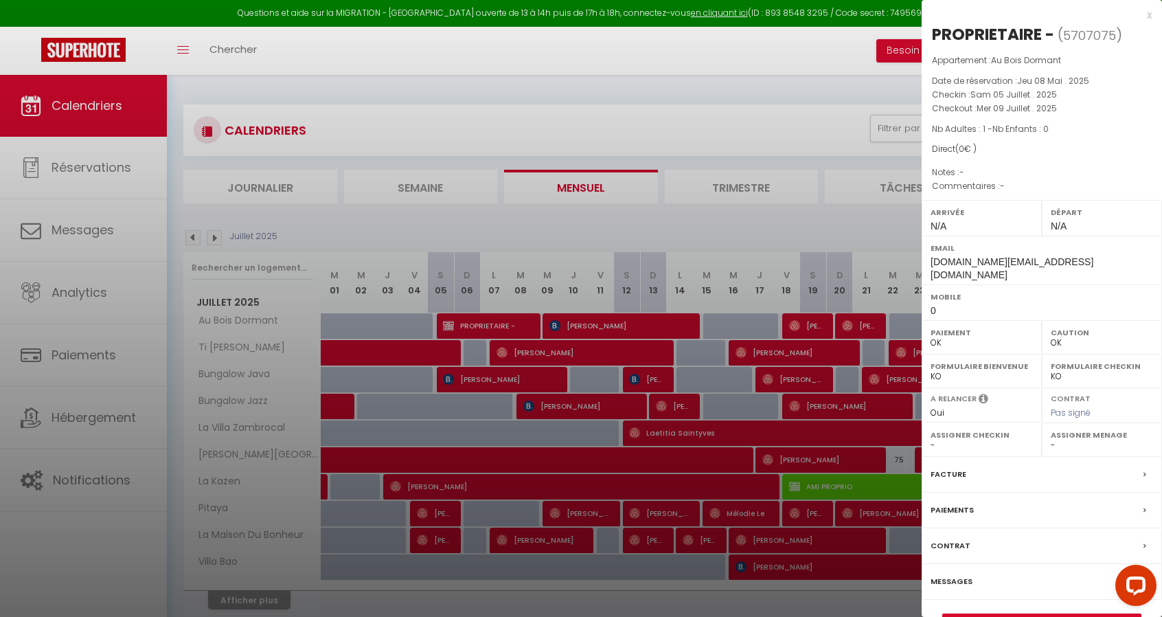
select select "34581"
select select "12785"
click at [477, 327] on div at bounding box center [581, 308] width 1162 height 617
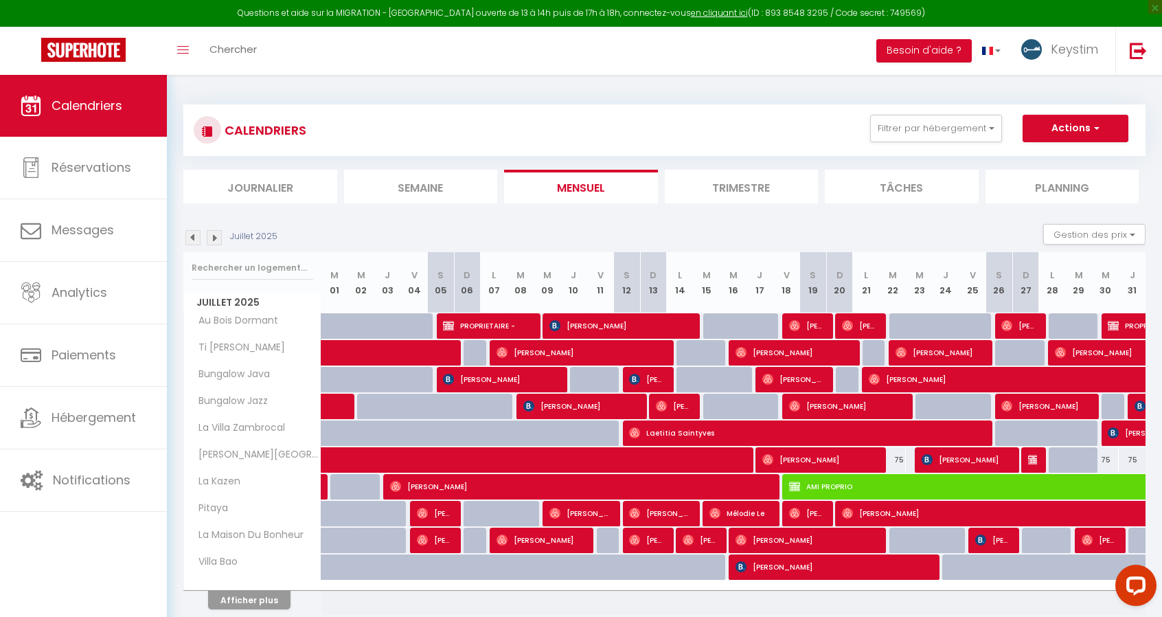
click at [197, 242] on img at bounding box center [192, 237] width 15 height 15
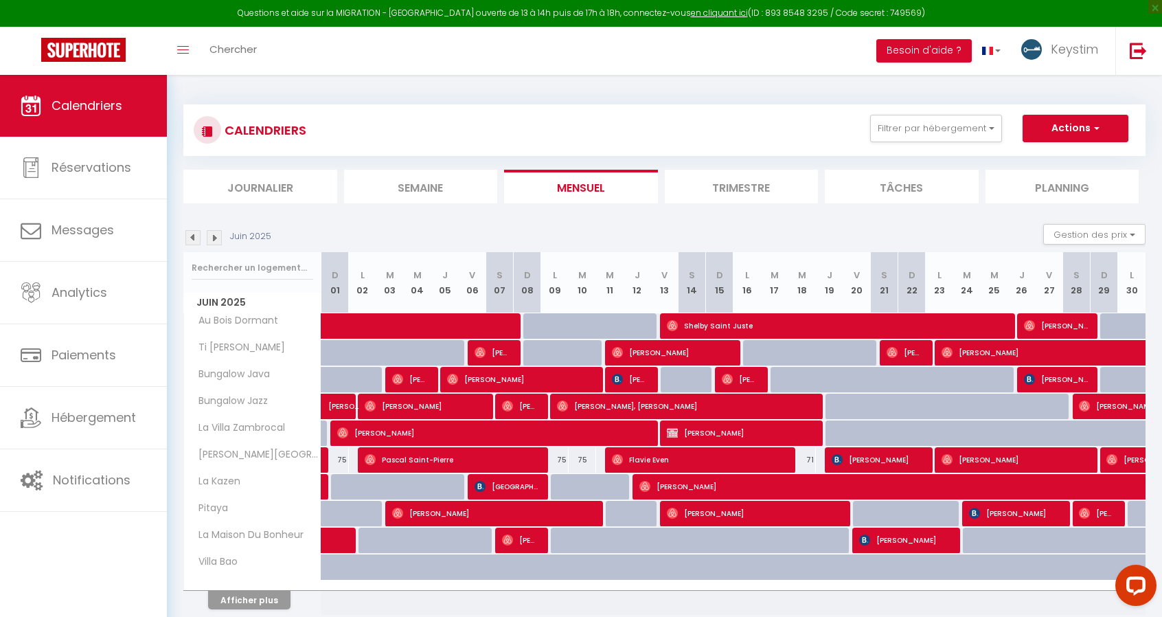
click at [214, 236] on img at bounding box center [214, 237] width 15 height 15
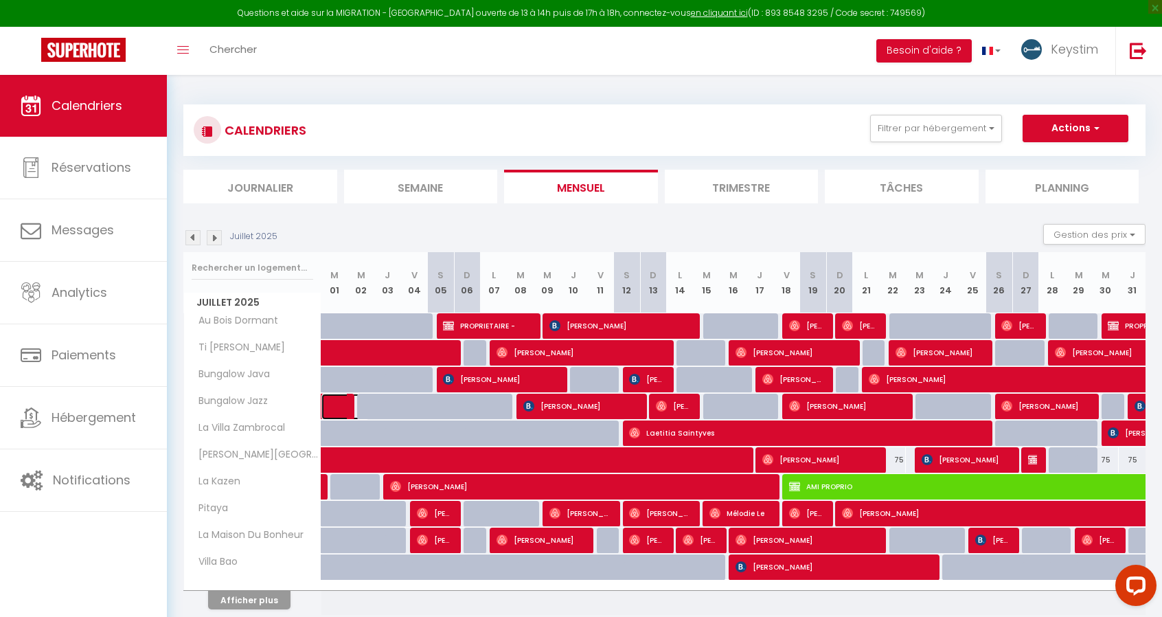
click at [339, 404] on span at bounding box center [353, 406] width 32 height 26
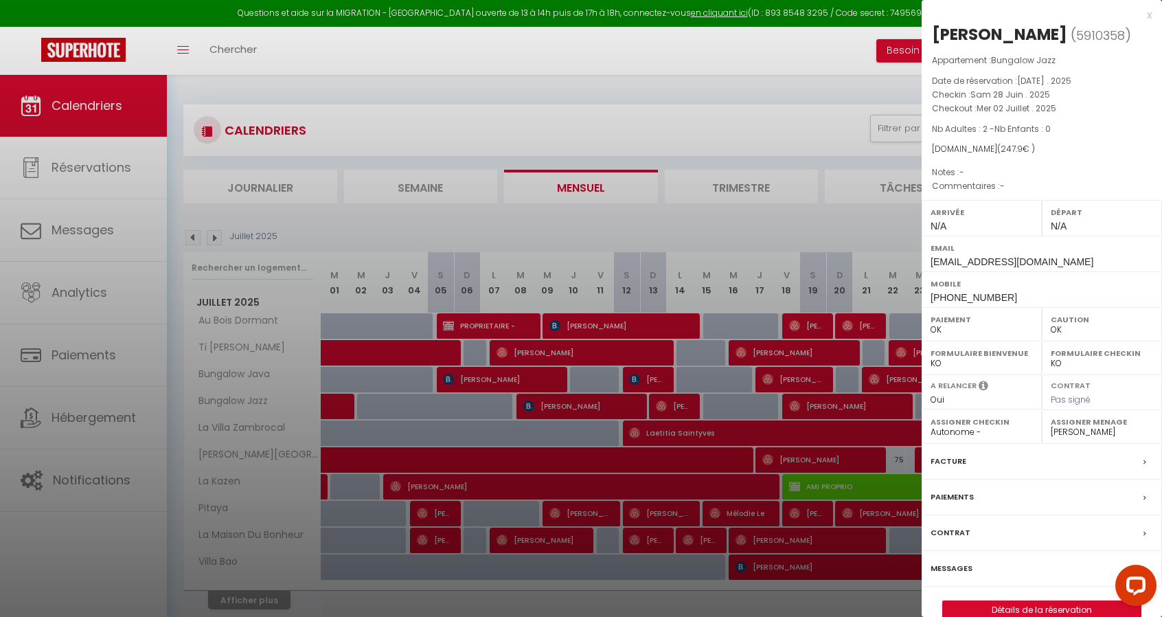
click at [339, 404] on div at bounding box center [581, 308] width 1162 height 617
